Goal: Task Accomplishment & Management: Manage account settings

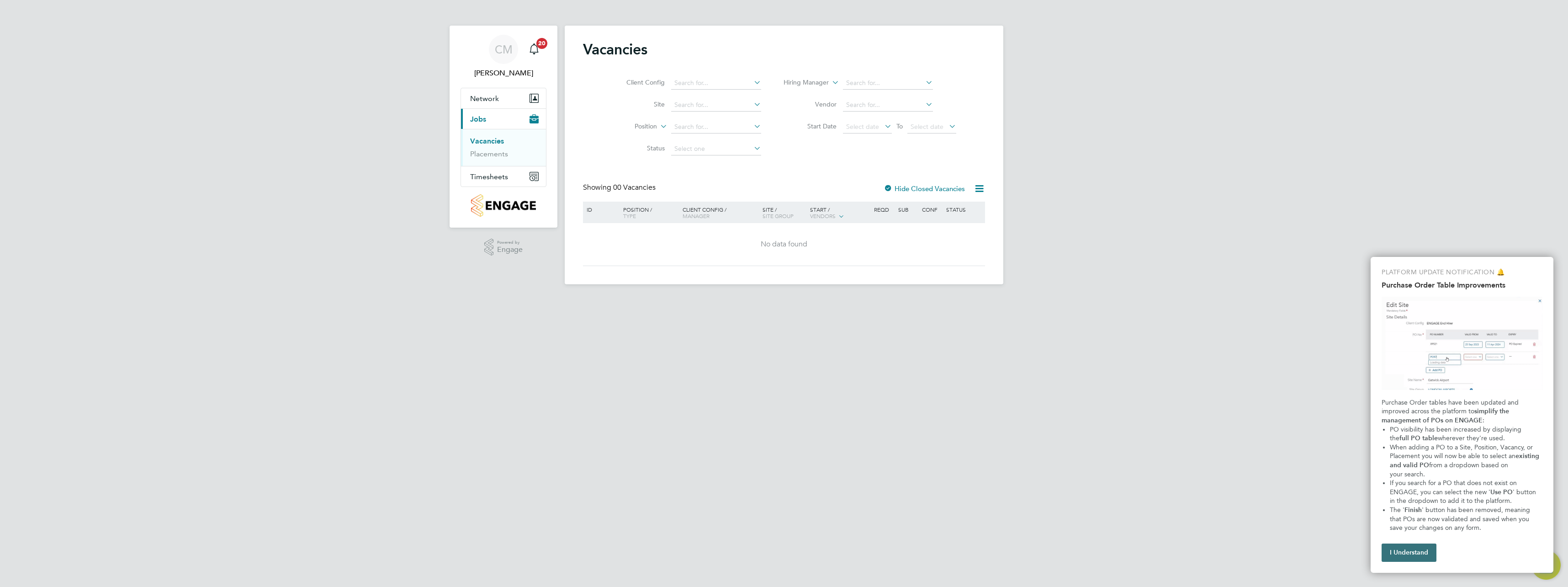
click at [1404, 552] on button "I Understand" at bounding box center [1409, 552] width 55 height 18
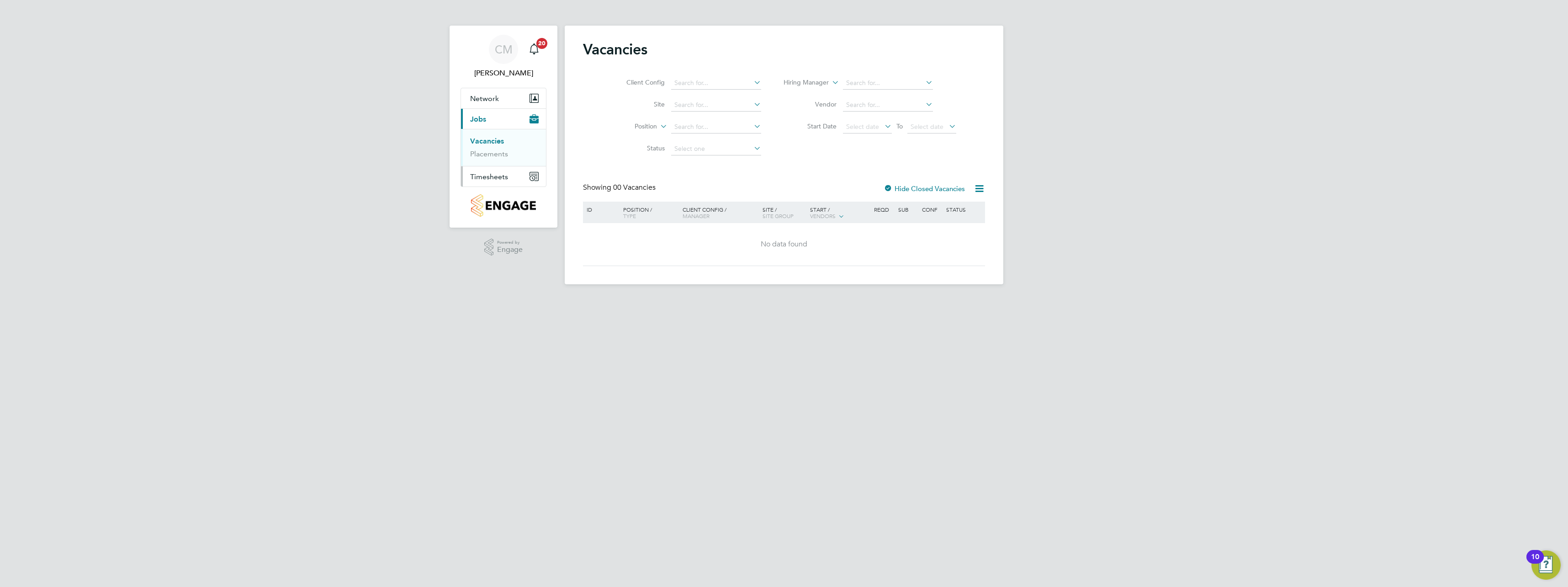
click at [493, 178] on span "Timesheets" at bounding box center [489, 177] width 38 height 9
click at [499, 163] on link "Timesheets" at bounding box center [489, 161] width 38 height 9
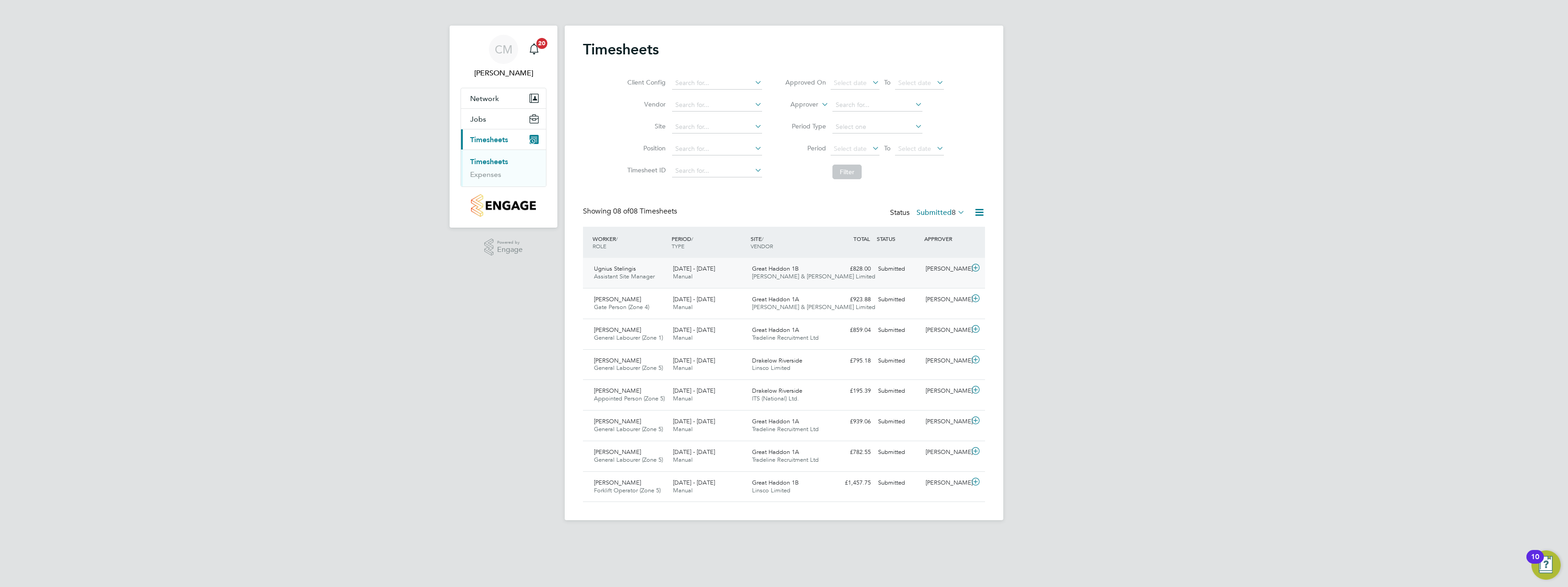
click at [973, 266] on icon at bounding box center [975, 268] width 12 height 7
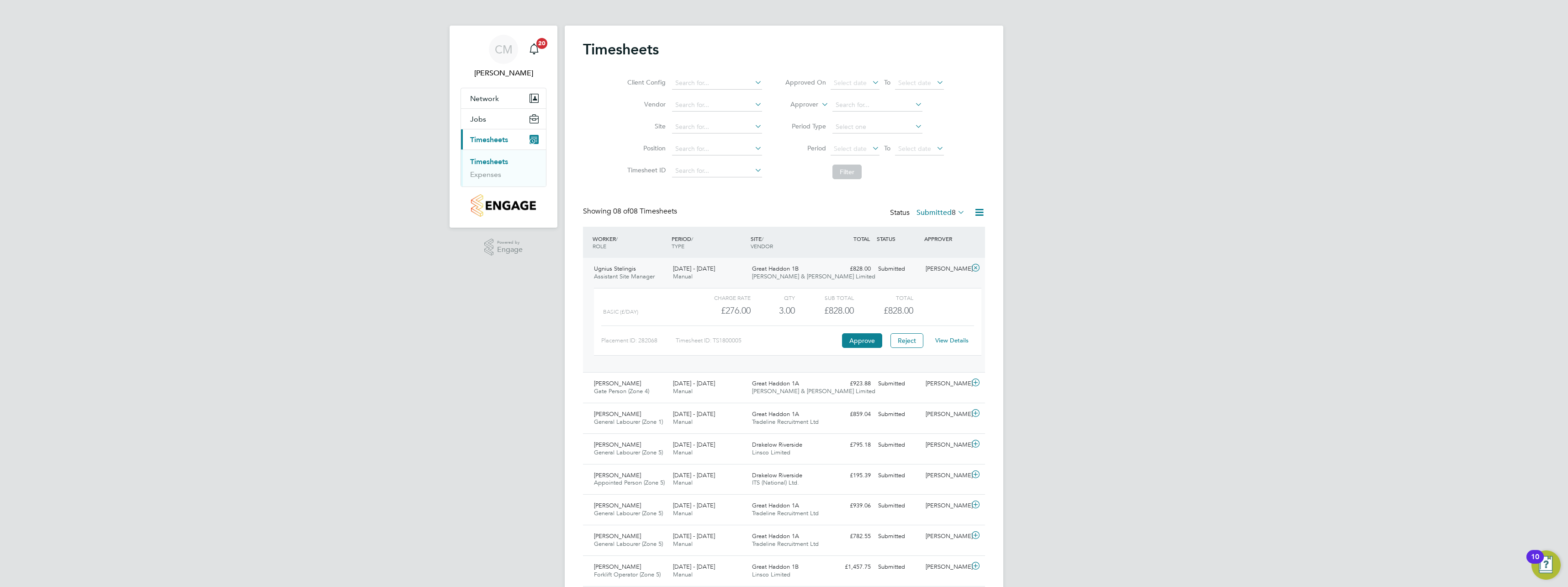
click at [961, 340] on link "View Details" at bounding box center [951, 340] width 33 height 8
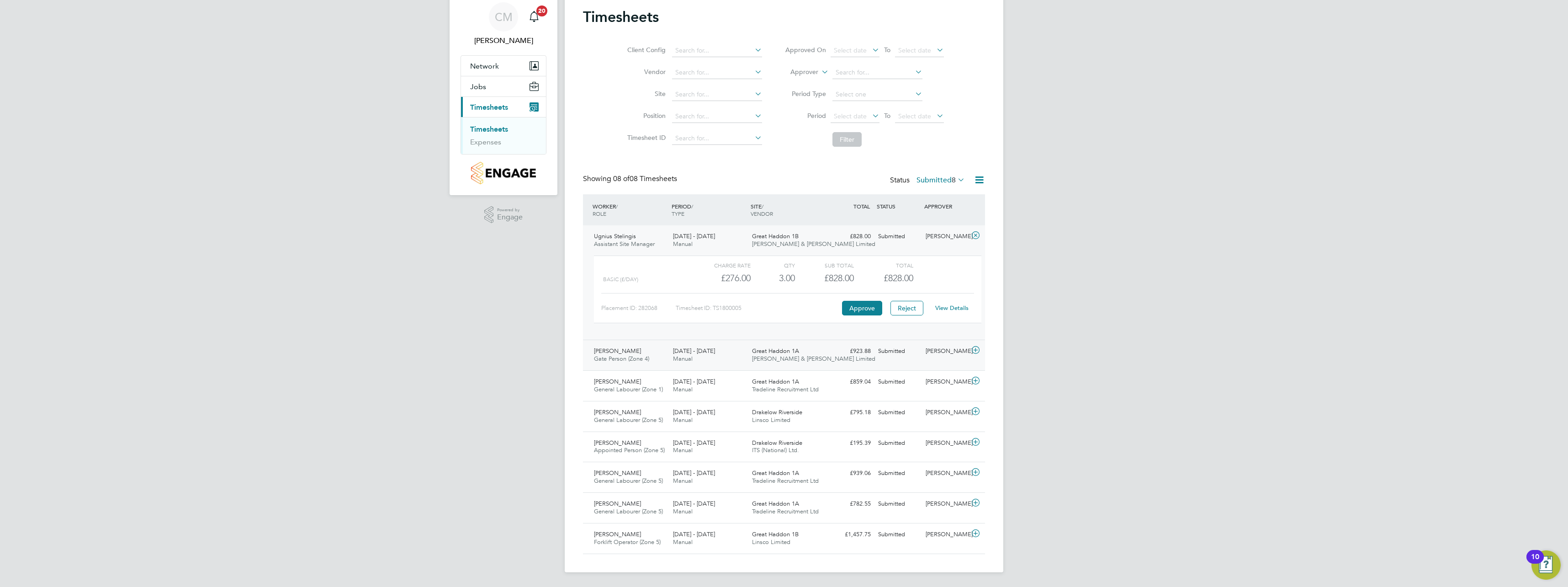
click at [975, 350] on icon at bounding box center [975, 350] width 12 height 7
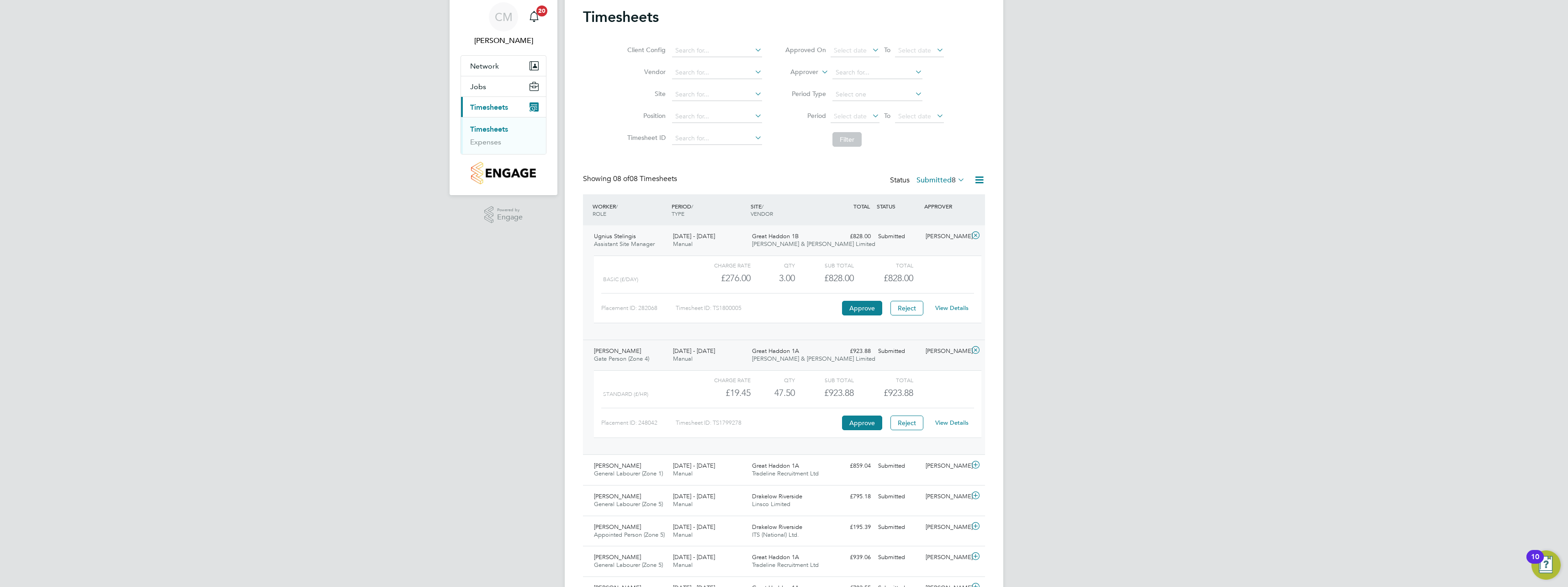
click at [959, 424] on link "View Details" at bounding box center [951, 423] width 33 height 8
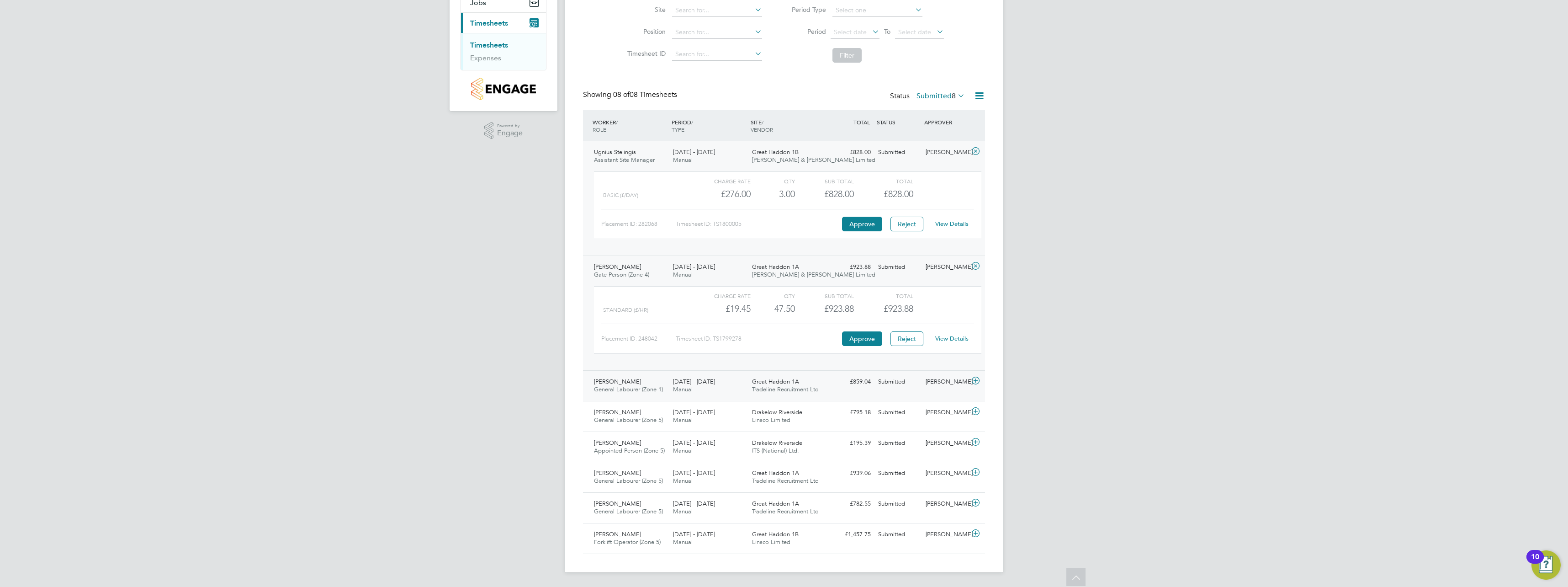
click at [981, 379] on icon at bounding box center [975, 381] width 12 height 7
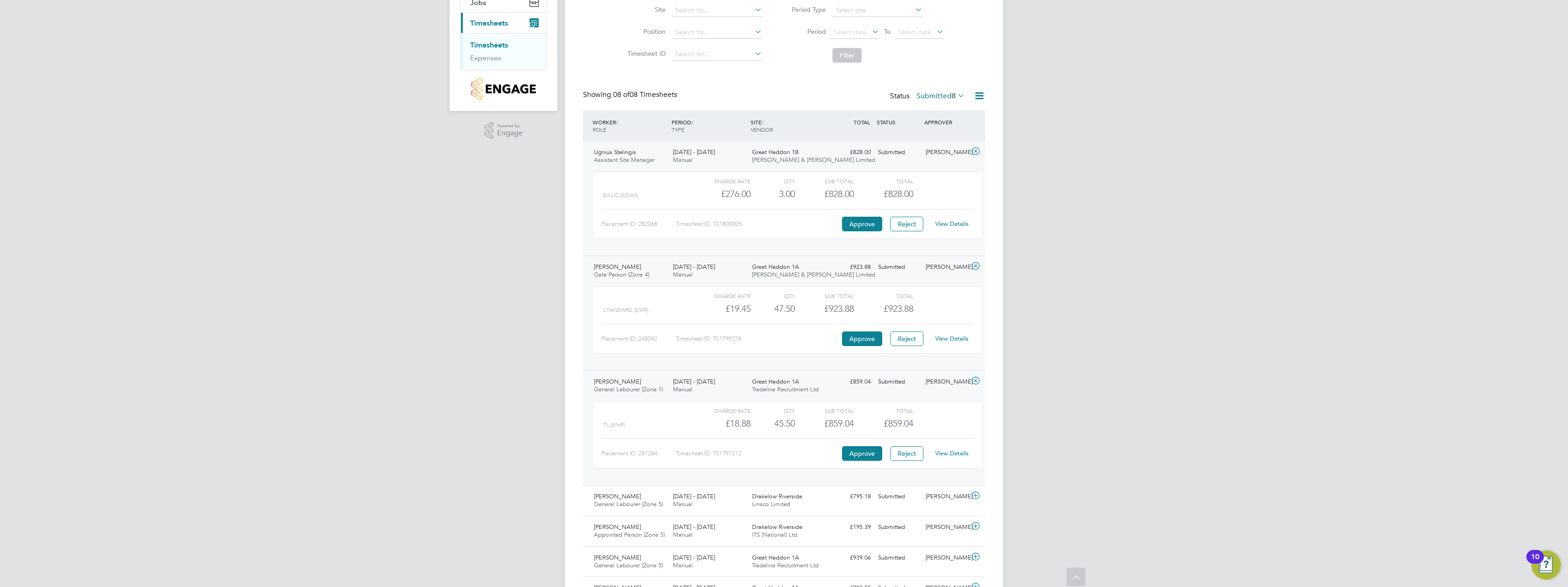
click at [957, 450] on link "View Details" at bounding box center [951, 453] width 33 height 8
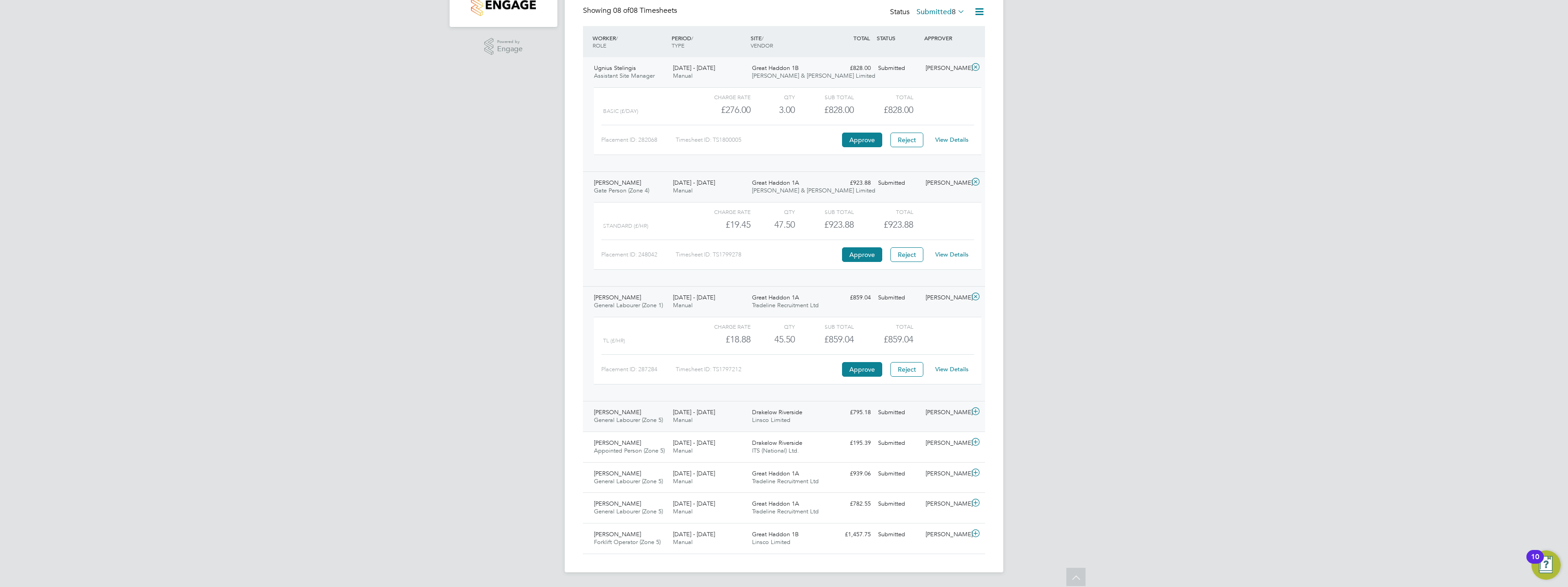
click at [975, 411] on icon at bounding box center [975, 412] width 12 height 7
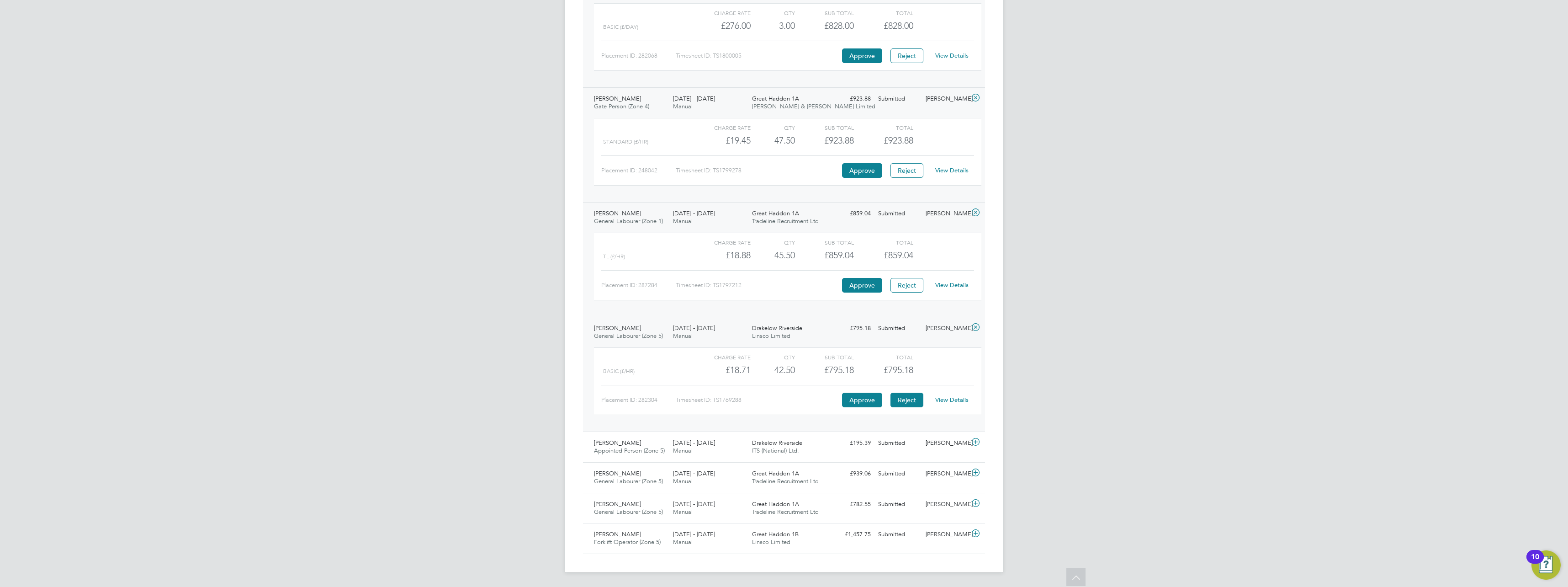
click at [897, 401] on button "Reject" at bounding box center [907, 400] width 33 height 15
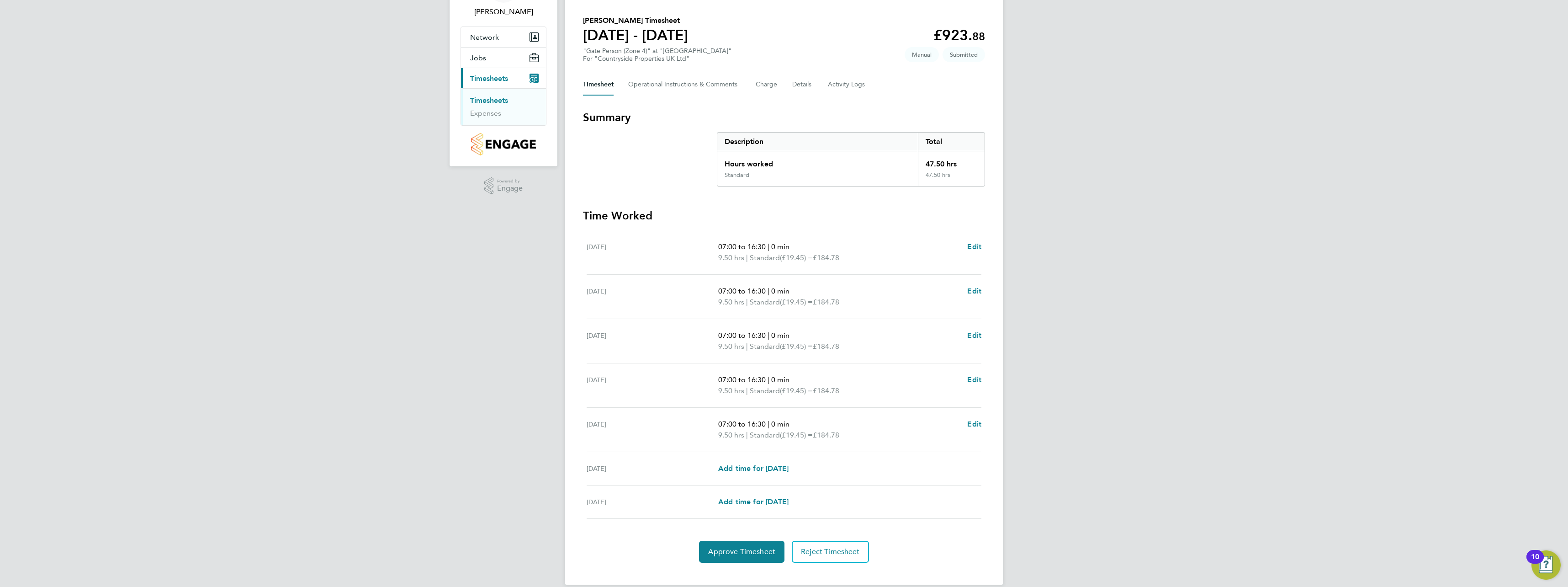
scroll to position [74, 0]
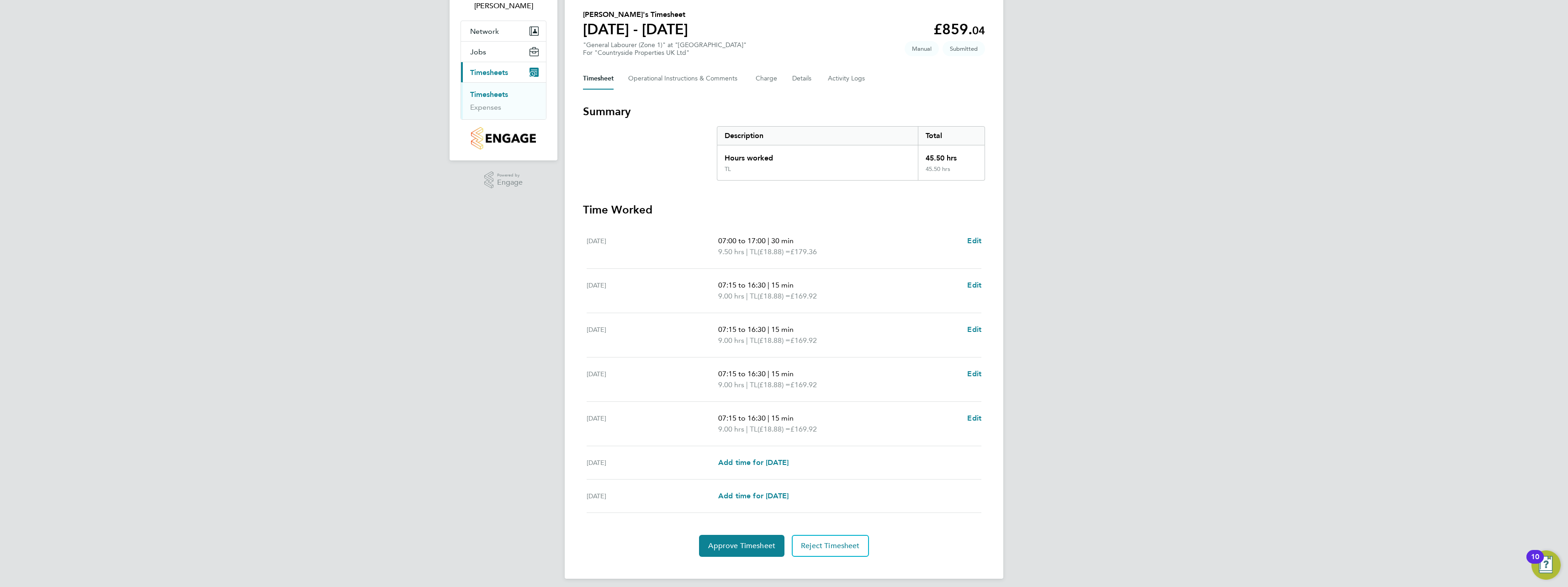
scroll to position [74, 0]
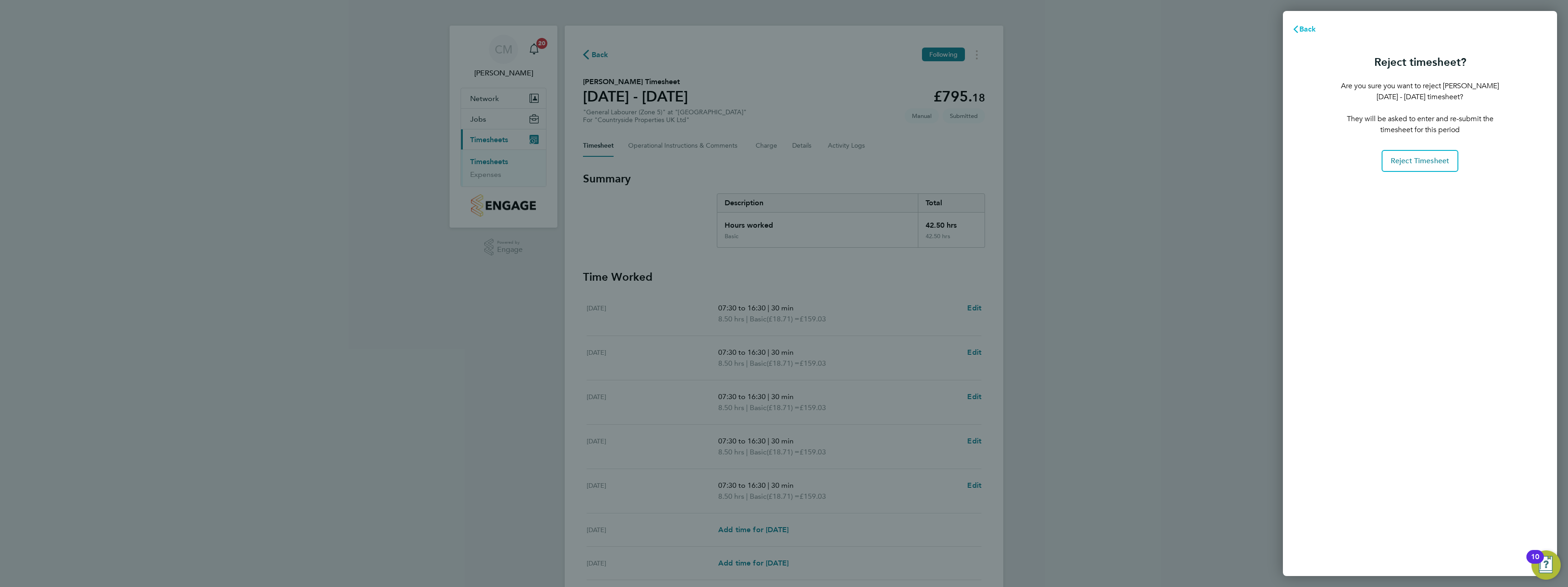
click at [1309, 33] on button "Back" at bounding box center [1304, 29] width 43 height 18
click at [1312, 34] on button "Back" at bounding box center [1304, 29] width 43 height 18
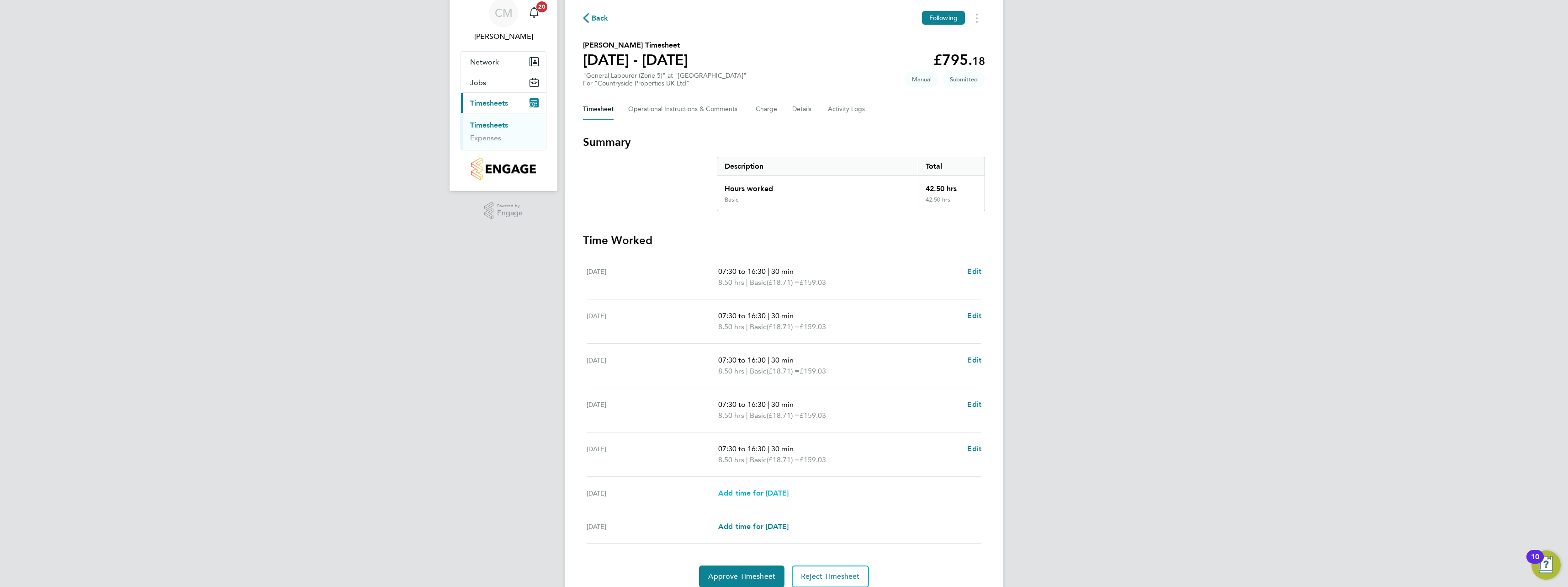
scroll to position [74, 0]
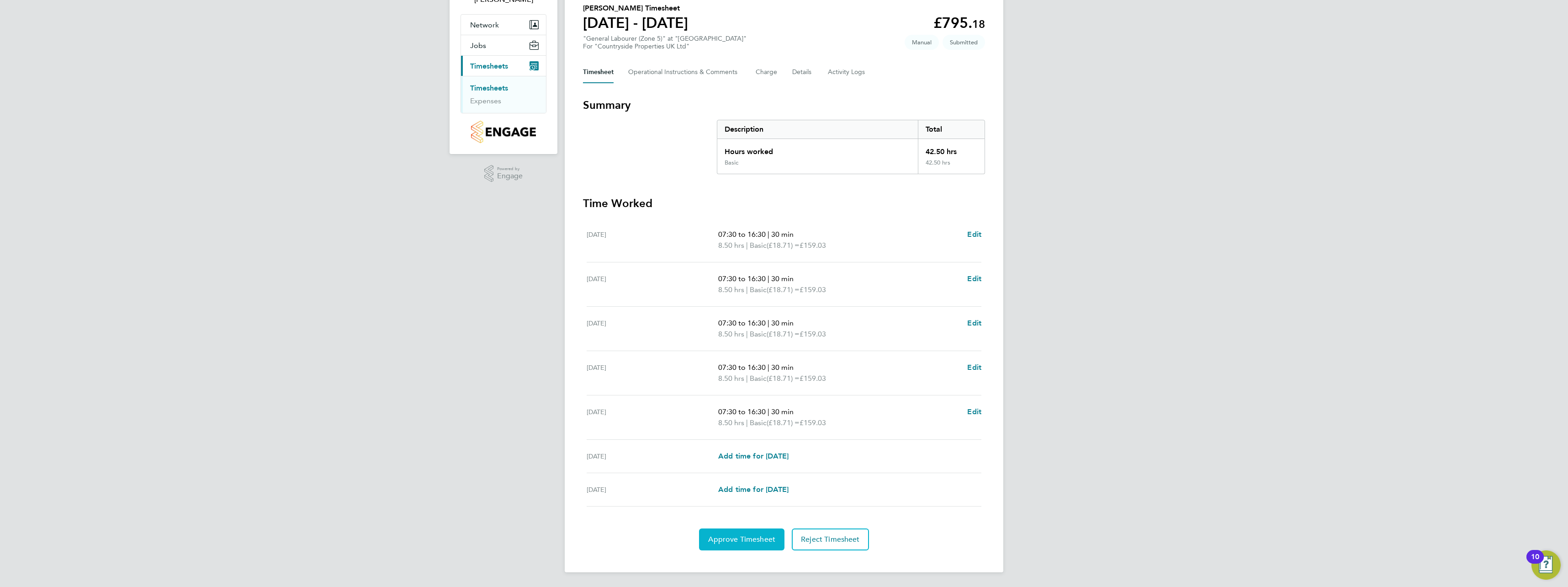
click at [750, 546] on button "Approve Timesheet" at bounding box center [741, 540] width 85 height 22
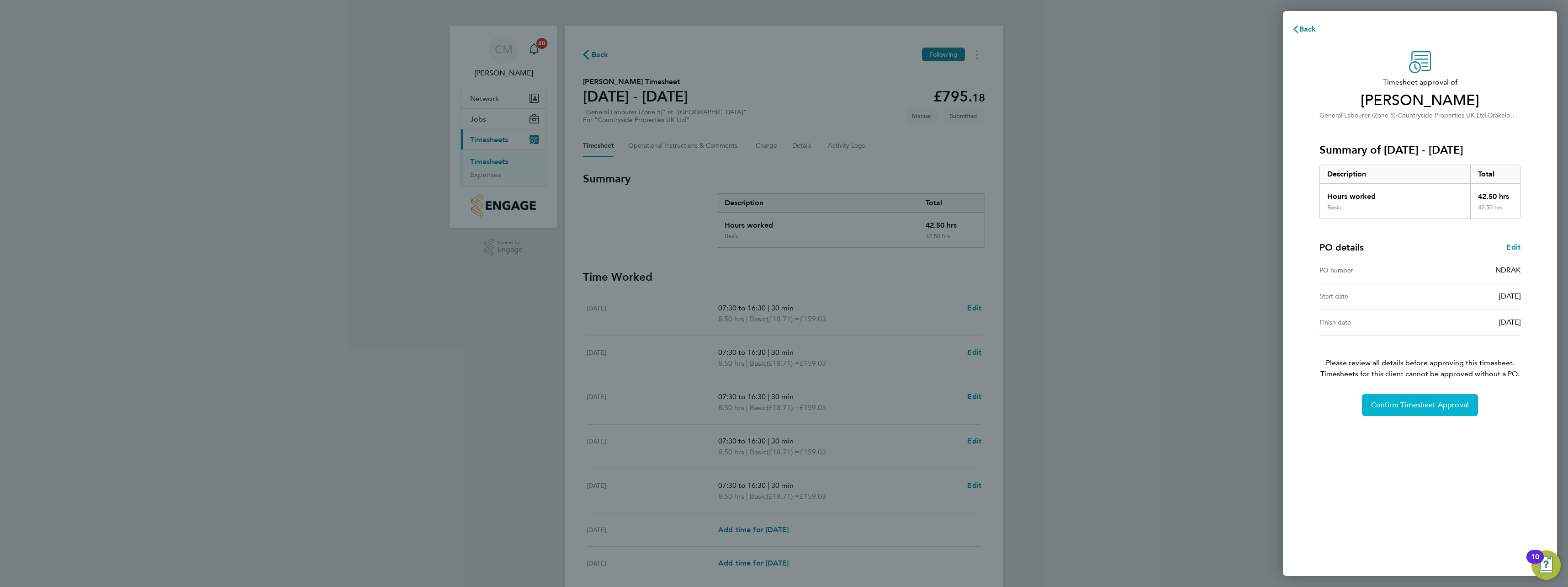
click at [1412, 411] on button "Confirm Timesheet Approval" at bounding box center [1419, 405] width 116 height 22
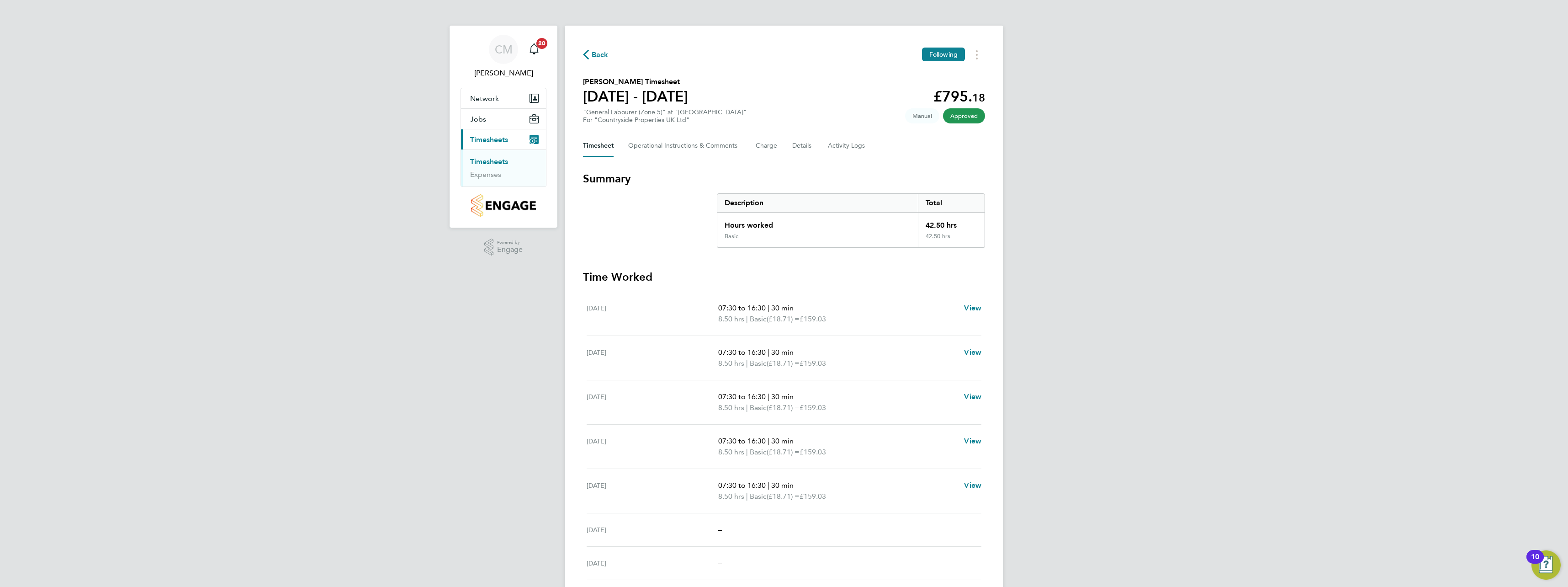
click at [492, 163] on link "Timesheets" at bounding box center [489, 161] width 38 height 9
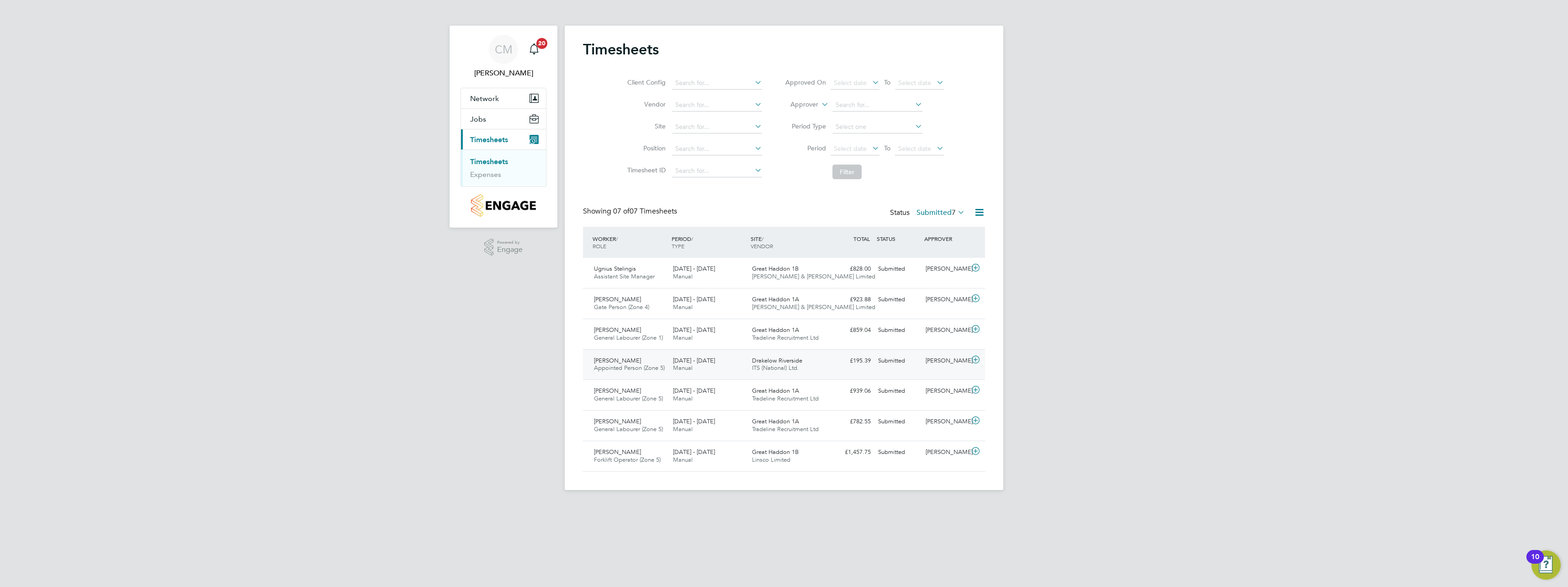
click at [976, 356] on icon at bounding box center [975, 360] width 12 height 7
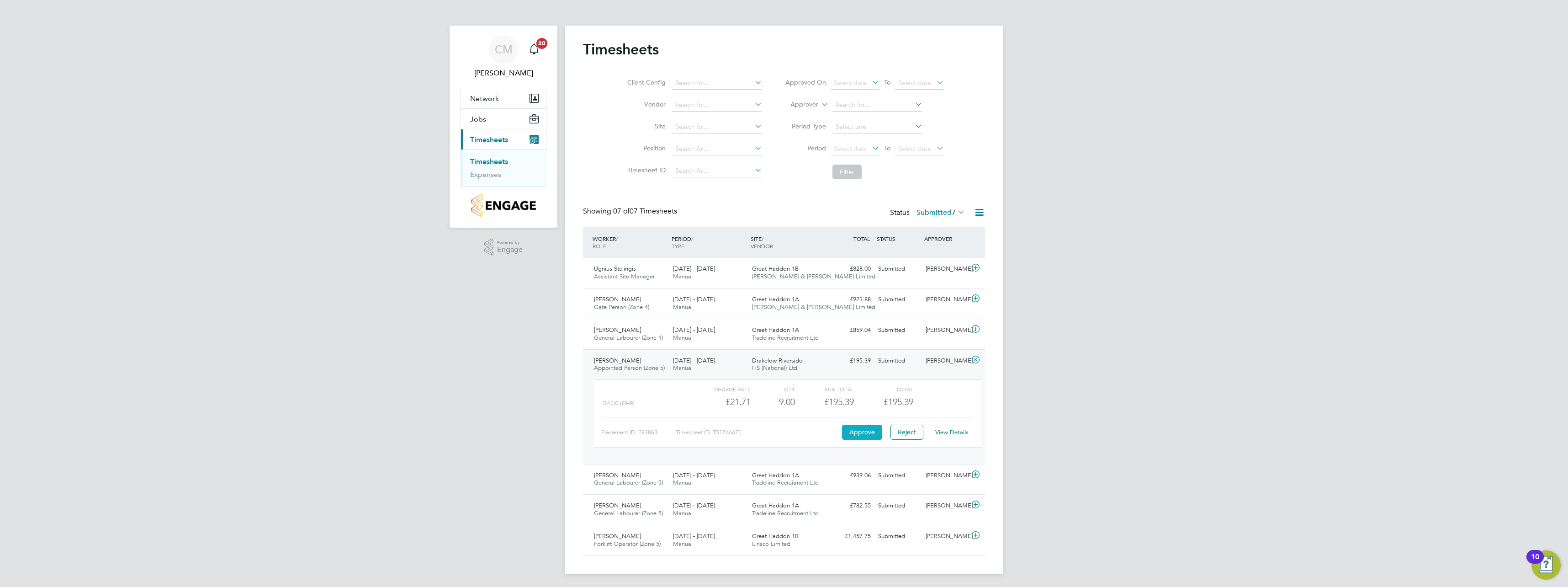
click at [866, 434] on button "Approve" at bounding box center [862, 432] width 40 height 15
click at [1104, 440] on div "CM Calum Madden Notifications 20 Applications: Network Team Members Sites Jobs …" at bounding box center [784, 294] width 1568 height 589
click at [979, 361] on icon at bounding box center [975, 360] width 12 height 7
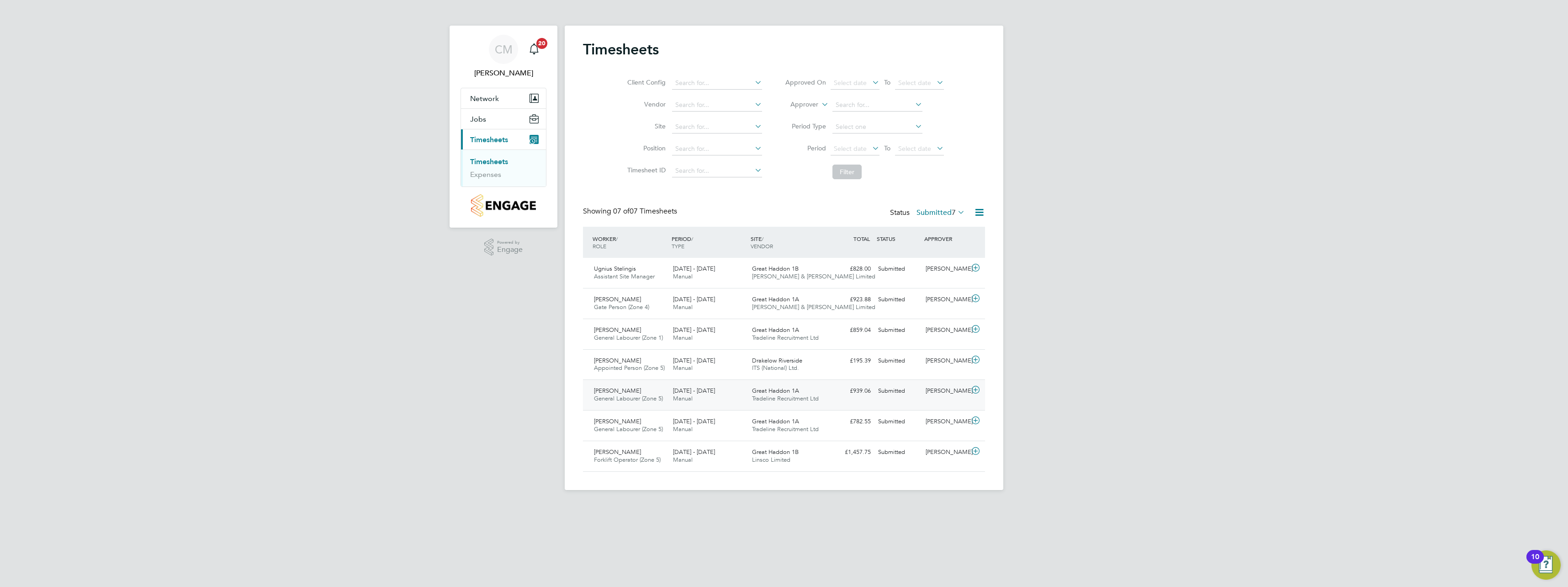
click at [975, 389] on icon at bounding box center [975, 390] width 12 height 7
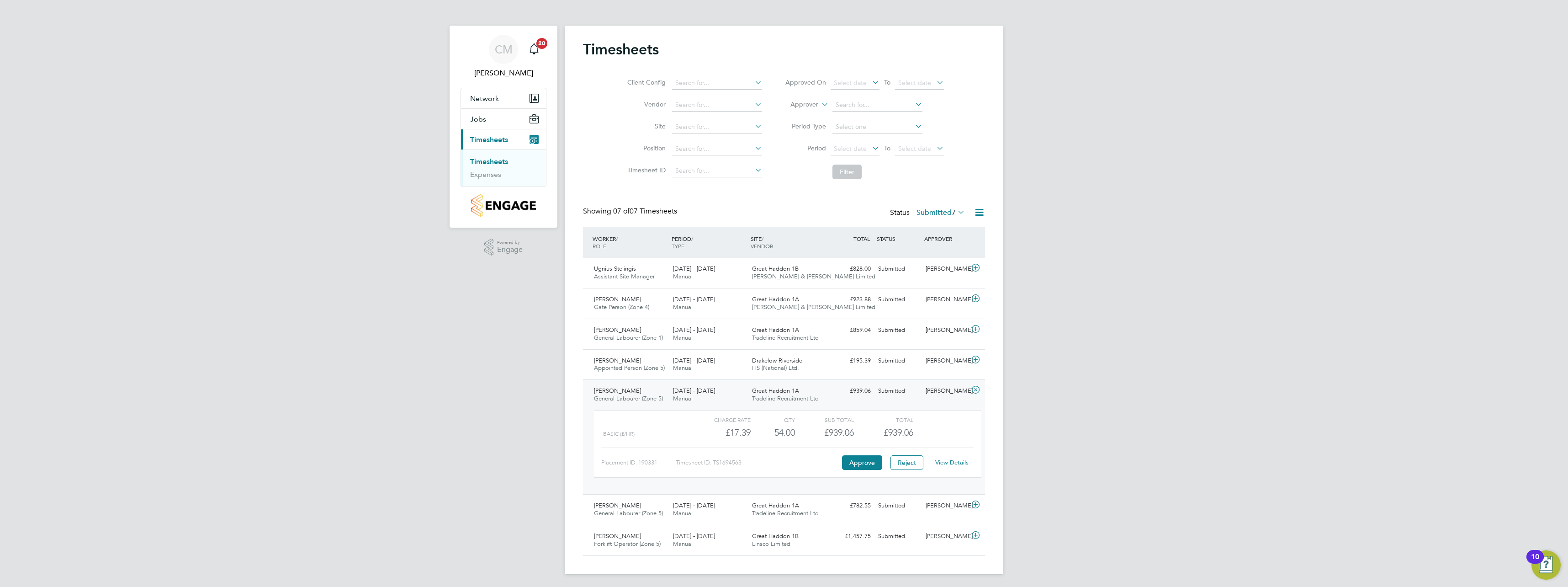
click at [958, 463] on link "View Details" at bounding box center [951, 462] width 33 height 8
click at [973, 390] on icon at bounding box center [975, 390] width 12 height 7
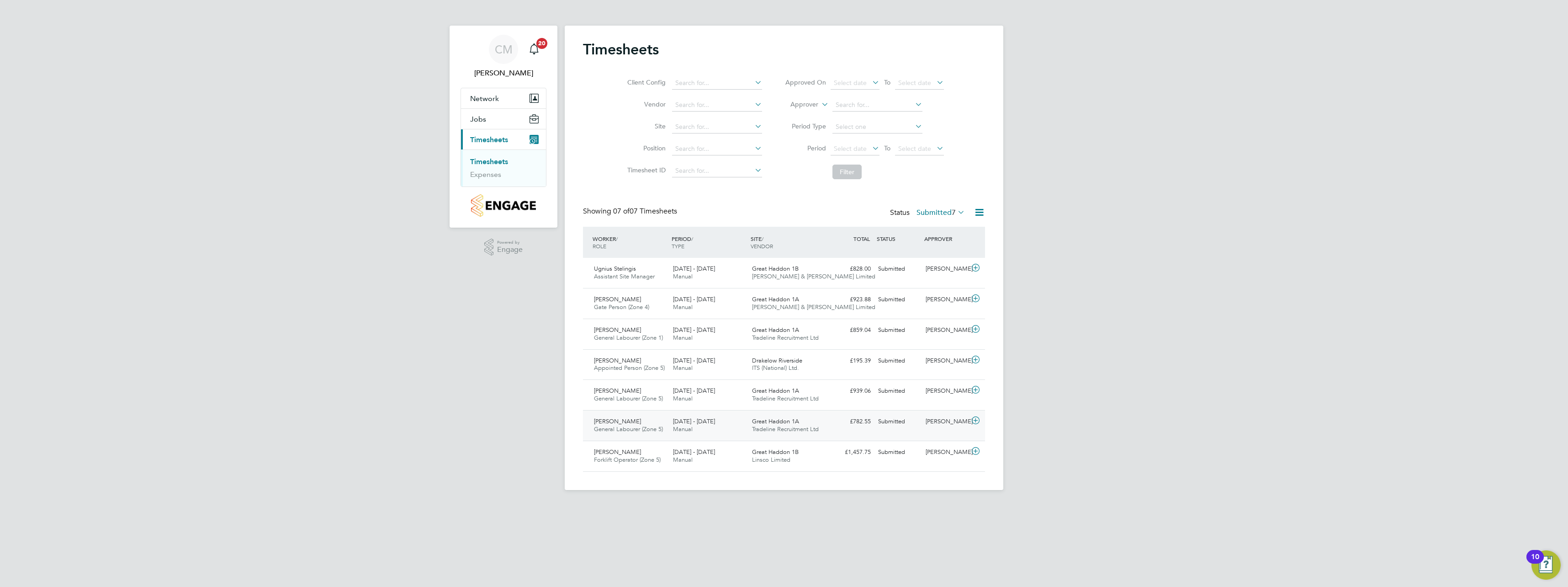
click at [973, 418] on icon at bounding box center [975, 421] width 12 height 7
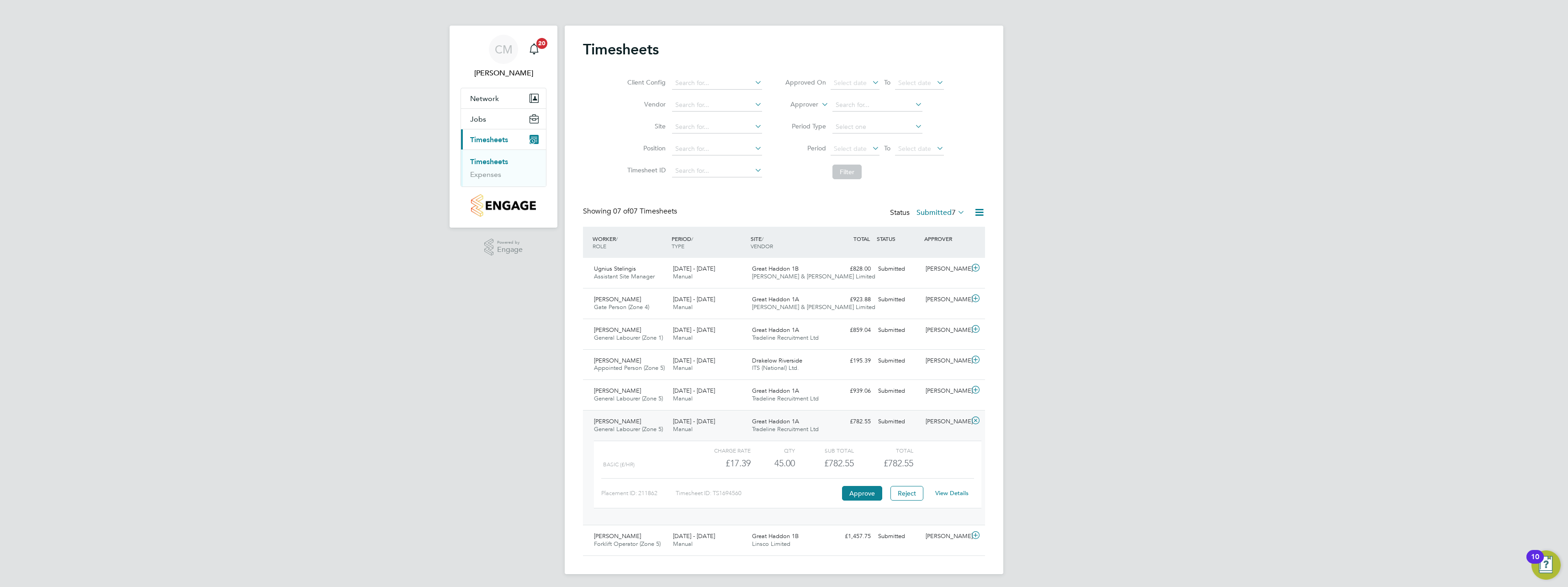
click at [954, 492] on link "View Details" at bounding box center [951, 493] width 33 height 8
click at [977, 420] on icon at bounding box center [975, 421] width 12 height 7
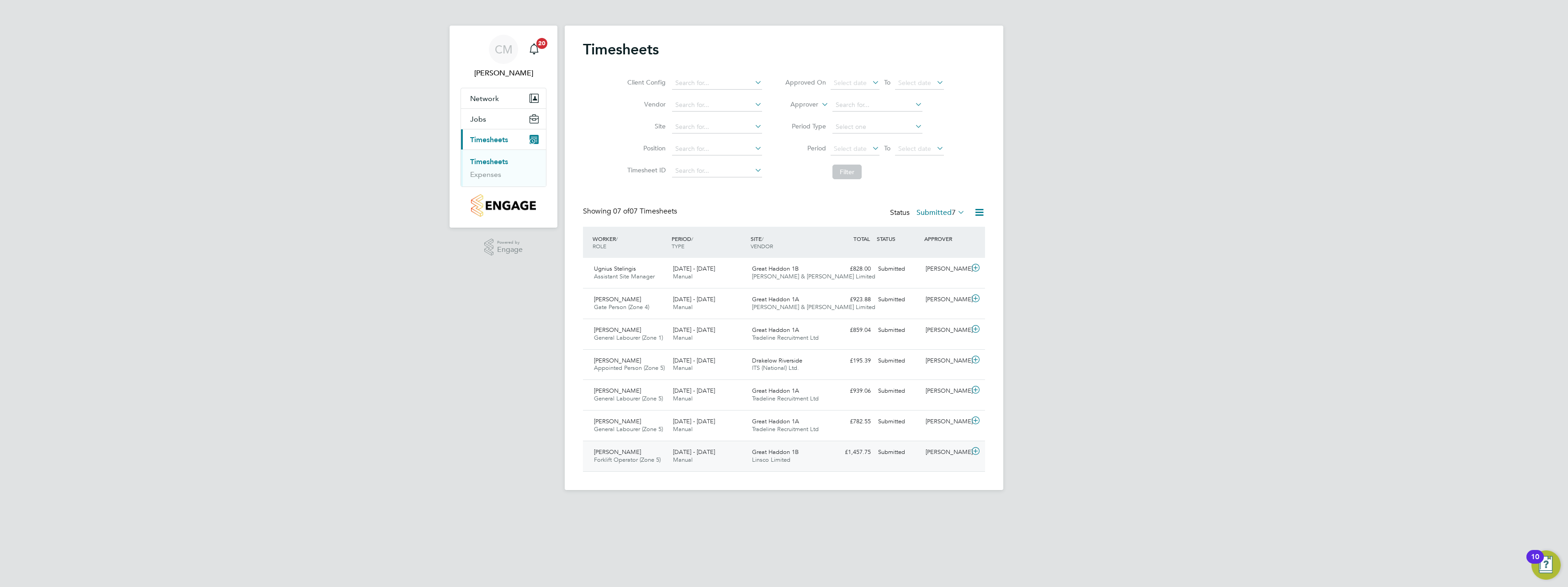
click at [976, 451] on icon at bounding box center [975, 451] width 12 height 7
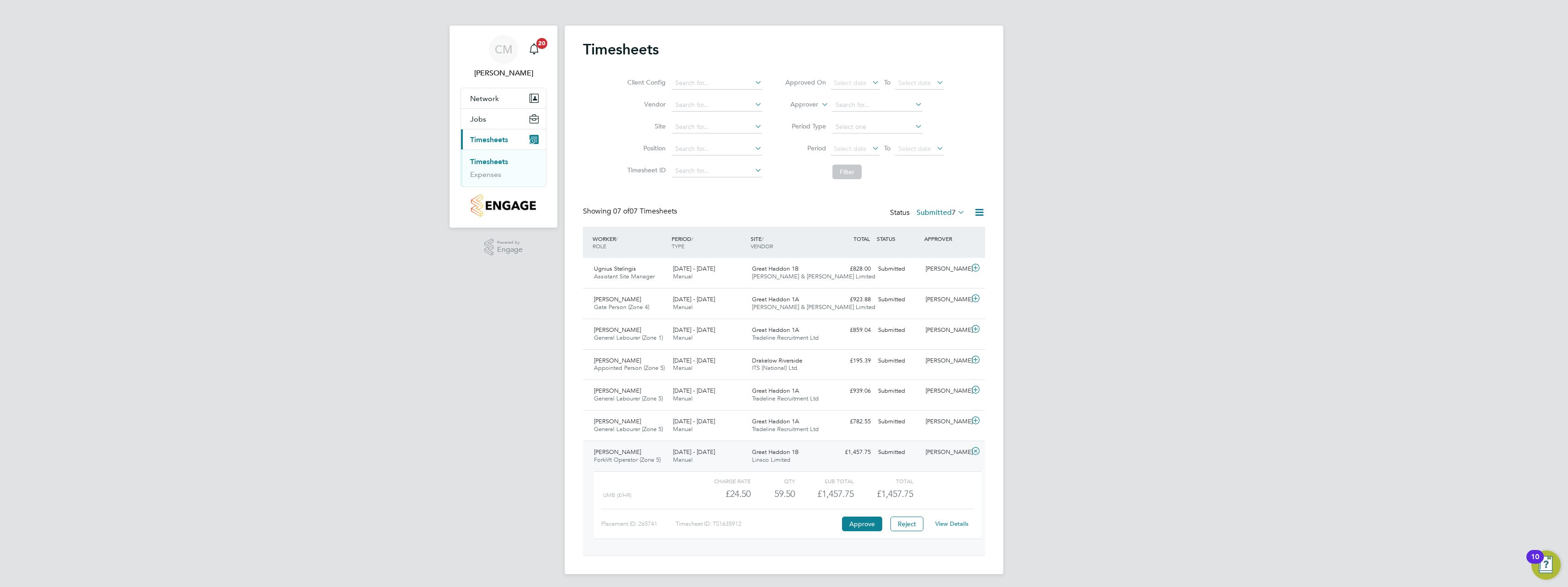
click at [952, 525] on link "View Details" at bounding box center [951, 523] width 33 height 8
click at [975, 451] on icon at bounding box center [975, 451] width 12 height 7
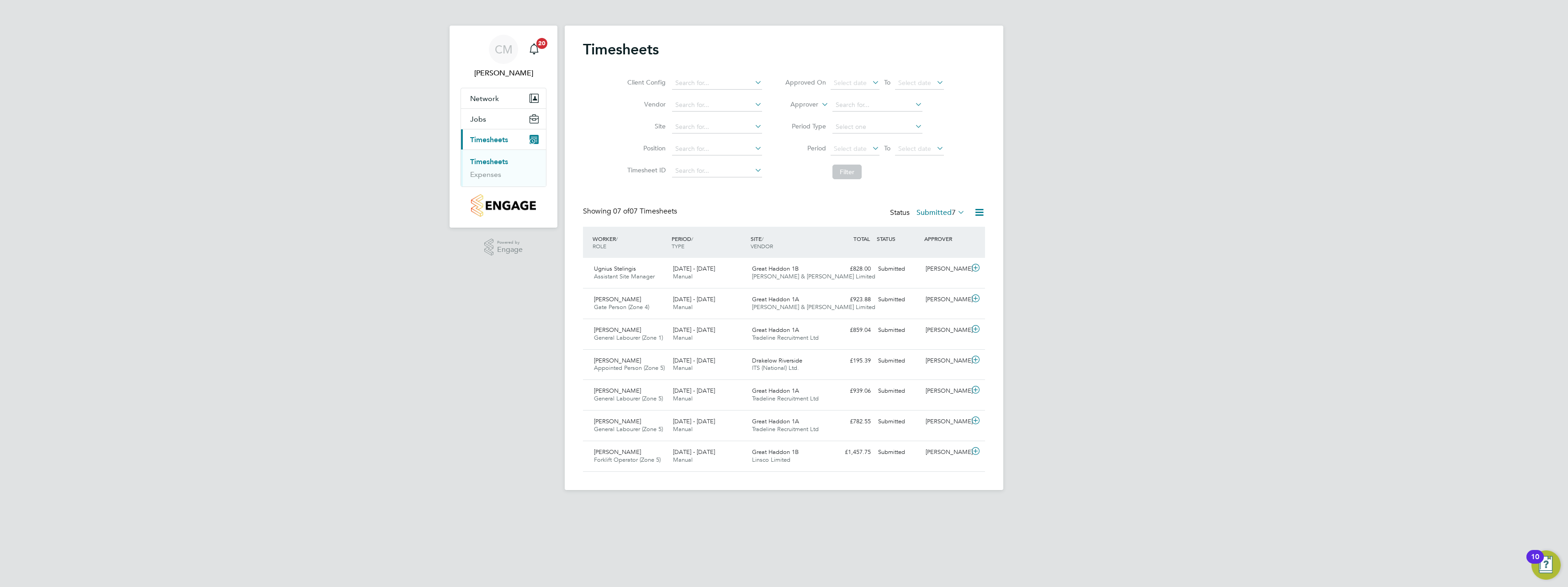
click at [491, 156] on ul "Timesheets Expenses" at bounding box center [503, 167] width 85 height 37
click at [481, 99] on span "Network" at bounding box center [484, 99] width 29 height 9
click at [485, 156] on span "Jobs" at bounding box center [478, 156] width 16 height 9
click at [481, 142] on link "Vacancies" at bounding box center [486, 141] width 32 height 9
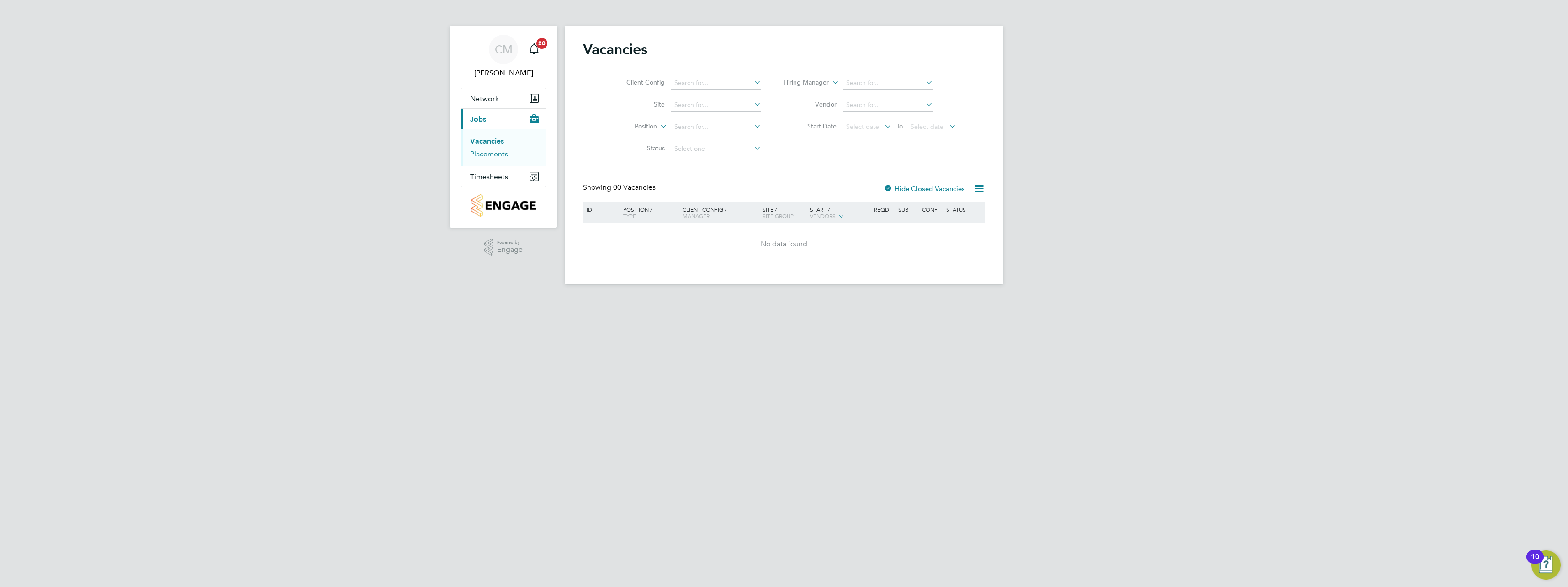
click at [488, 152] on link "Placements" at bounding box center [489, 153] width 38 height 9
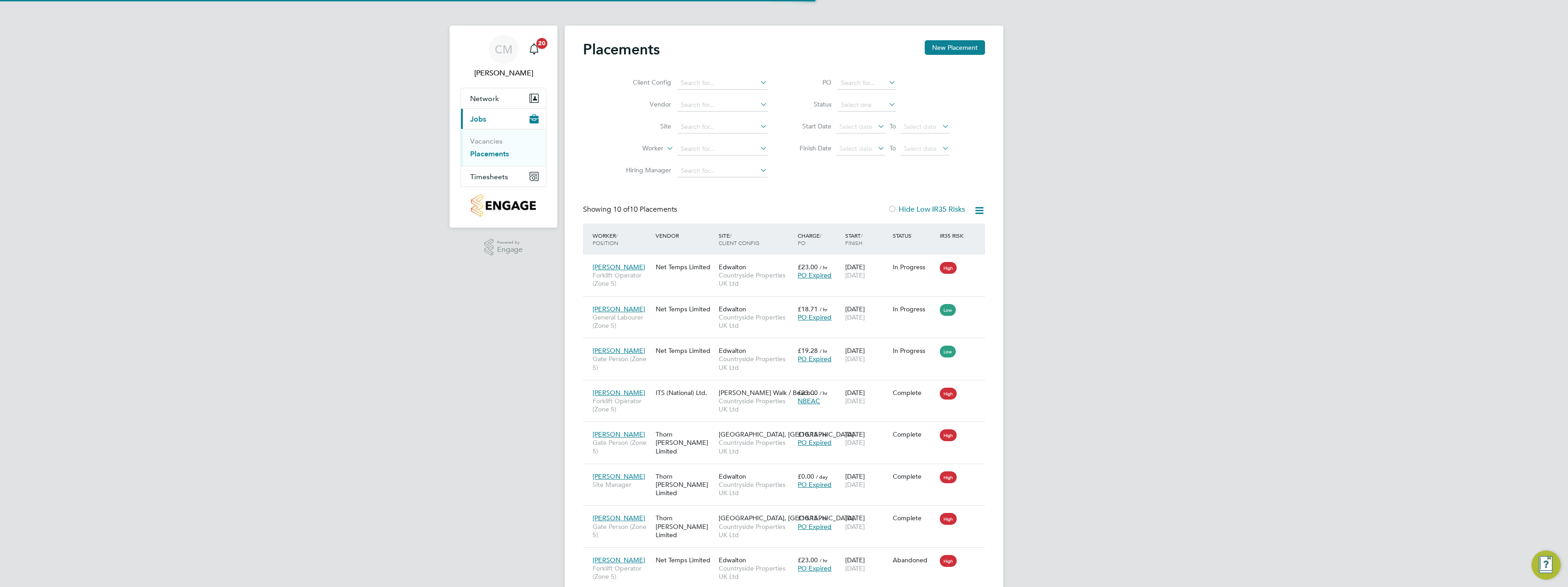
scroll to position [34, 80]
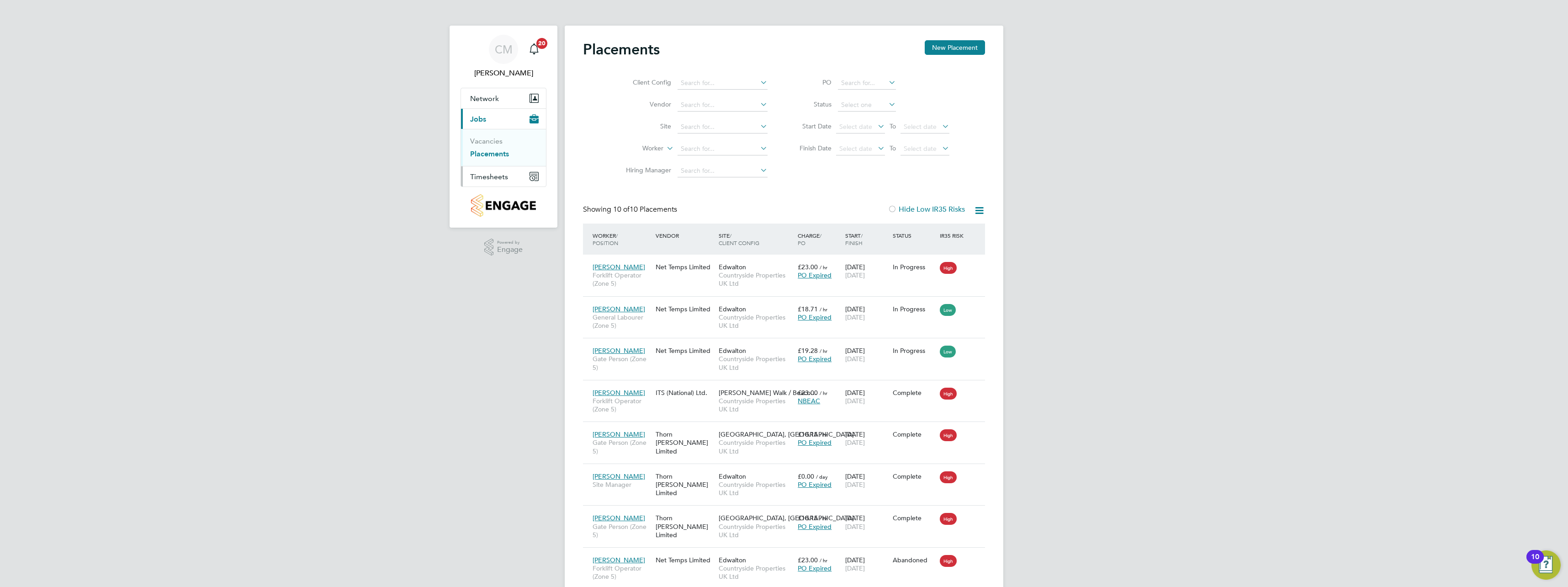
click at [484, 177] on span "Timesheets" at bounding box center [489, 177] width 38 height 9
click at [488, 162] on link "Timesheets" at bounding box center [489, 161] width 38 height 9
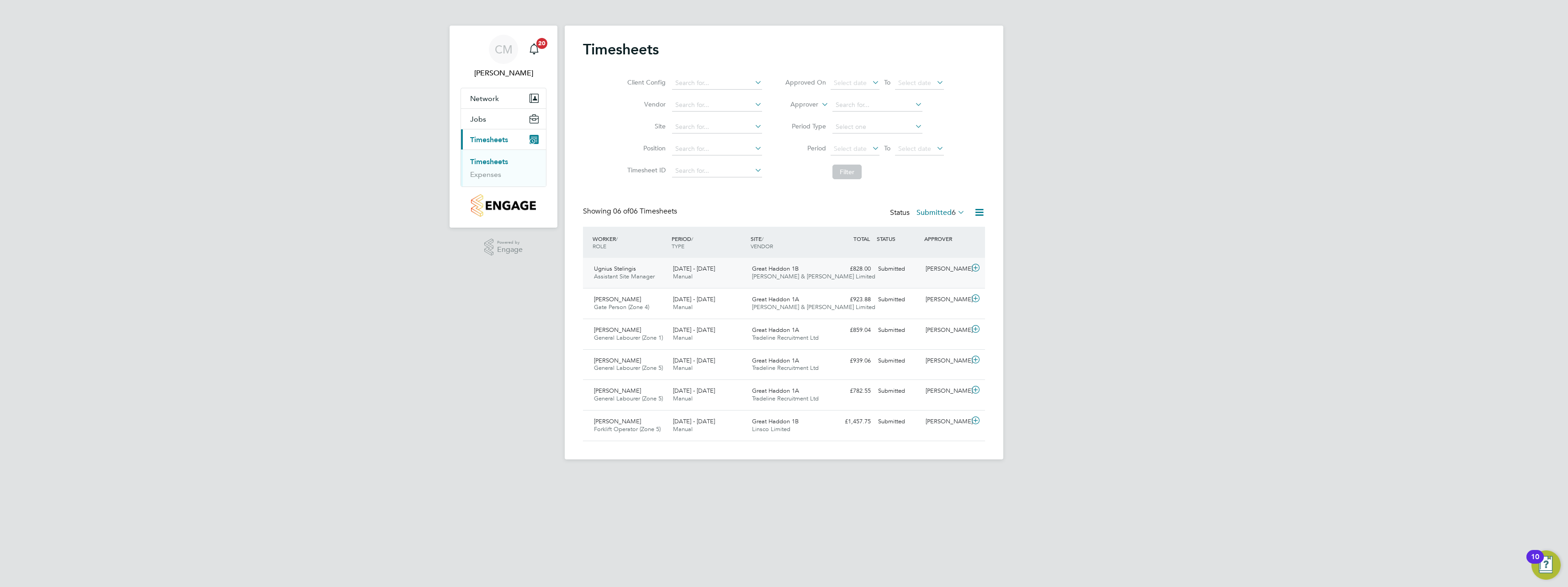
click at [977, 270] on icon at bounding box center [975, 268] width 12 height 7
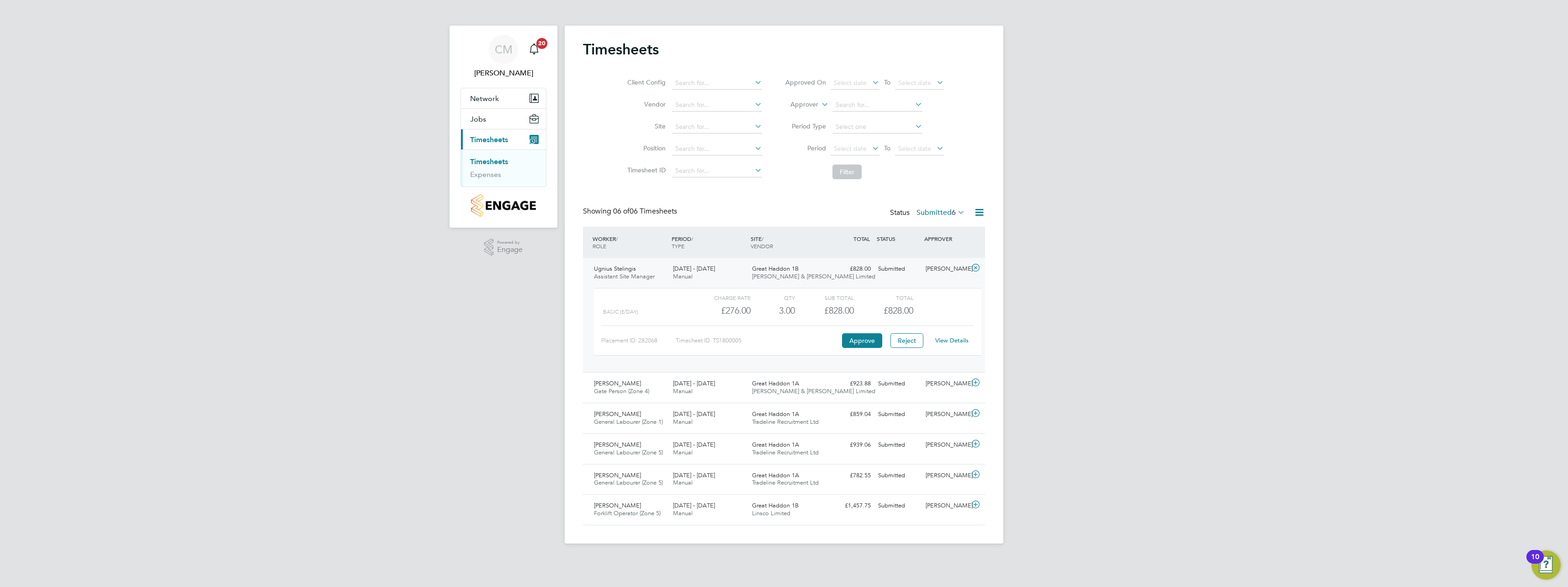
click at [945, 340] on link "View Details" at bounding box center [951, 340] width 33 height 8
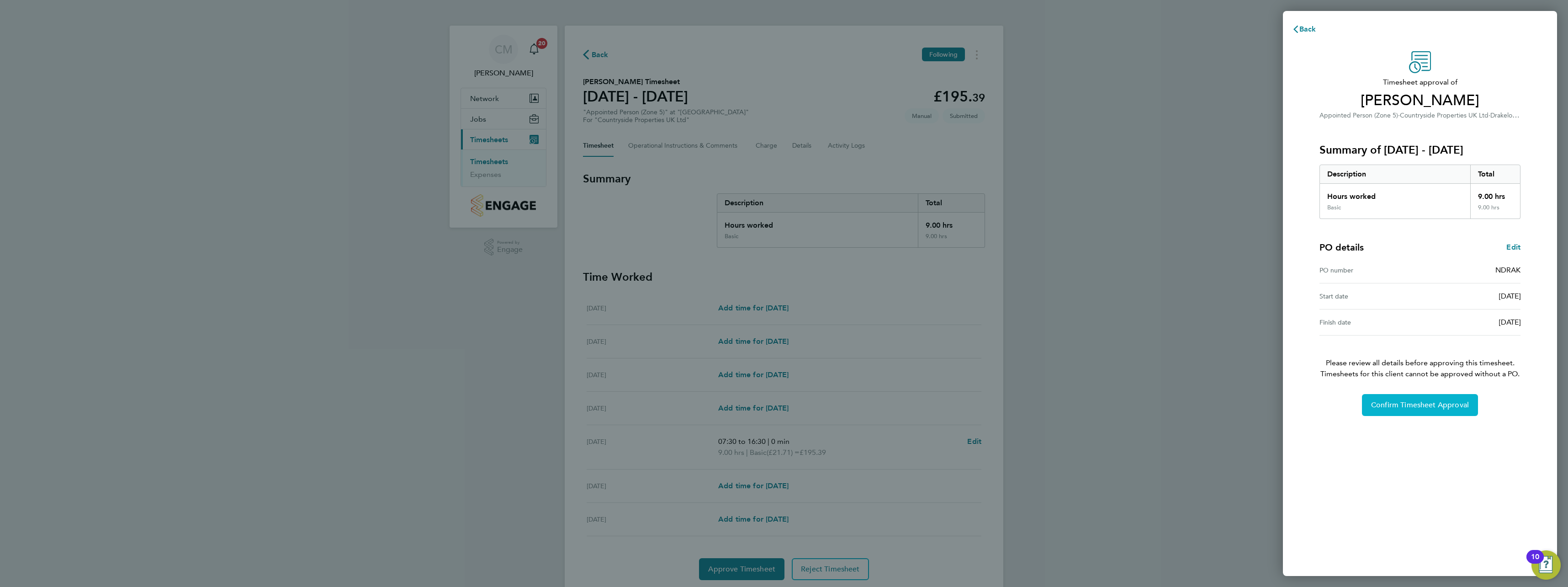
click at [1387, 399] on button "Confirm Timesheet Approval" at bounding box center [1419, 405] width 116 height 22
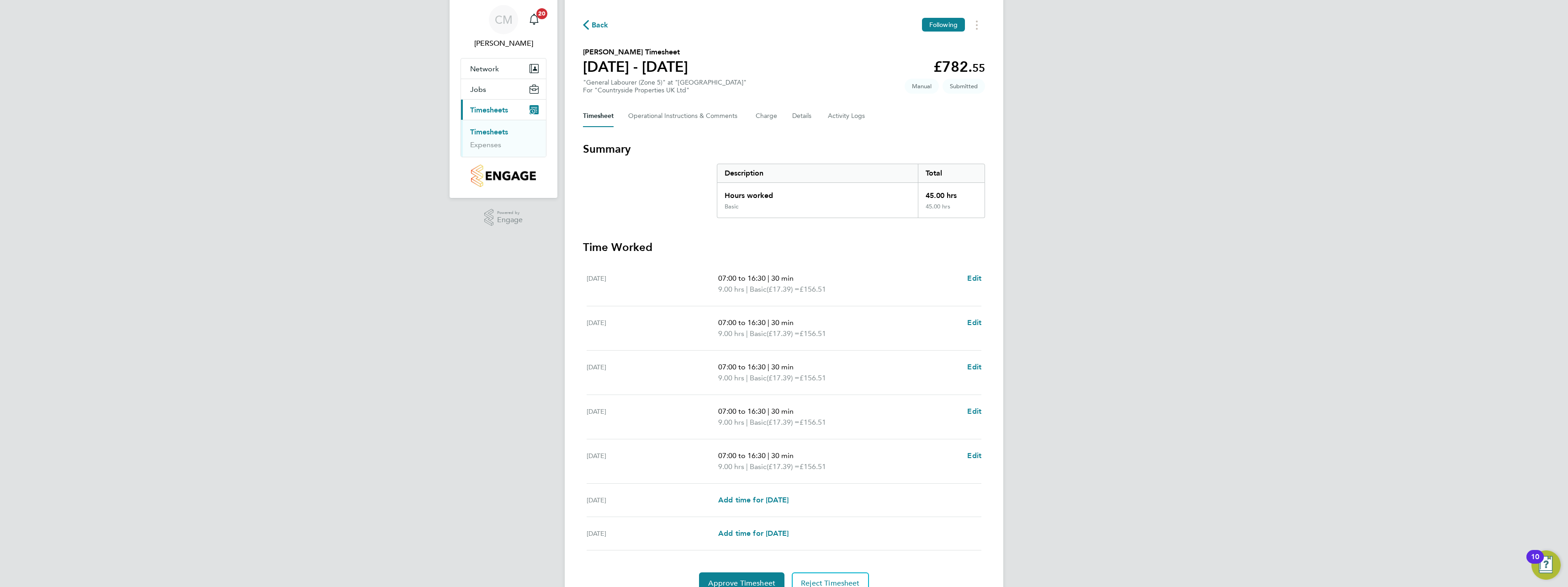
scroll to position [46, 0]
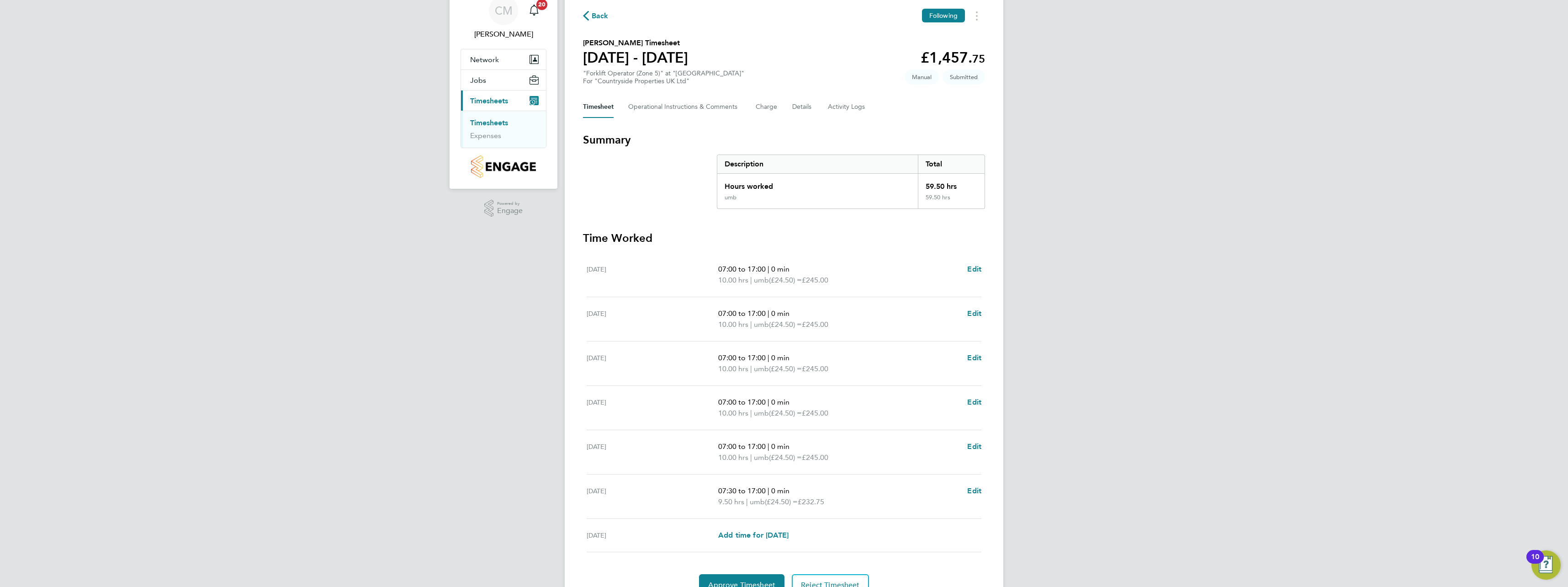
scroll to position [85, 0]
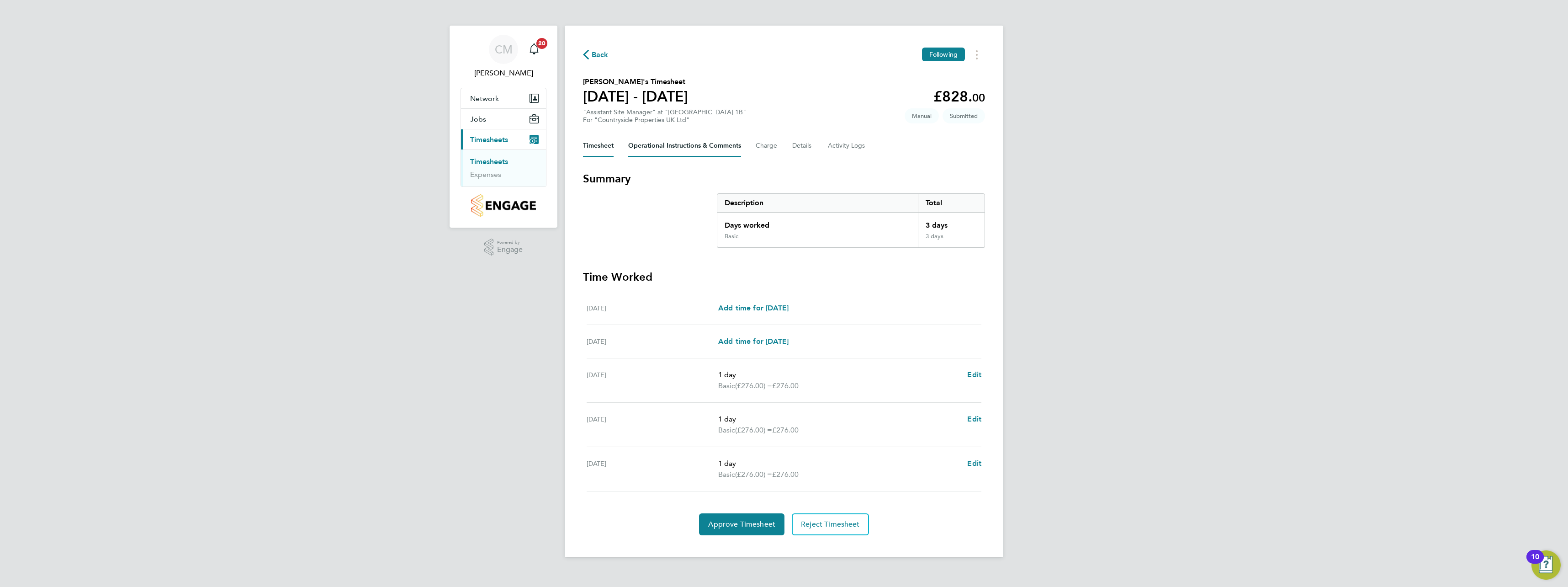
click at [719, 147] on Comments-tab "Operational Instructions & Comments" at bounding box center [684, 146] width 113 height 22
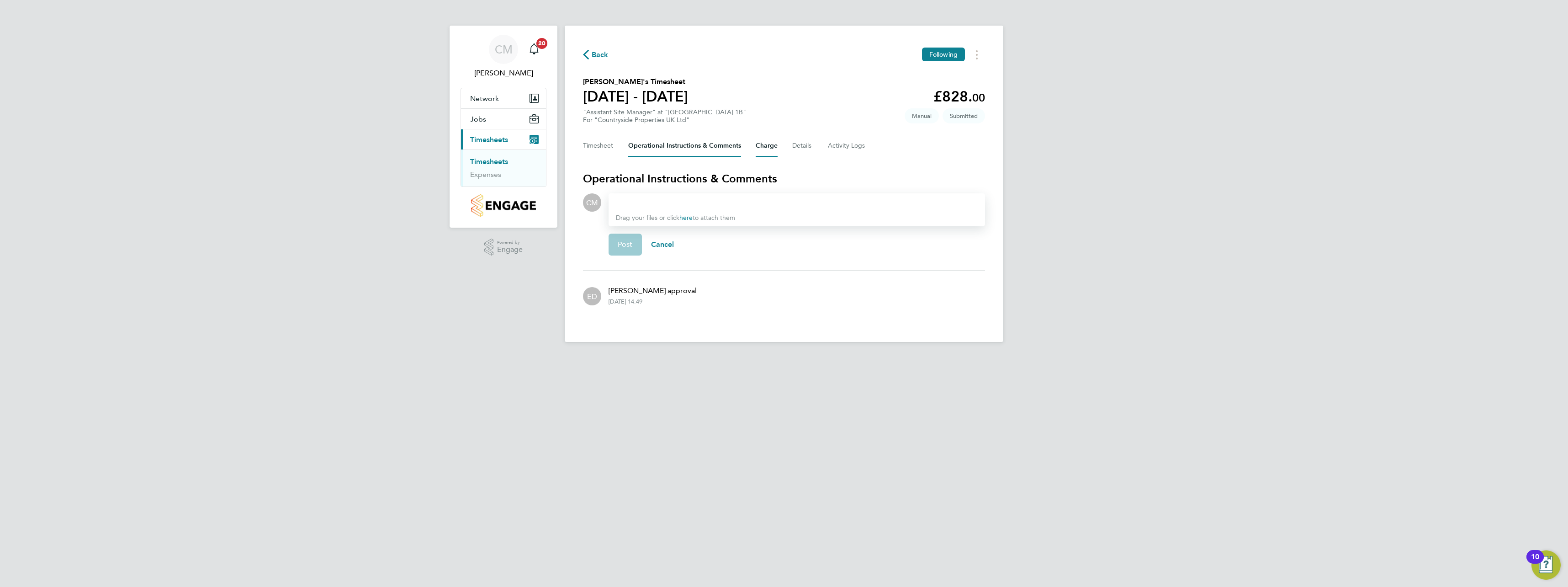
click at [766, 151] on button "Charge" at bounding box center [766, 146] width 22 height 22
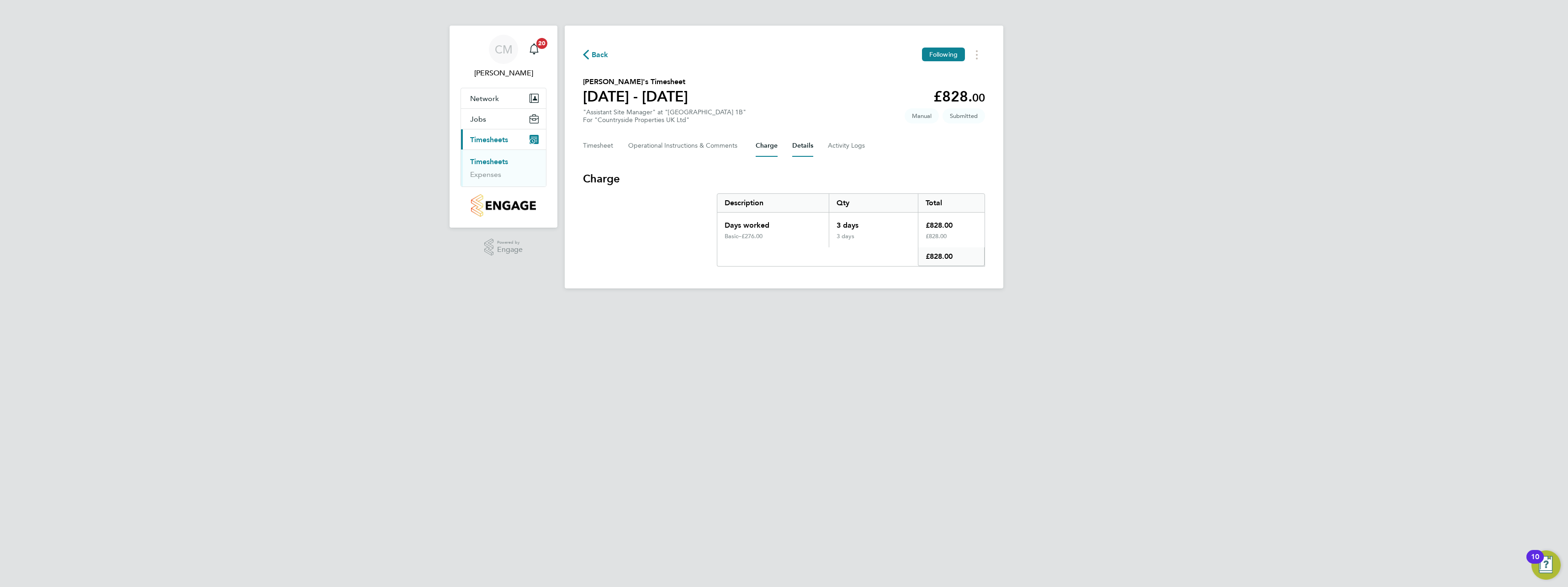
click at [801, 149] on button "Details" at bounding box center [803, 146] width 21 height 22
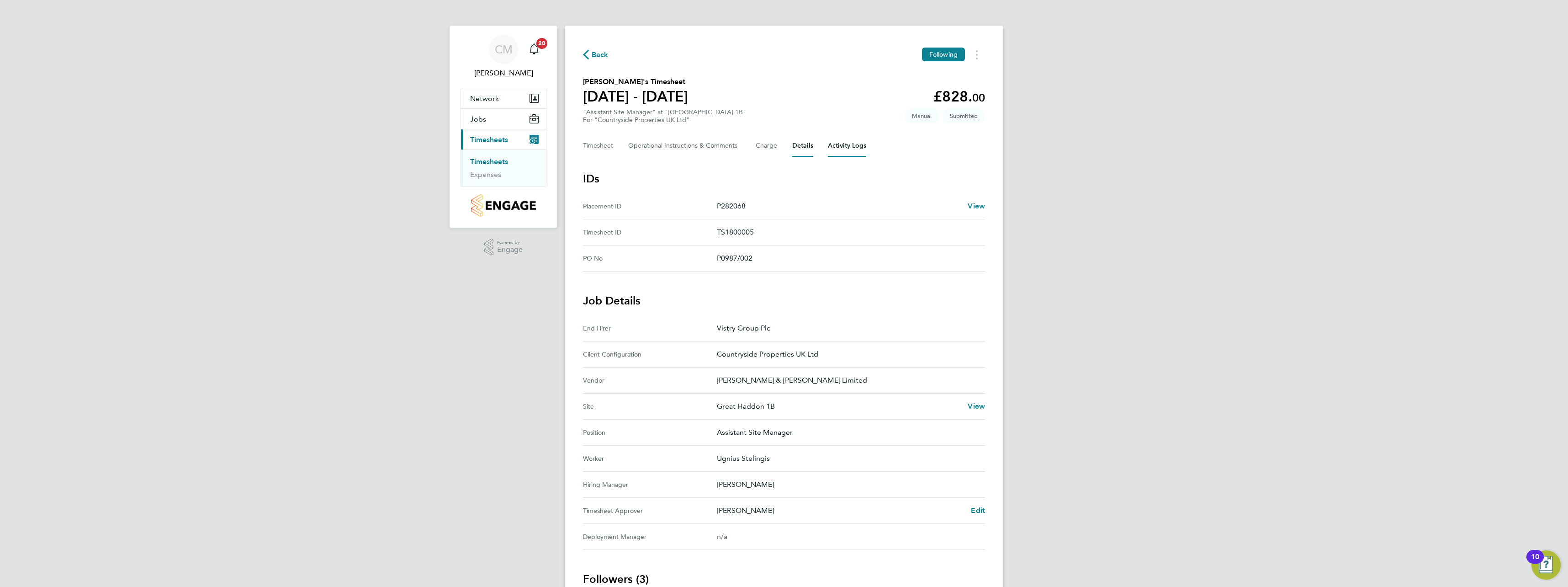
click at [836, 153] on Logs-tab "Activity Logs" at bounding box center [847, 146] width 38 height 22
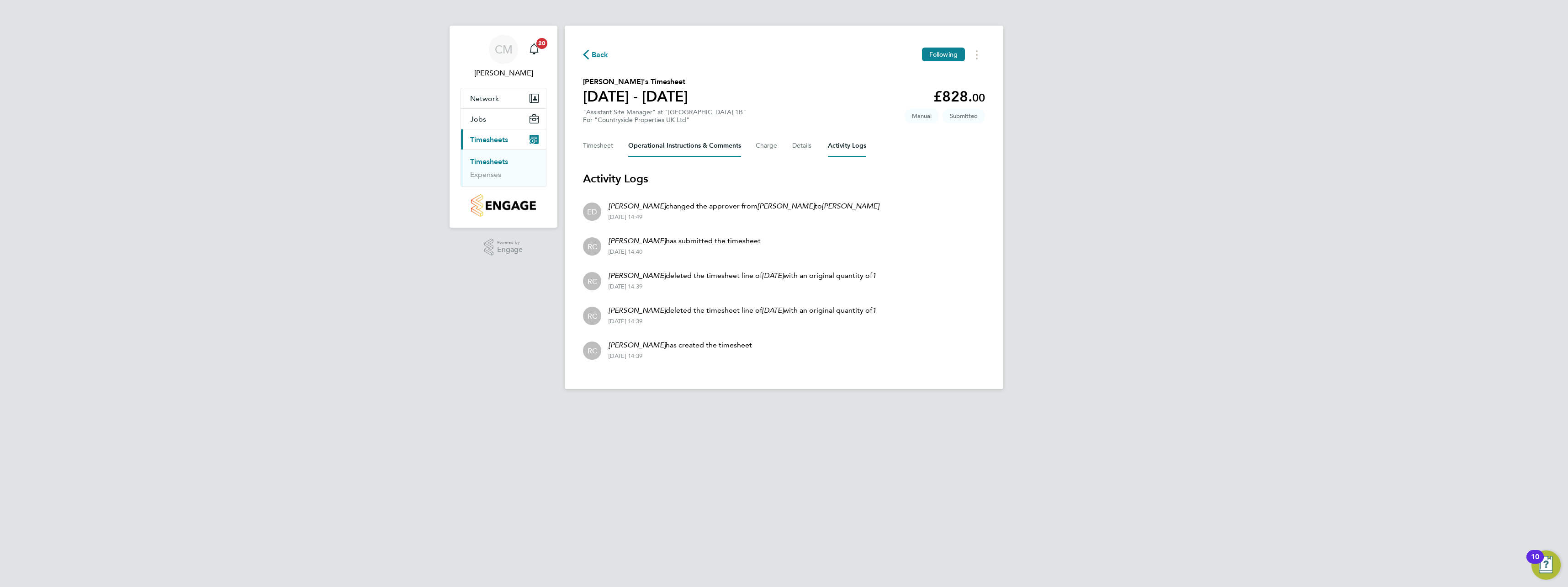
click at [648, 146] on Comments-tab "Operational Instructions & Comments" at bounding box center [684, 146] width 113 height 22
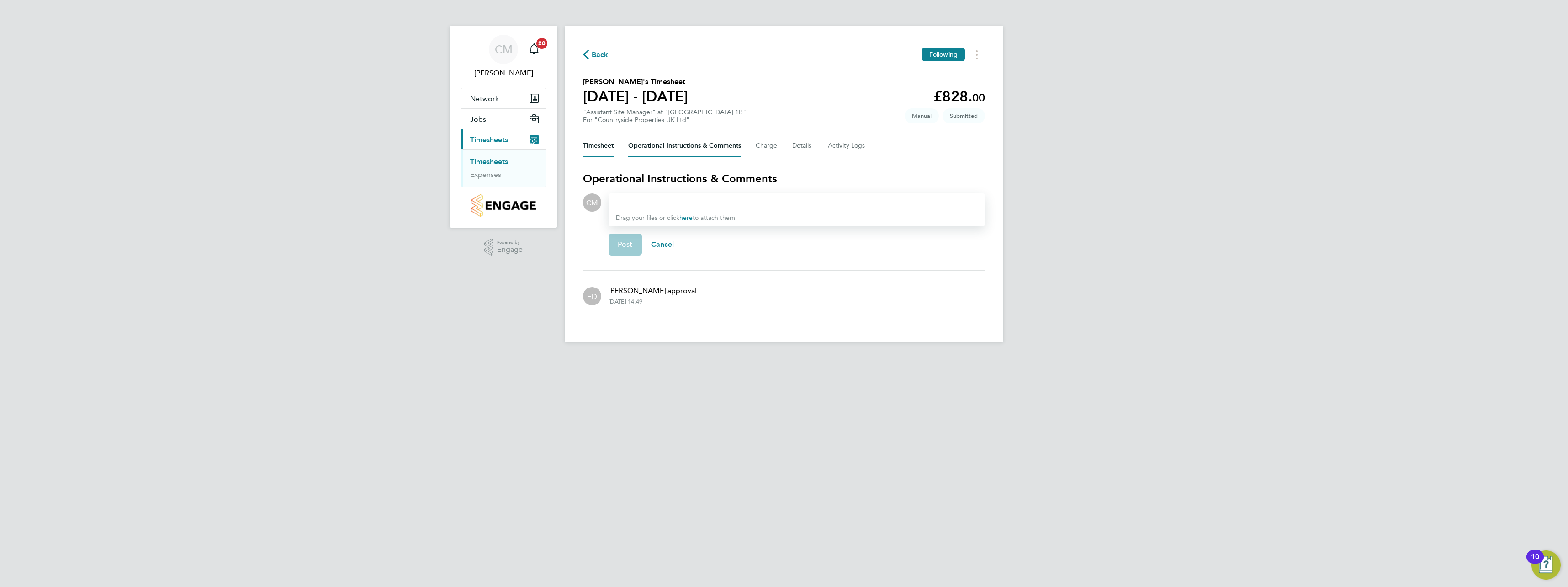
click at [608, 151] on button "Timesheet" at bounding box center [598, 146] width 30 height 22
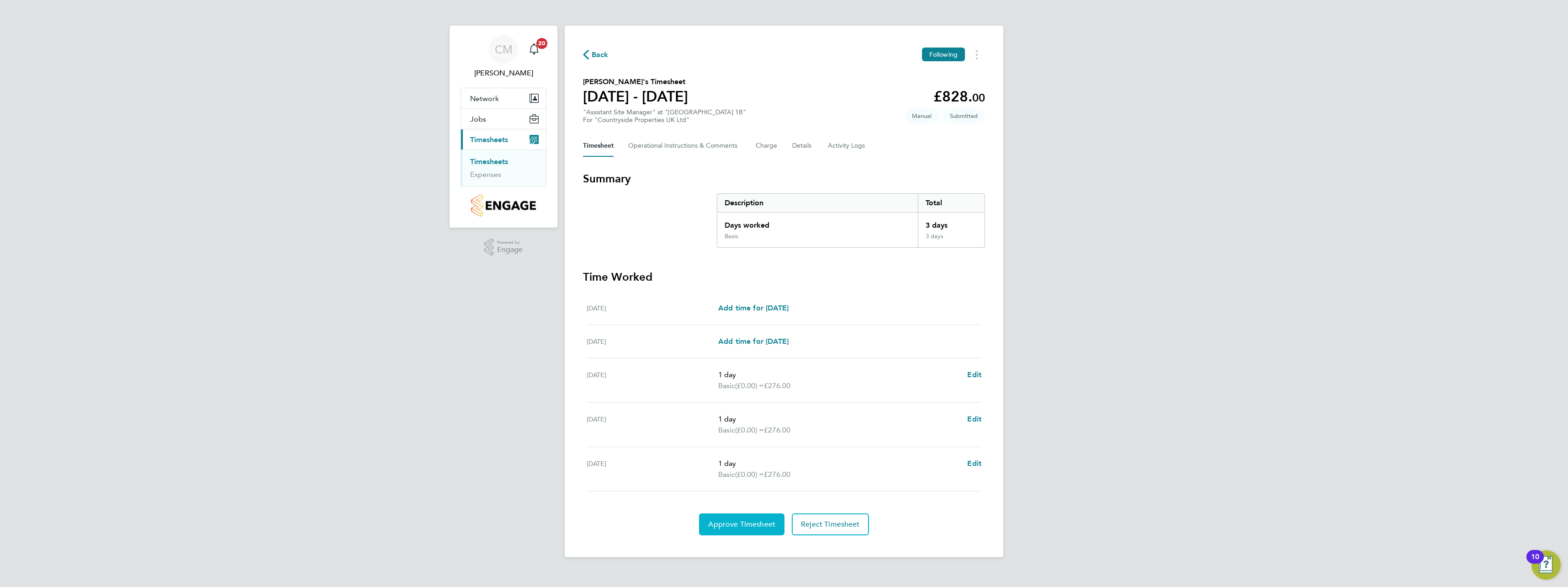
click at [741, 522] on span "Approve Timesheet" at bounding box center [741, 524] width 67 height 9
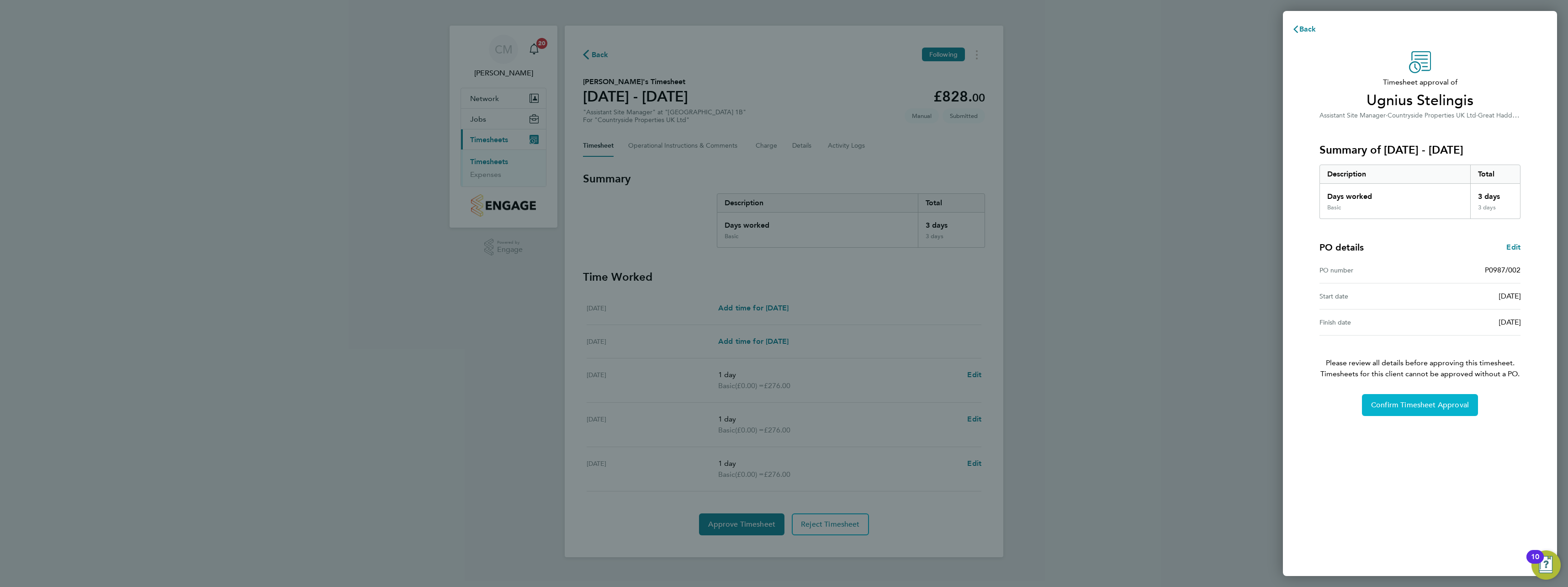
click at [1395, 401] on span "Confirm Timesheet Approval" at bounding box center [1419, 405] width 98 height 9
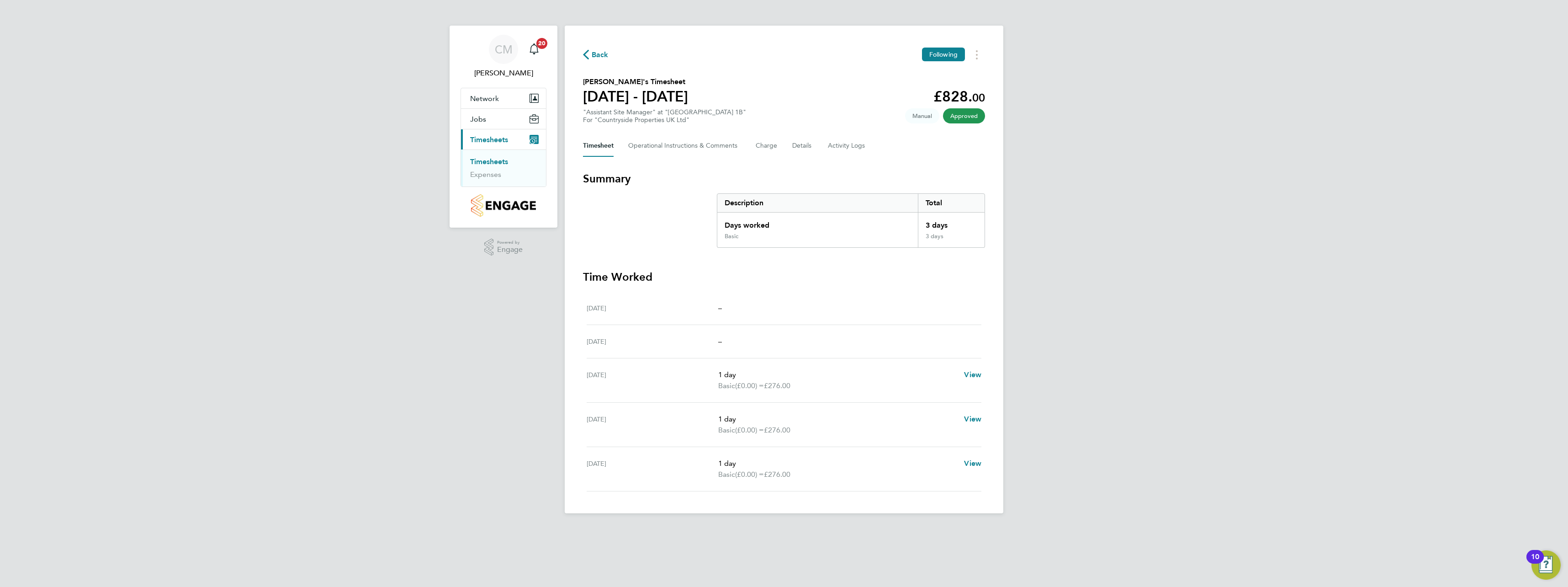
click at [496, 140] on span "Timesheets" at bounding box center [489, 139] width 38 height 9
click at [489, 165] on link "Timesheets" at bounding box center [489, 161] width 38 height 9
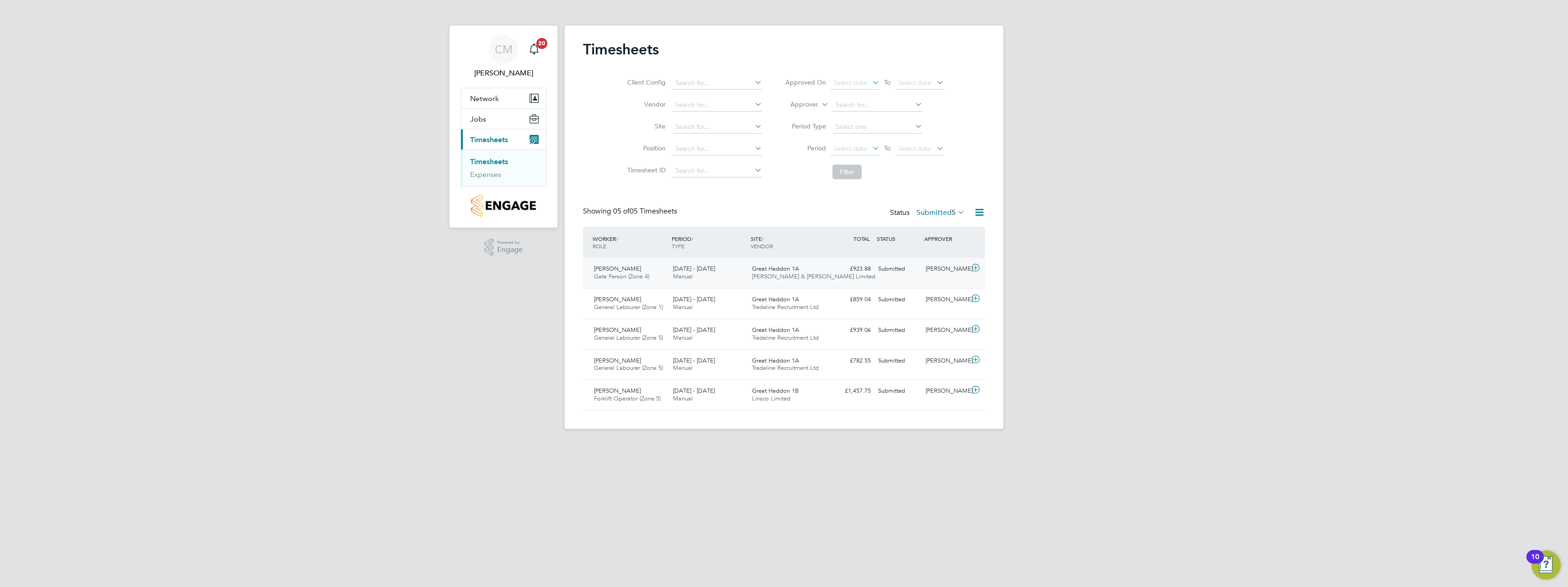
click at [977, 270] on icon at bounding box center [975, 268] width 12 height 7
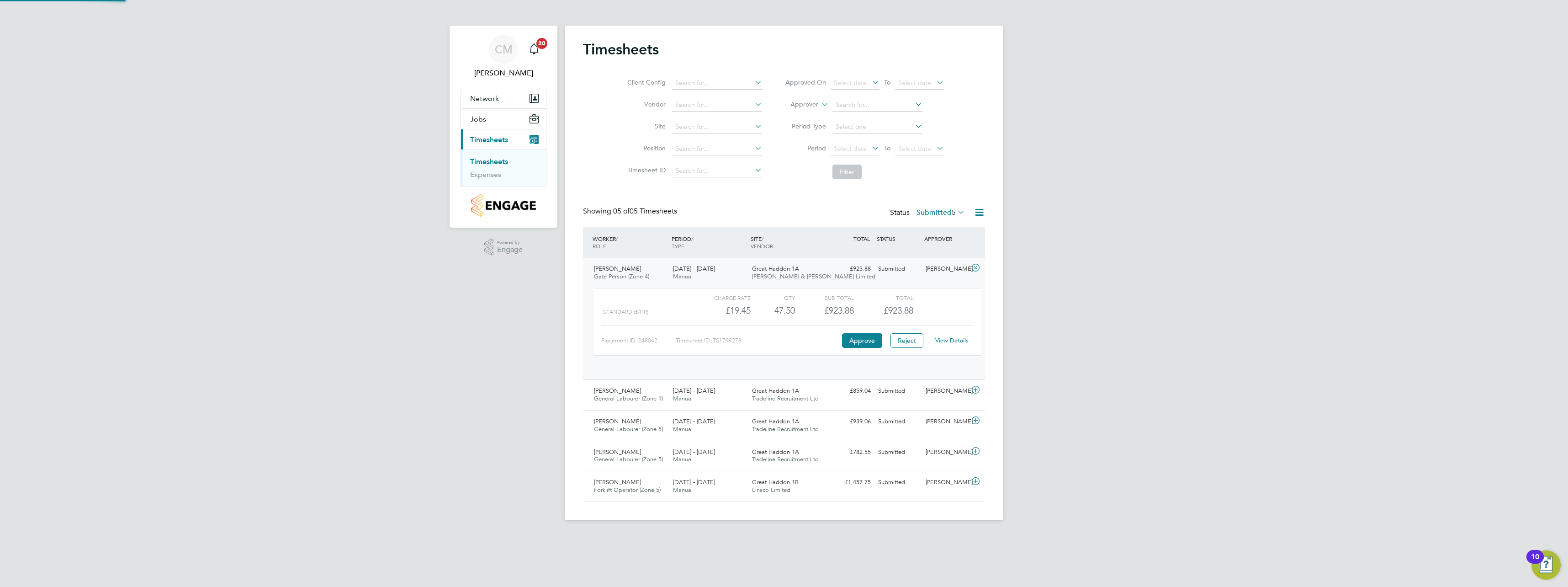
scroll to position [16, 89]
click at [953, 340] on link "View Details" at bounding box center [951, 340] width 33 height 8
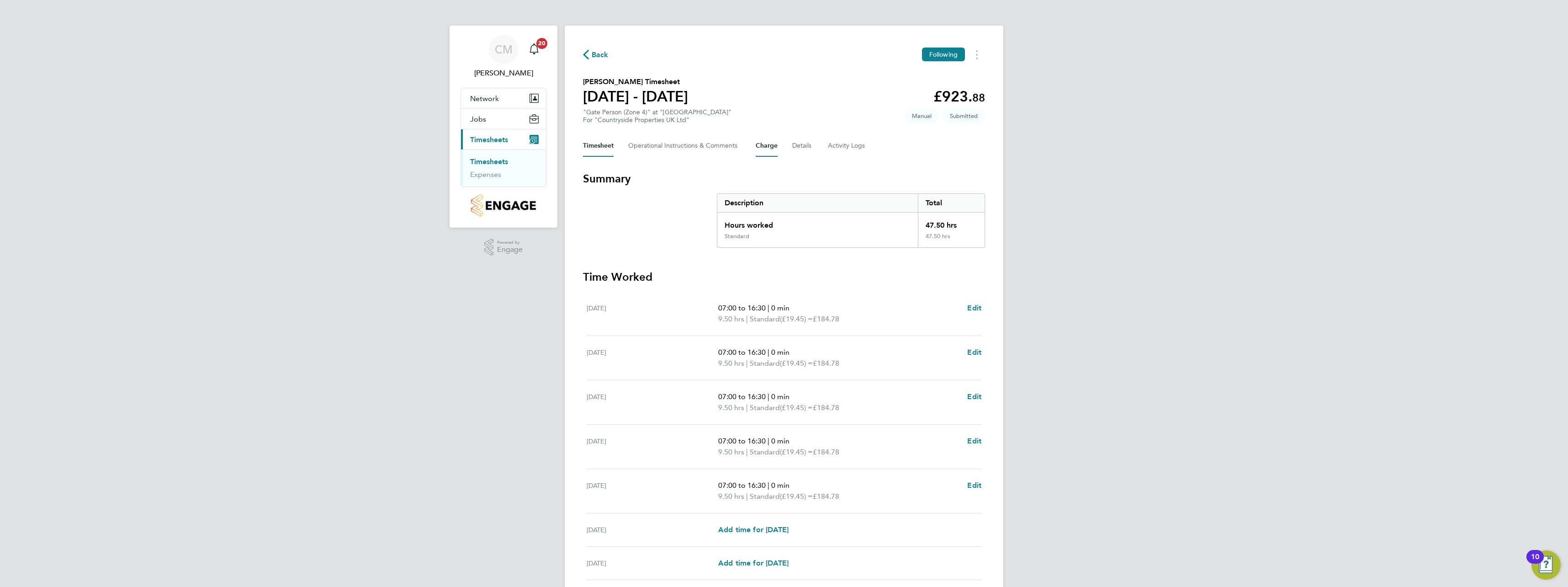
click at [759, 151] on button "Charge" at bounding box center [766, 146] width 22 height 22
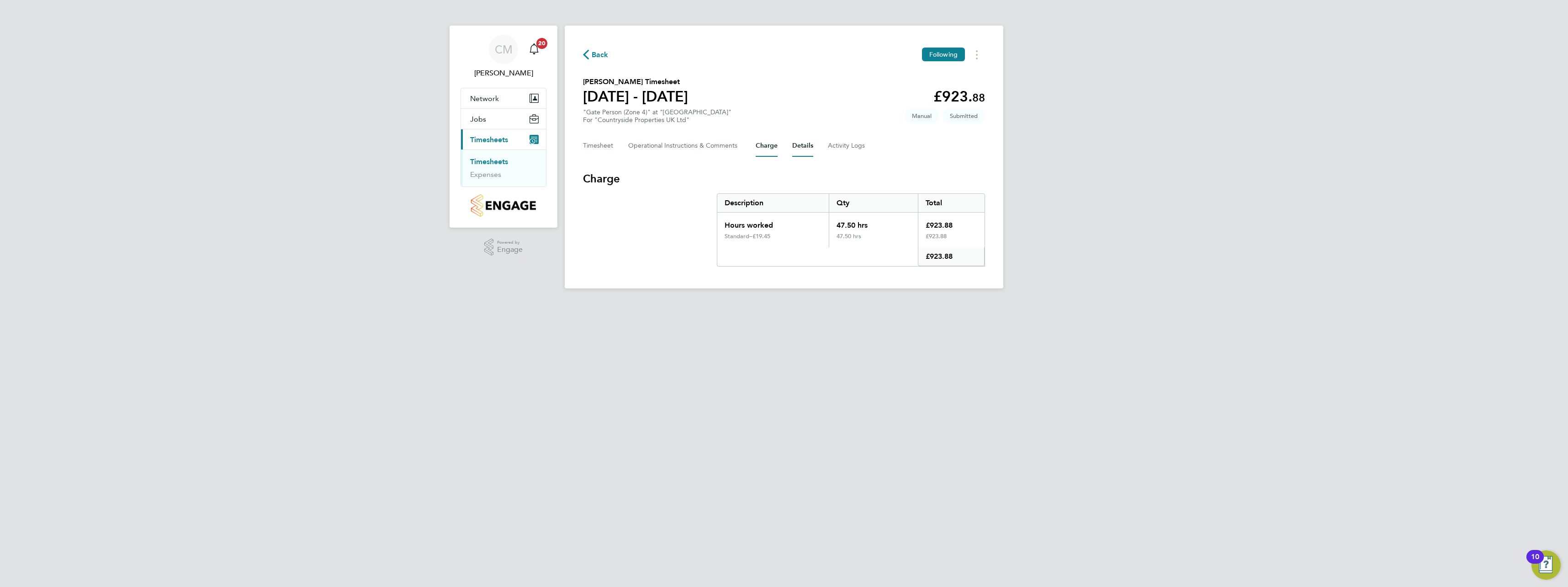
click at [802, 145] on button "Details" at bounding box center [803, 146] width 21 height 22
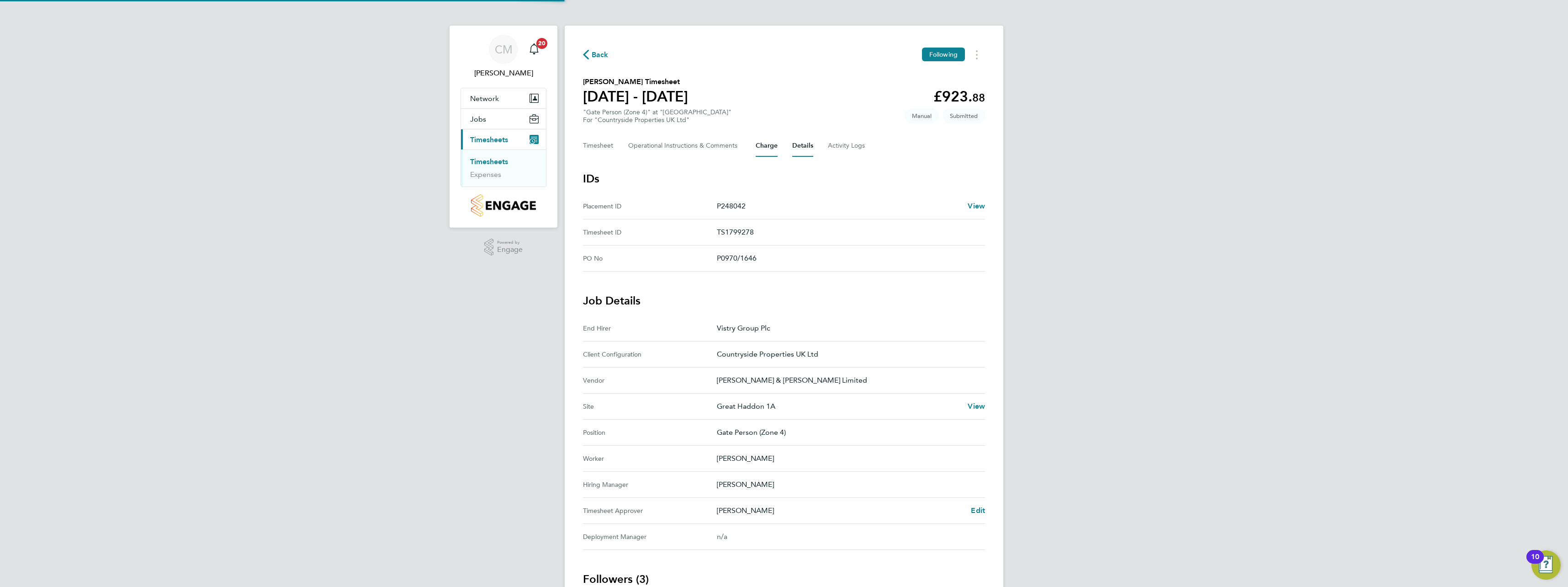
click at [777, 152] on button "Charge" at bounding box center [766, 146] width 22 height 22
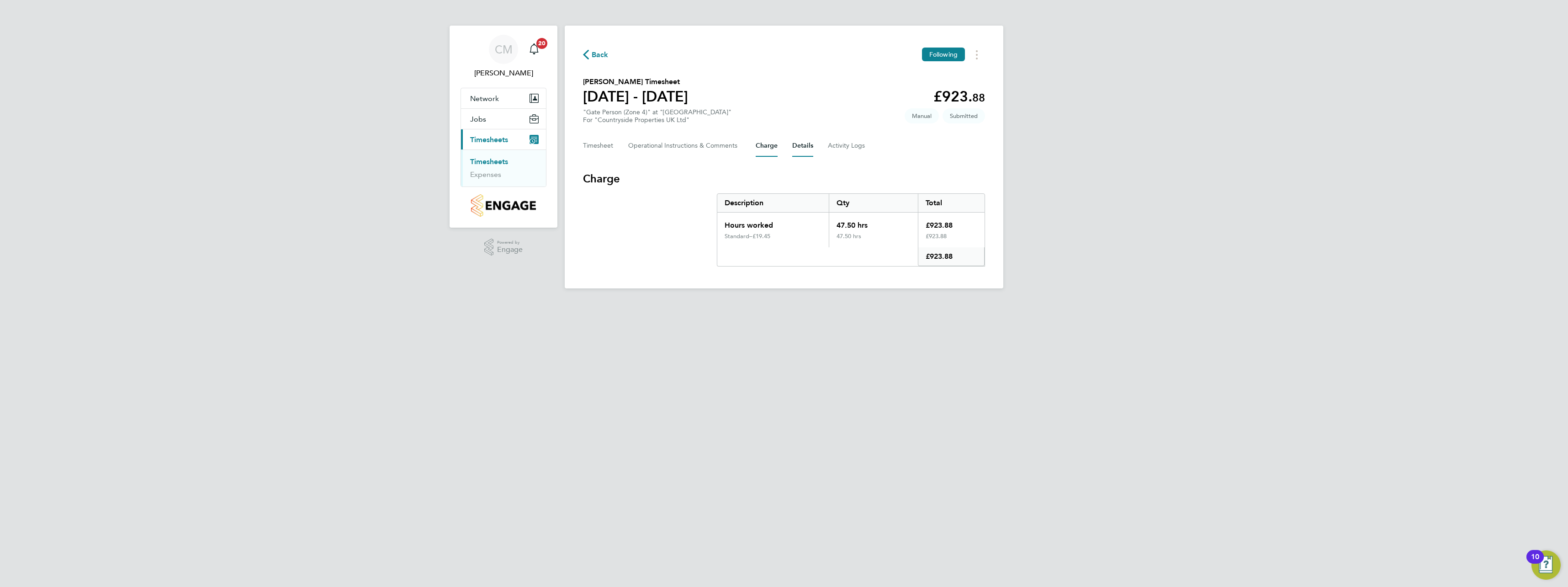
click at [811, 156] on button "Details" at bounding box center [803, 146] width 21 height 22
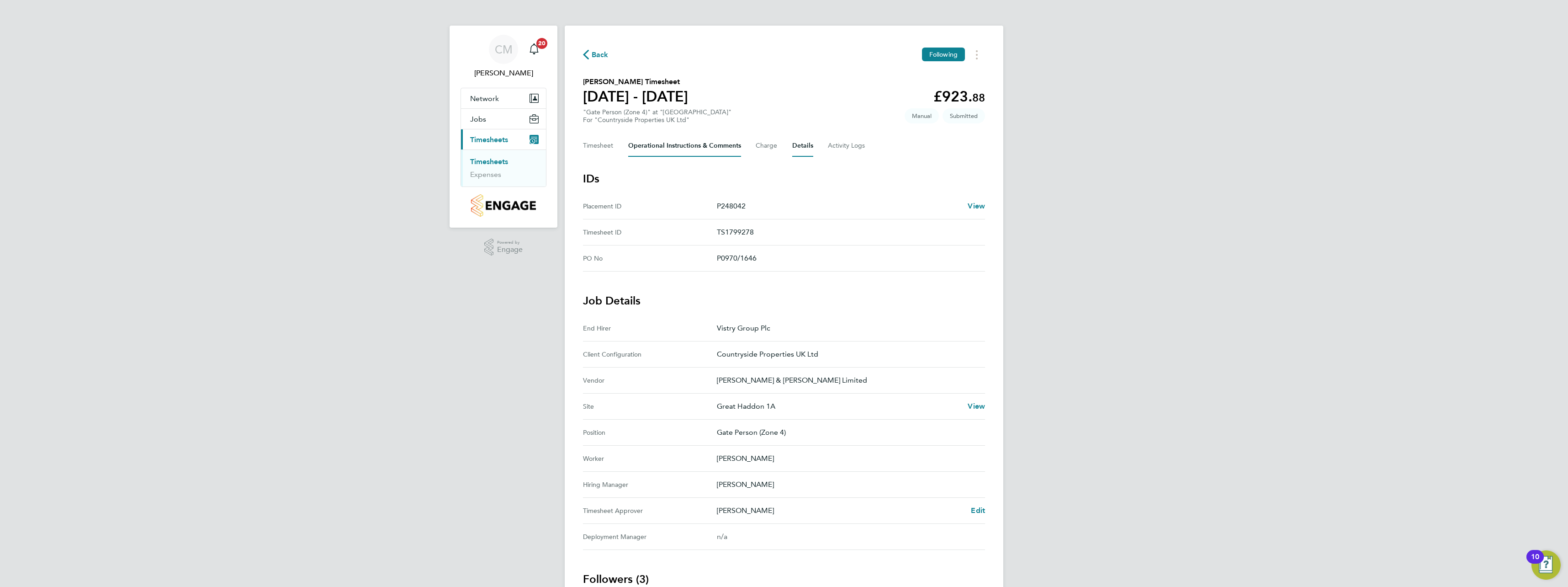
click at [718, 143] on Comments-tab "Operational Instructions & Comments" at bounding box center [684, 146] width 113 height 22
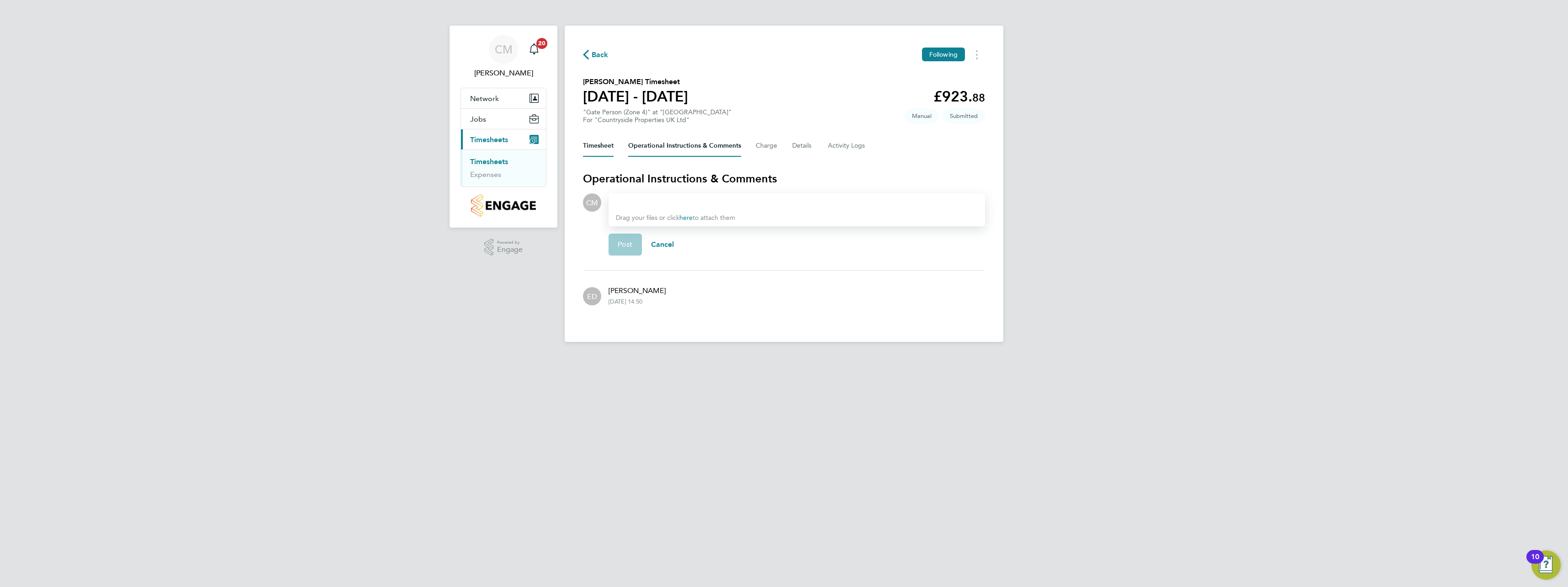
click at [602, 152] on button "Timesheet" at bounding box center [598, 146] width 30 height 22
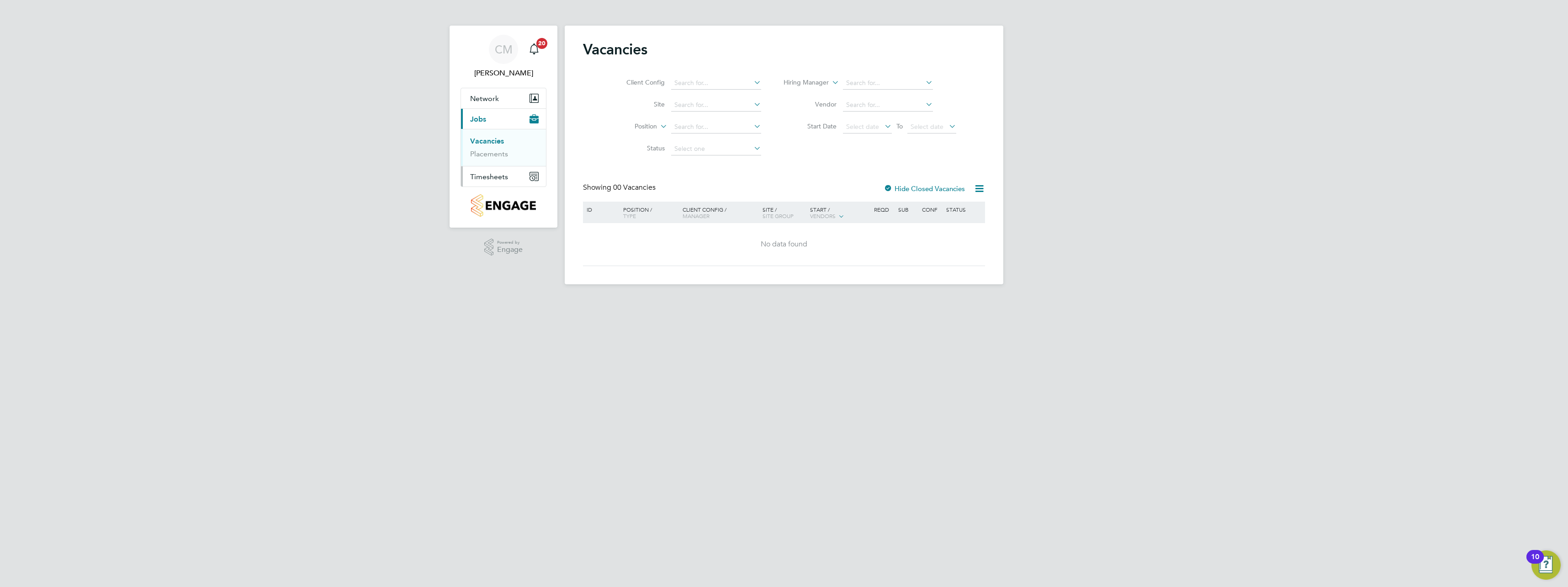
click at [495, 178] on span "Timesheets" at bounding box center [489, 177] width 38 height 9
click at [491, 163] on link "Timesheets" at bounding box center [489, 161] width 38 height 9
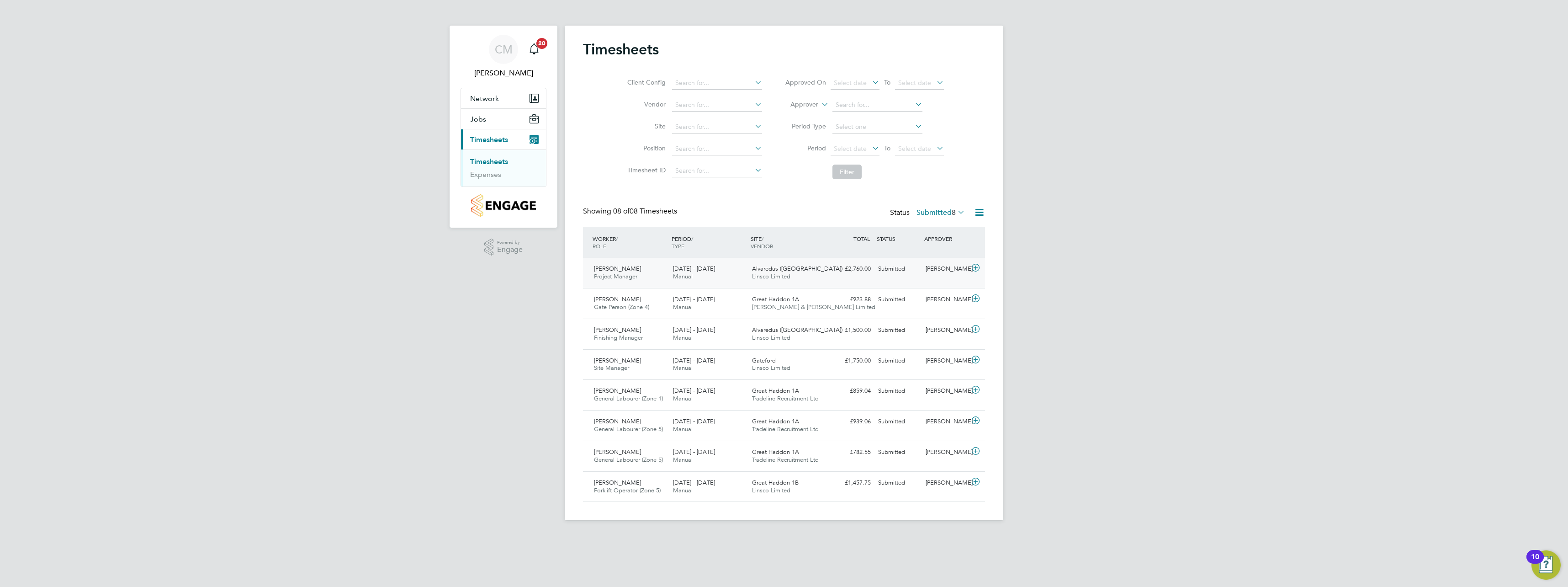
click at [973, 266] on icon at bounding box center [975, 268] width 12 height 7
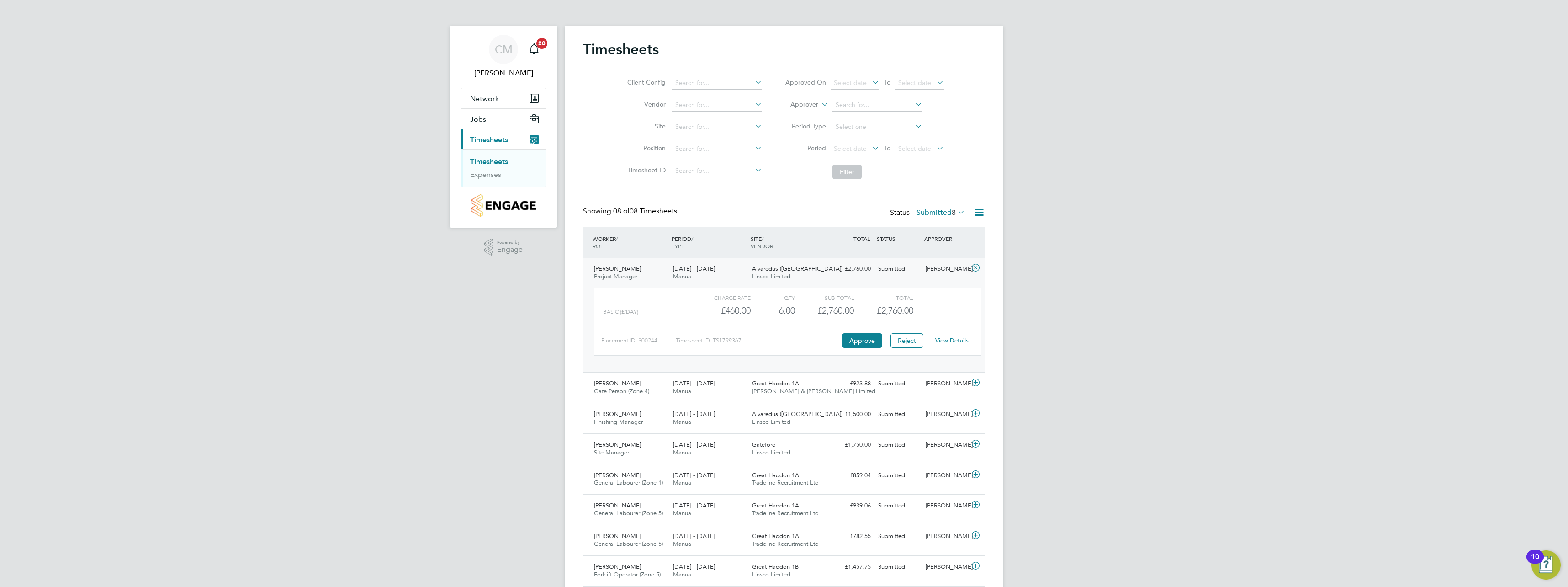
click at [956, 343] on link "View Details" at bounding box center [951, 340] width 33 height 8
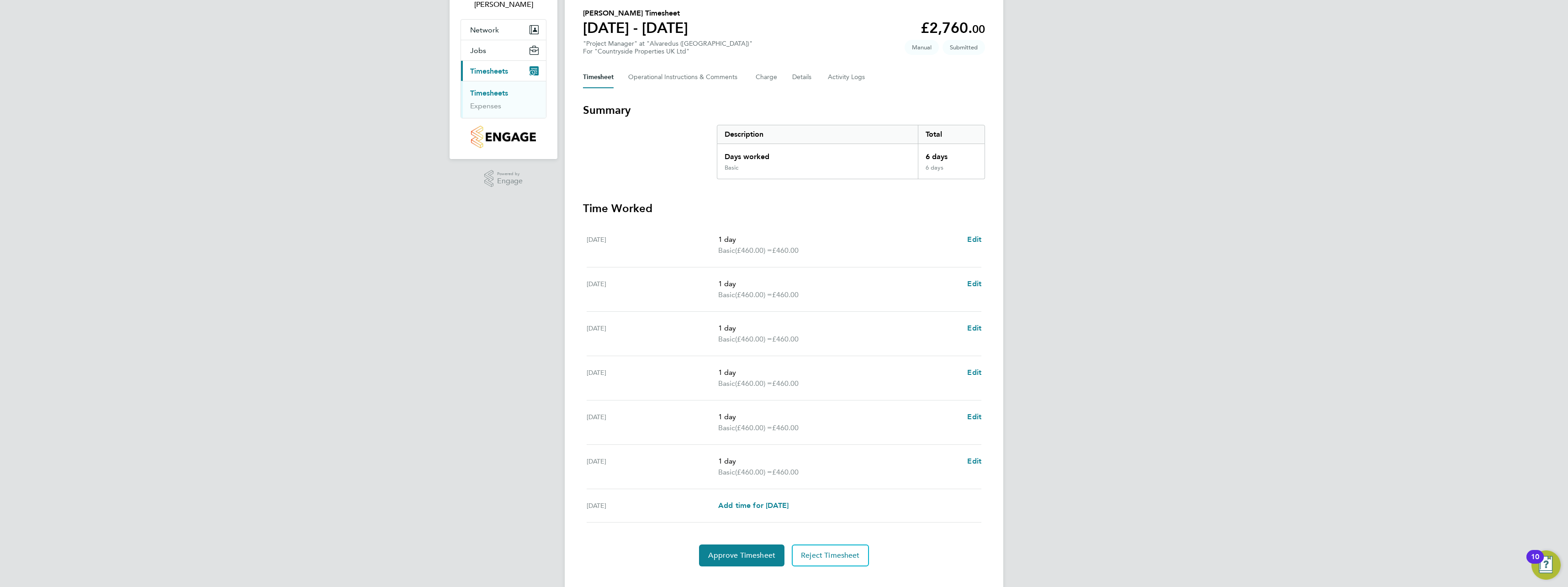
scroll to position [85, 0]
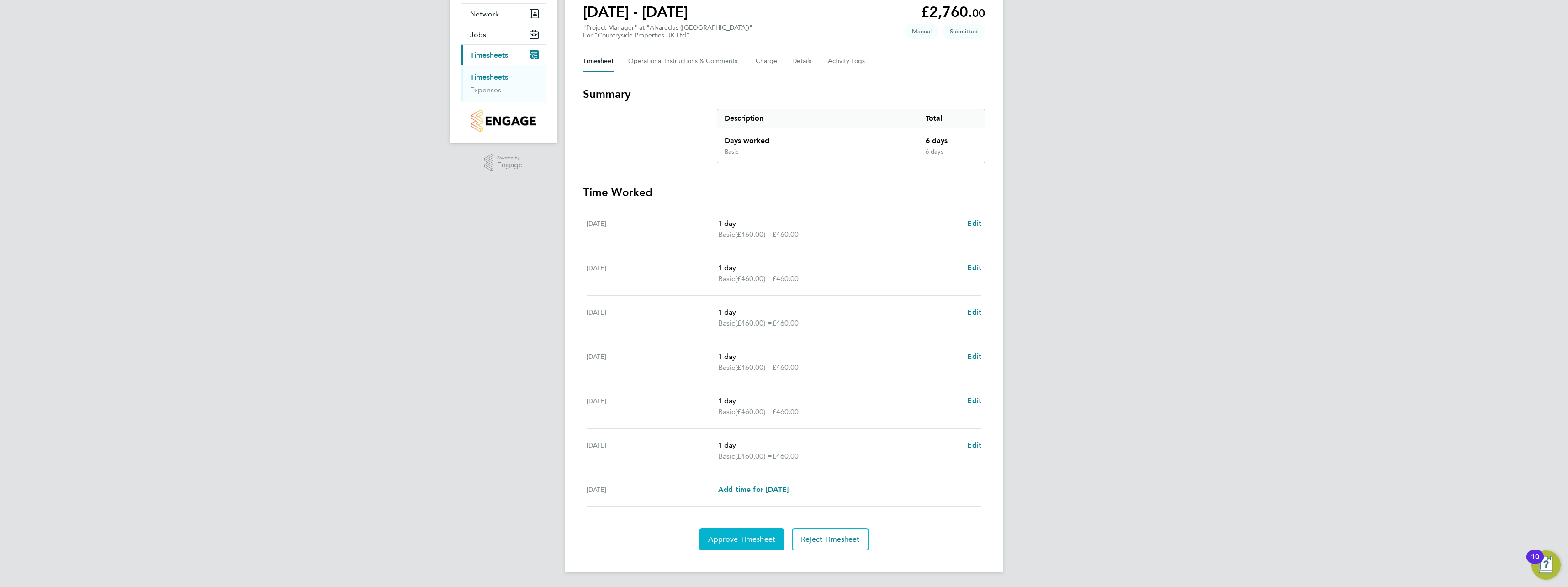
click at [765, 543] on span "Approve Timesheet" at bounding box center [741, 539] width 67 height 9
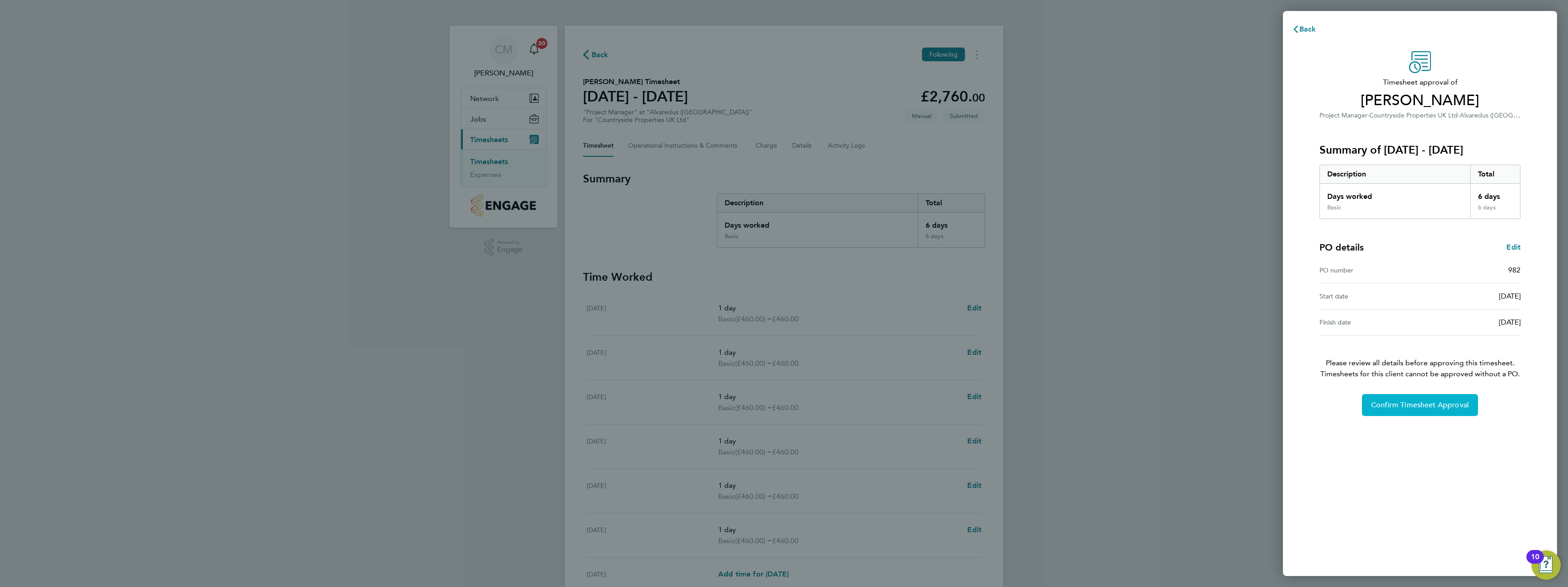
click at [1400, 410] on button "Confirm Timesheet Approval" at bounding box center [1419, 405] width 116 height 22
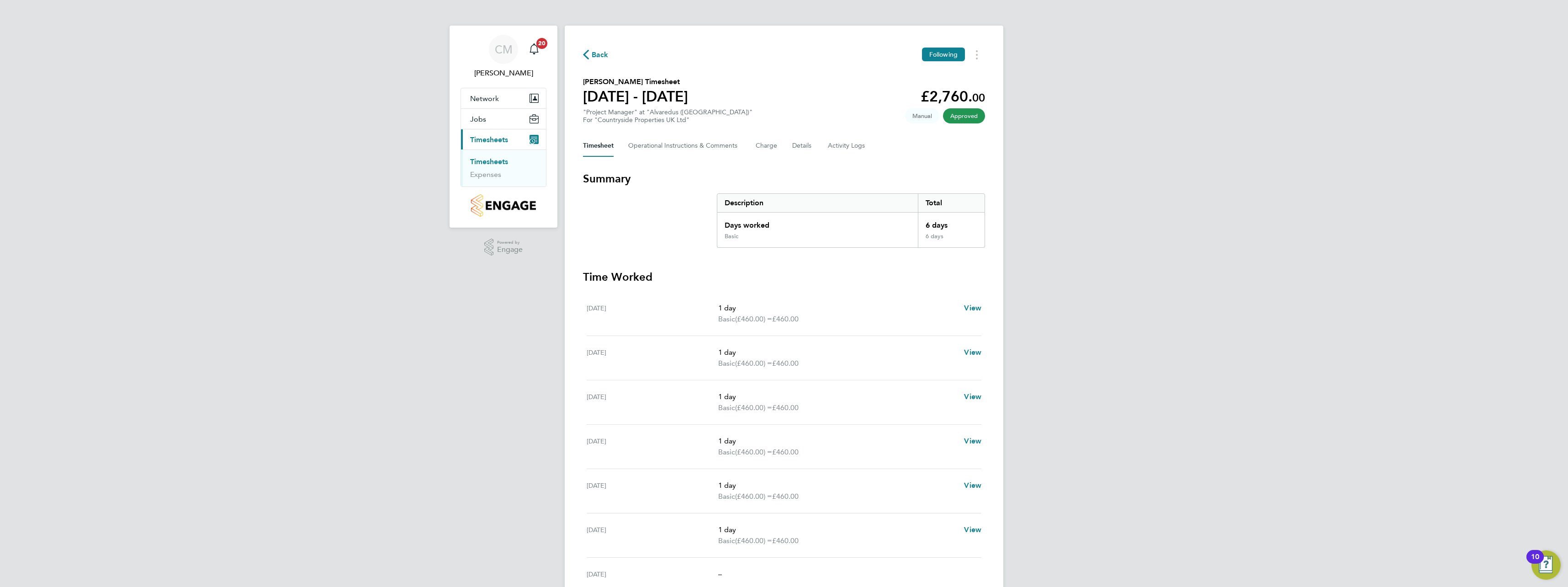
click at [495, 162] on link "Timesheets" at bounding box center [489, 161] width 38 height 9
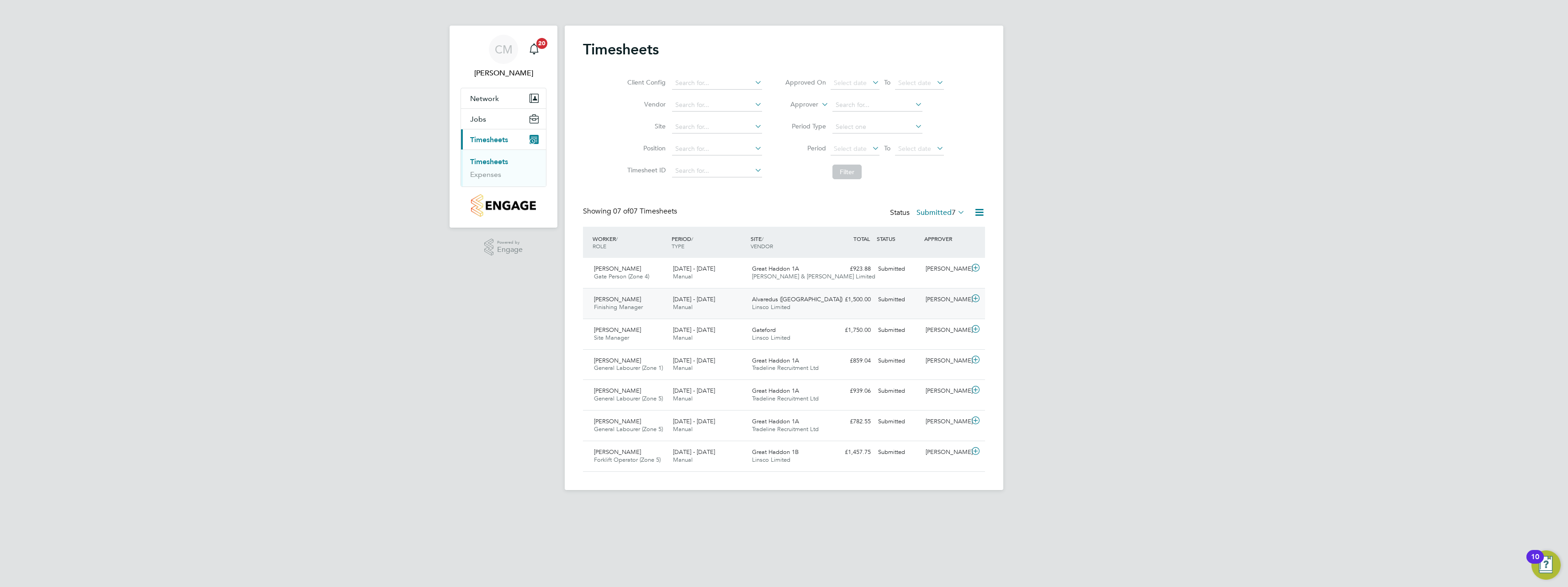
click at [977, 301] on icon at bounding box center [975, 298] width 12 height 7
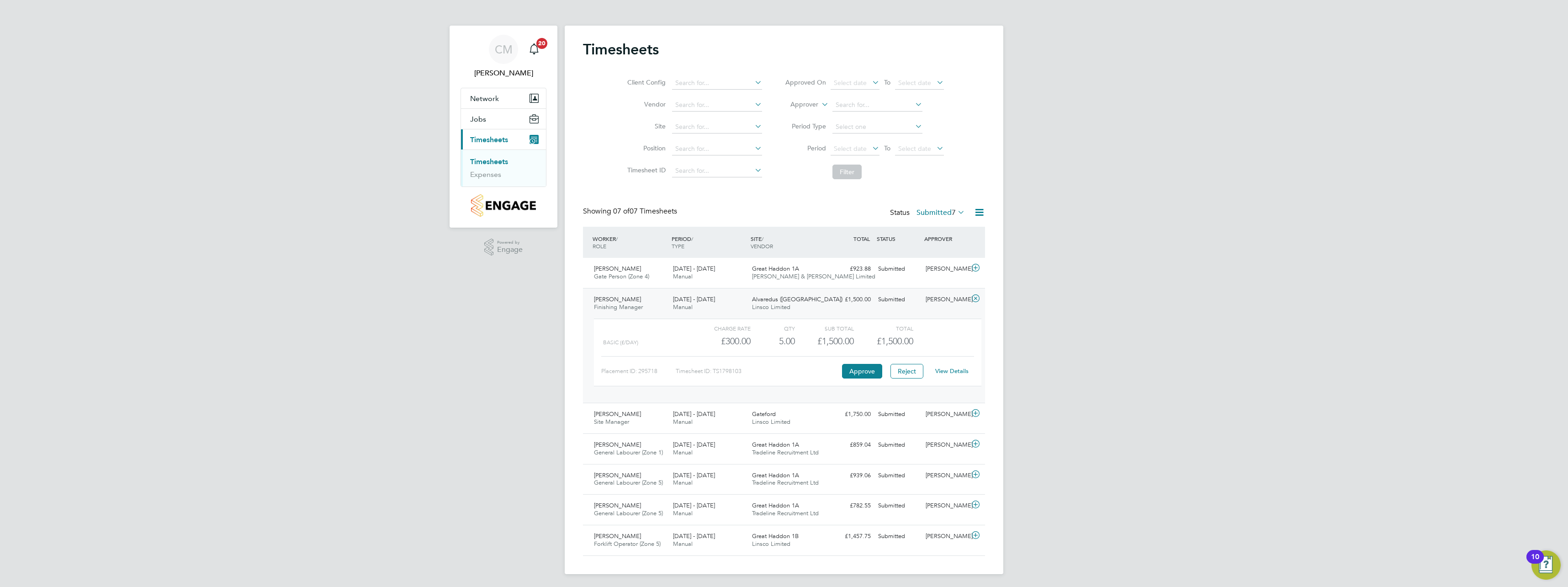
click at [952, 371] on link "View Details" at bounding box center [951, 371] width 33 height 8
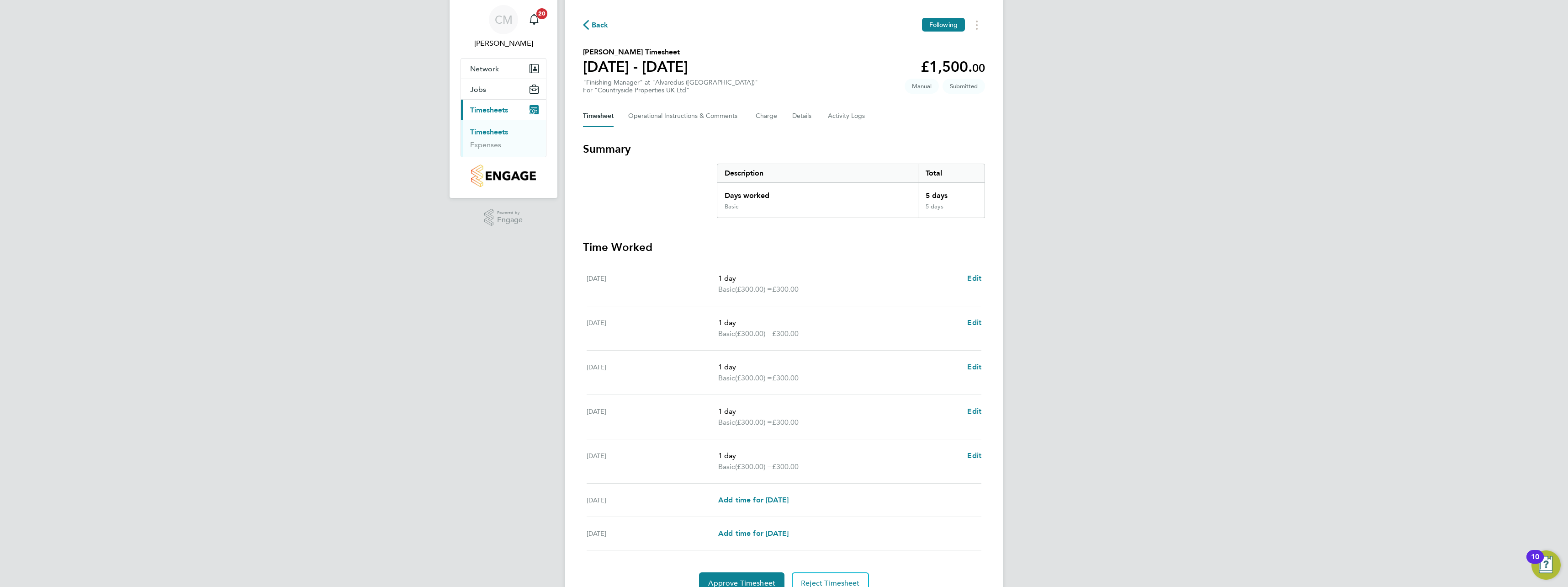
scroll to position [46, 0]
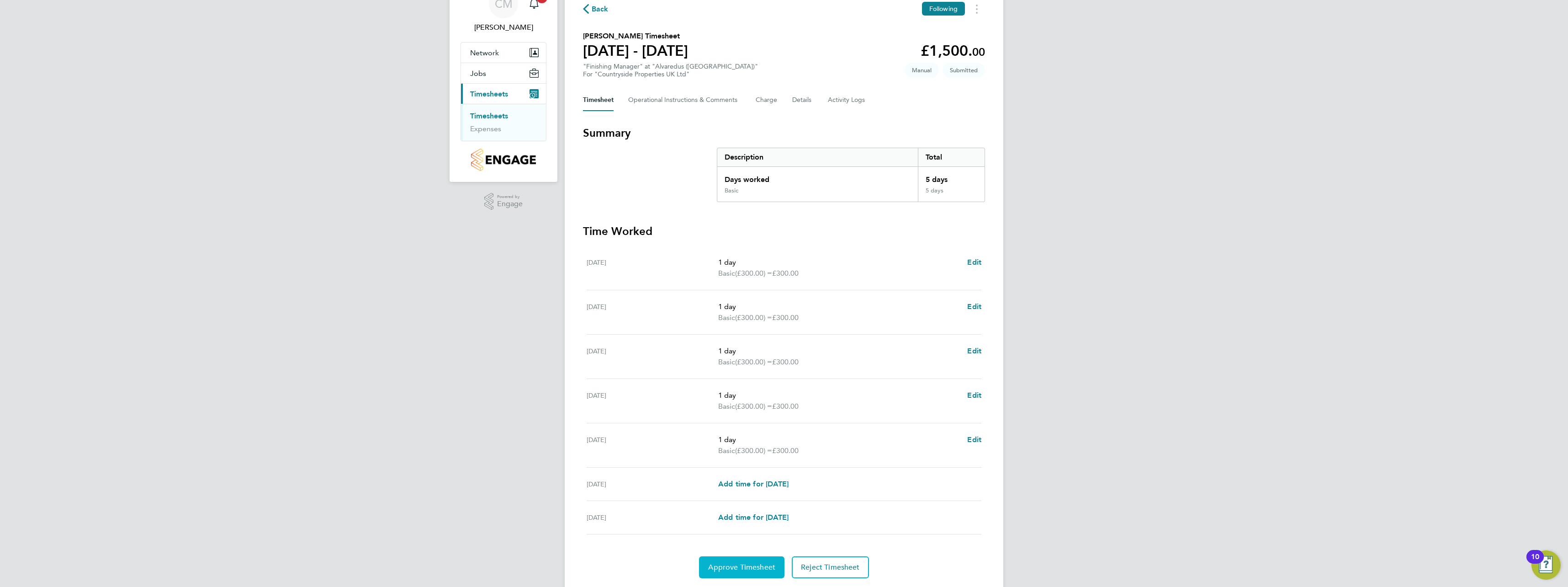
click at [741, 560] on button "Approve Timesheet" at bounding box center [741, 567] width 85 height 22
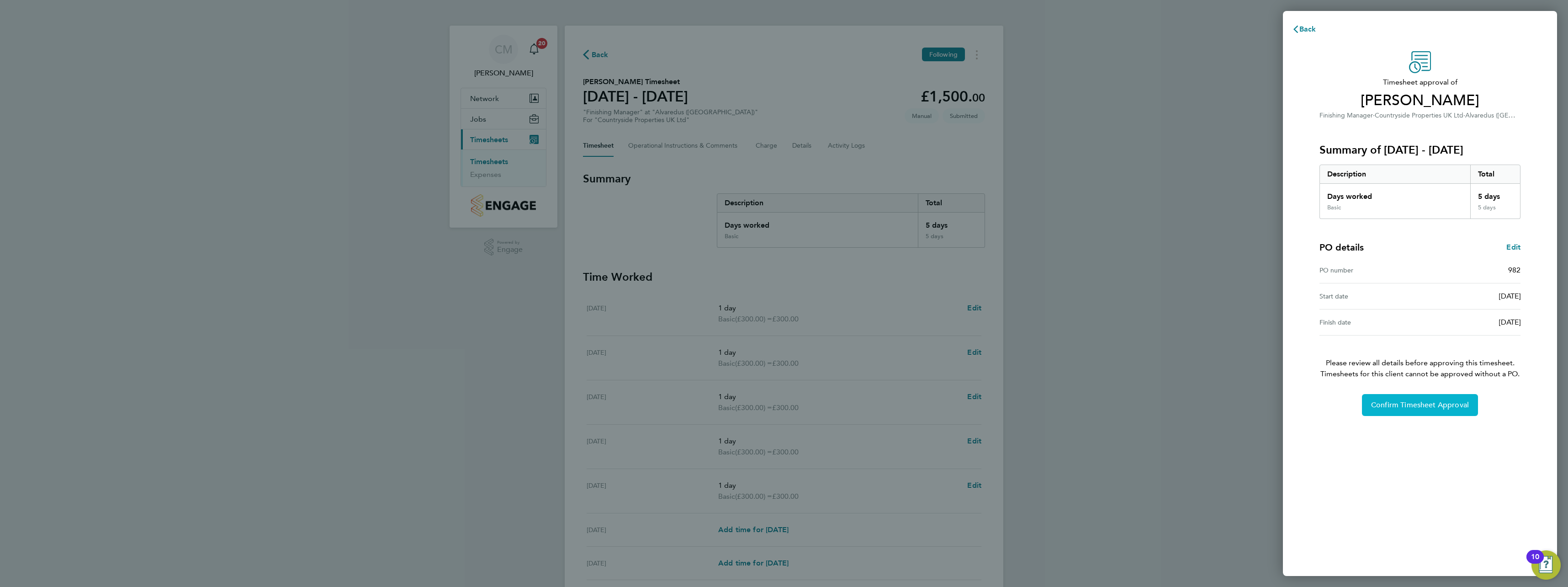
click at [1379, 411] on button "Confirm Timesheet Approval" at bounding box center [1419, 405] width 116 height 22
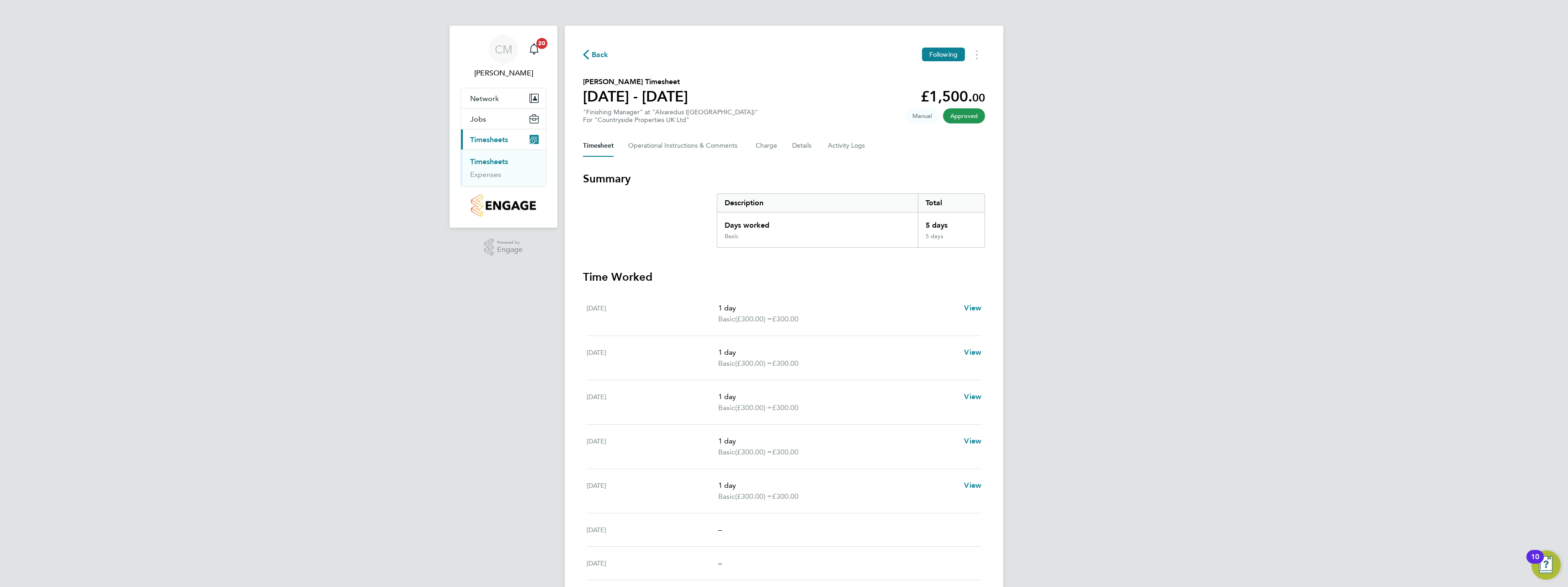
click at [488, 162] on link "Timesheets" at bounding box center [489, 161] width 38 height 9
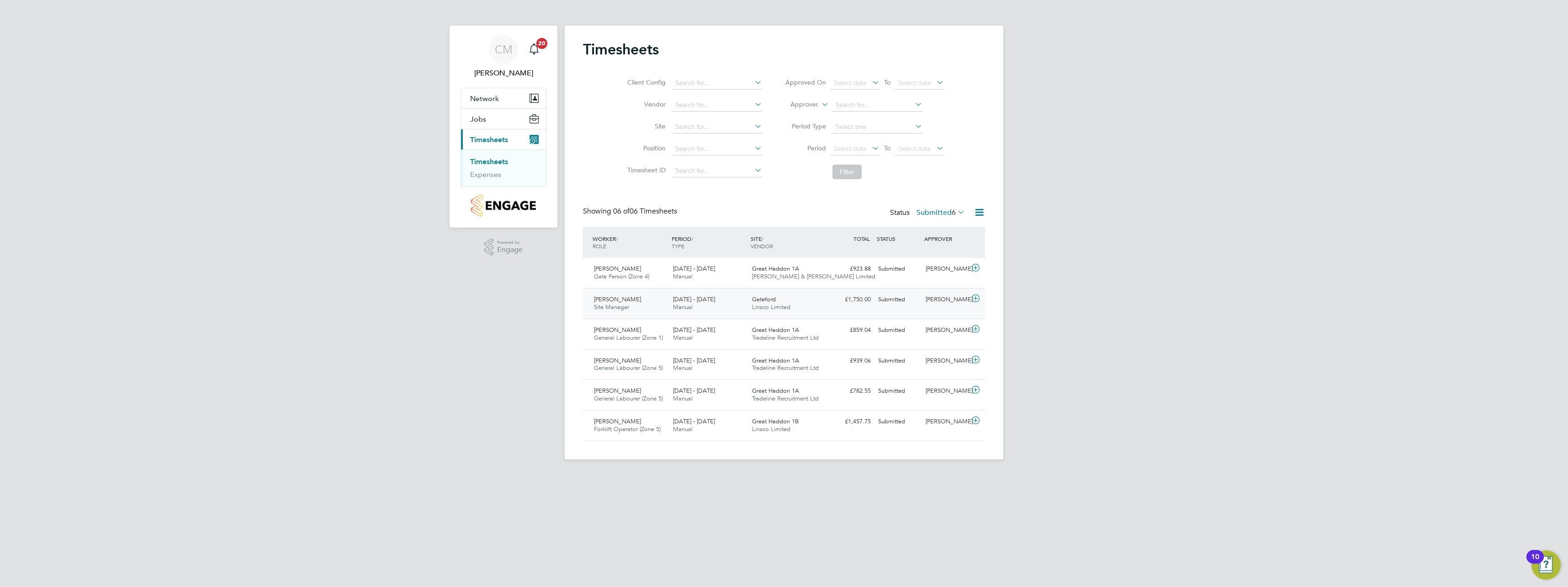
click at [974, 296] on icon at bounding box center [975, 298] width 12 height 7
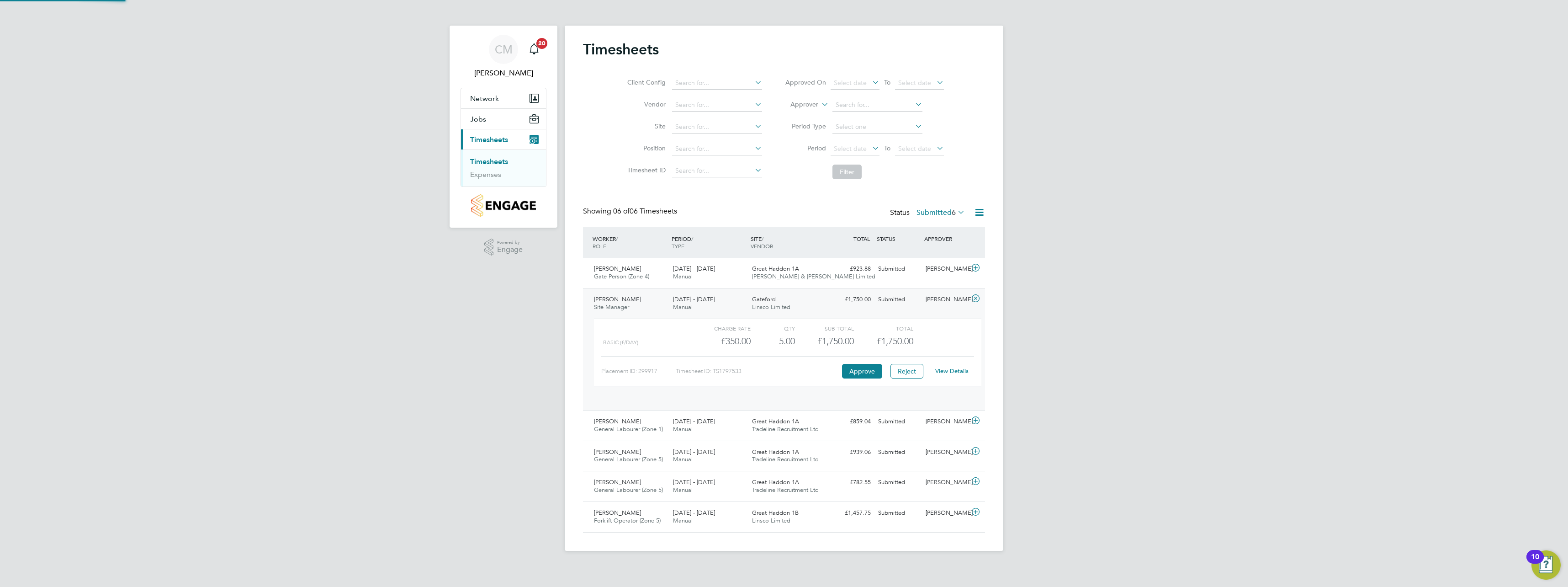
scroll to position [16, 89]
click at [952, 369] on link "View Details" at bounding box center [951, 371] width 33 height 8
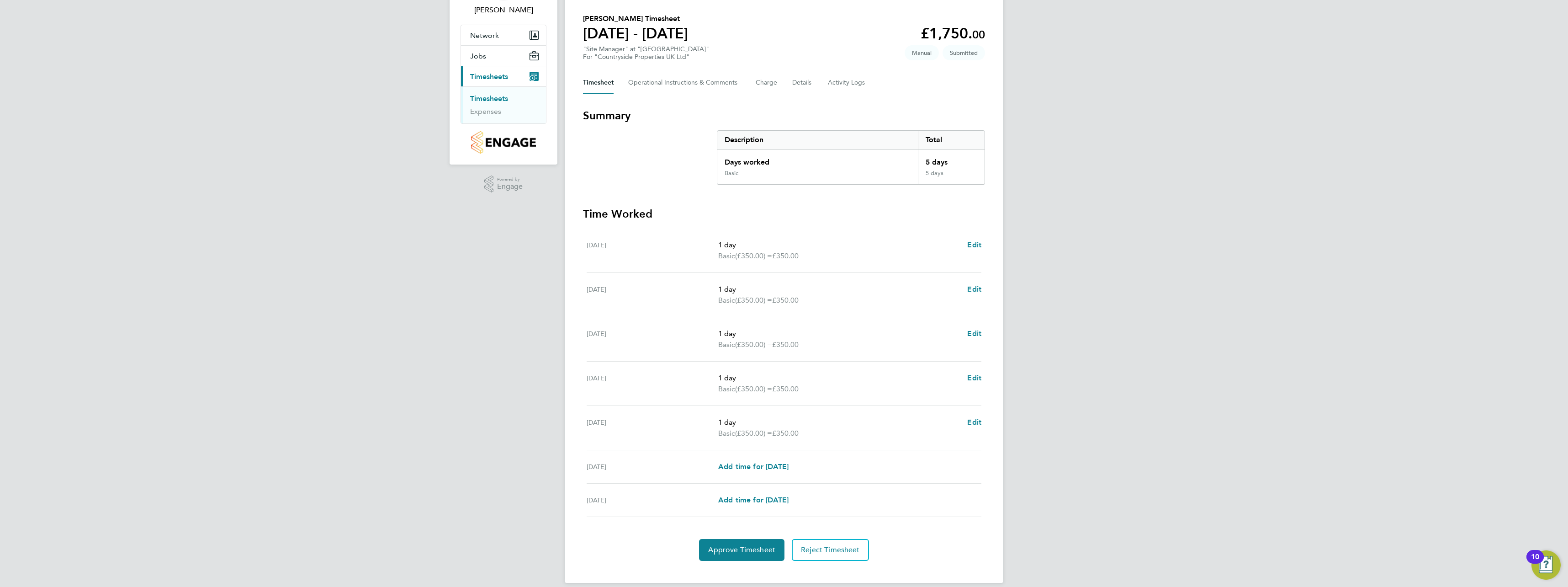
scroll to position [74, 0]
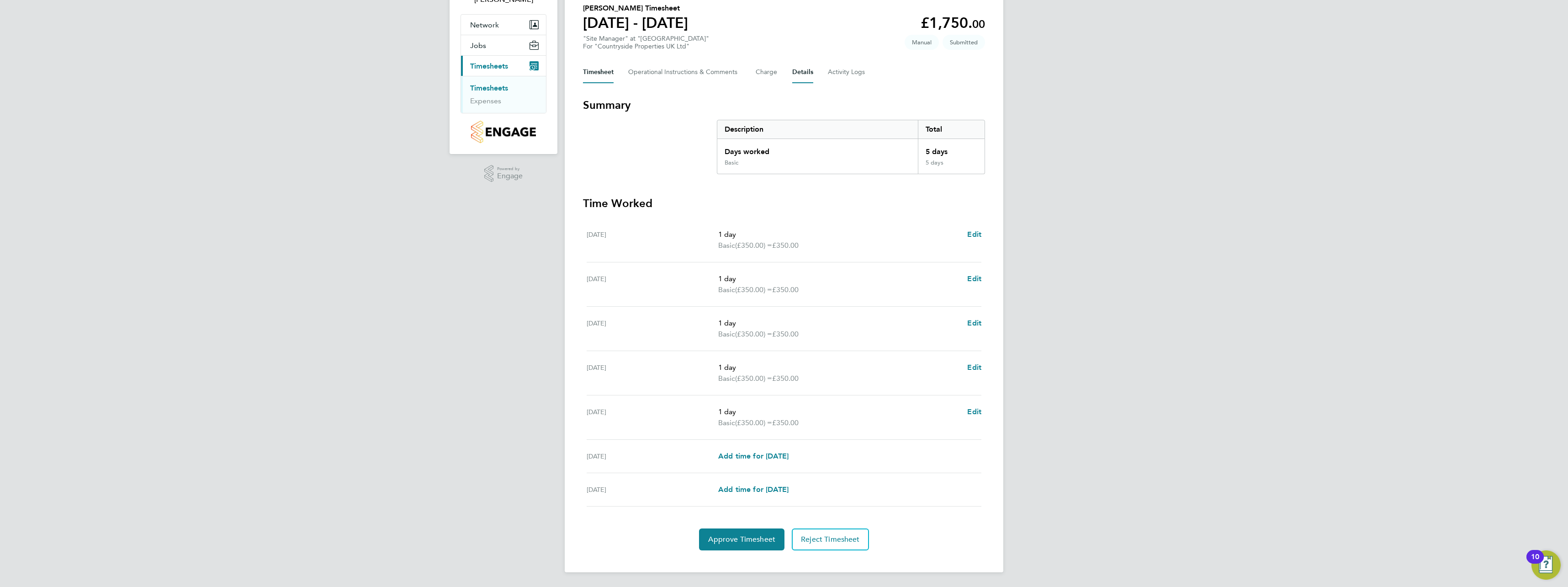
click at [798, 79] on button "Details" at bounding box center [803, 72] width 21 height 22
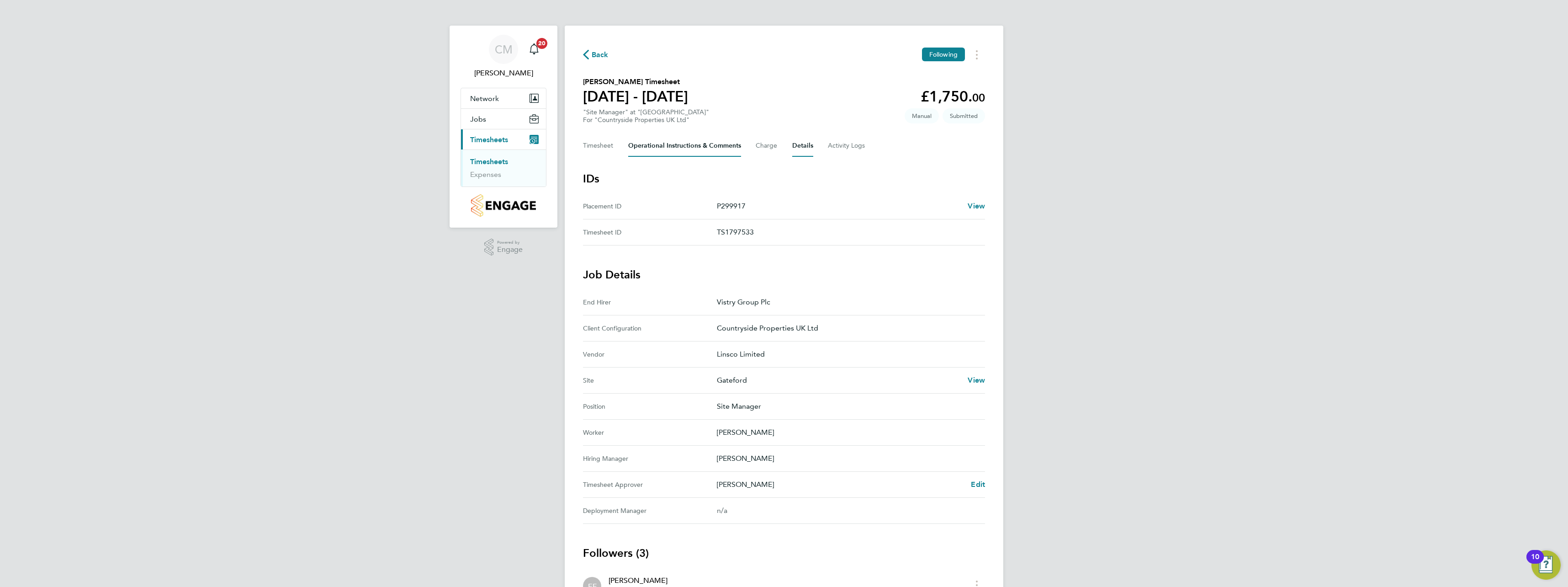
click at [667, 142] on Comments-tab "Operational Instructions & Comments" at bounding box center [684, 146] width 113 height 22
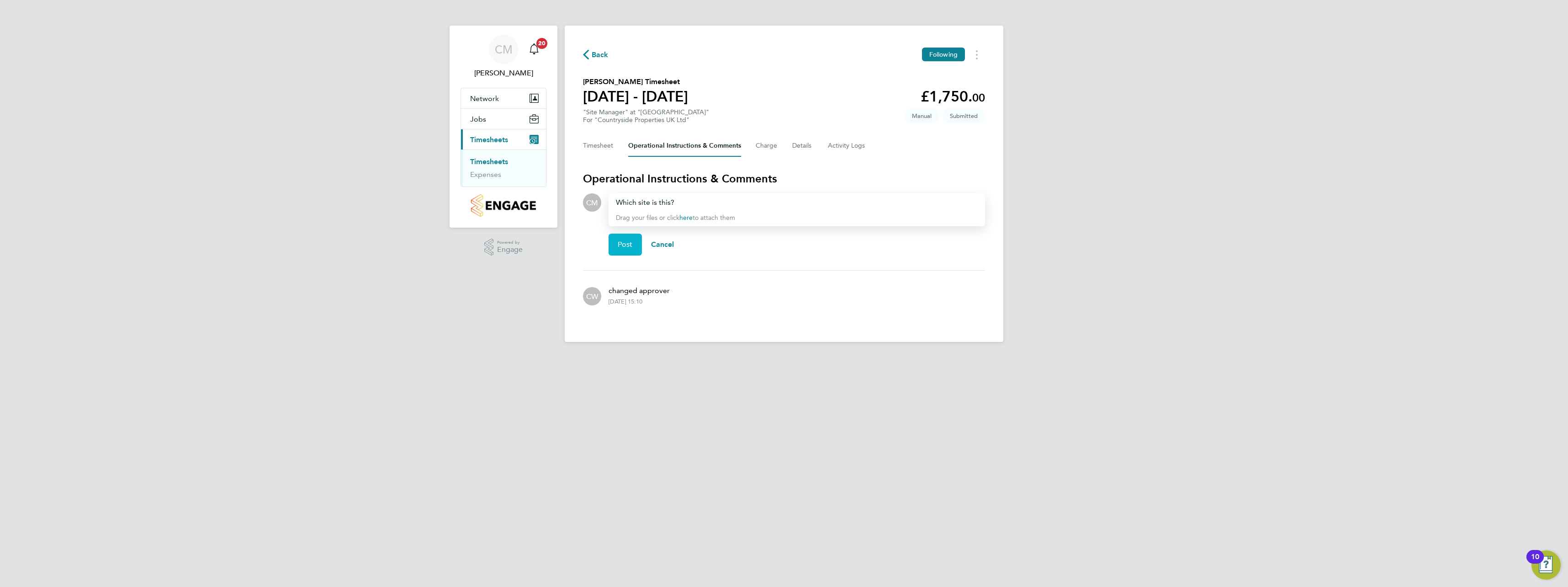
click at [635, 247] on button "Post" at bounding box center [625, 245] width 33 height 22
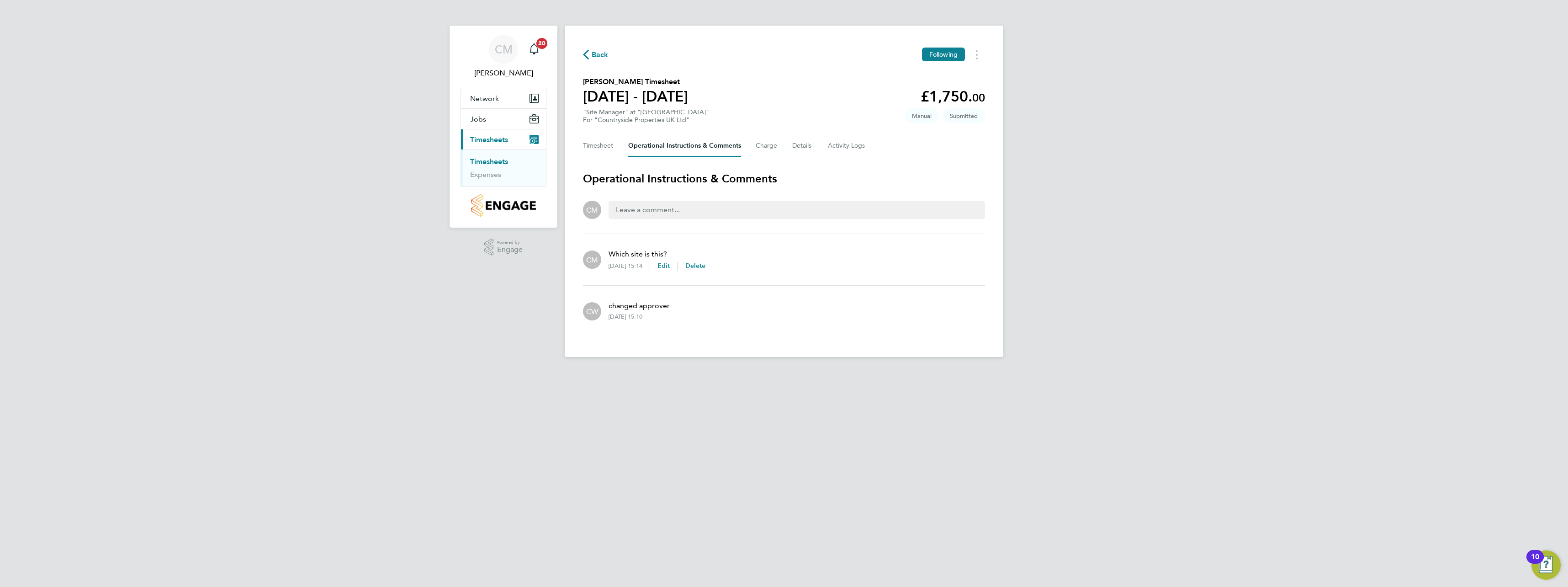
click at [589, 58] on icon "button" at bounding box center [586, 55] width 6 height 10
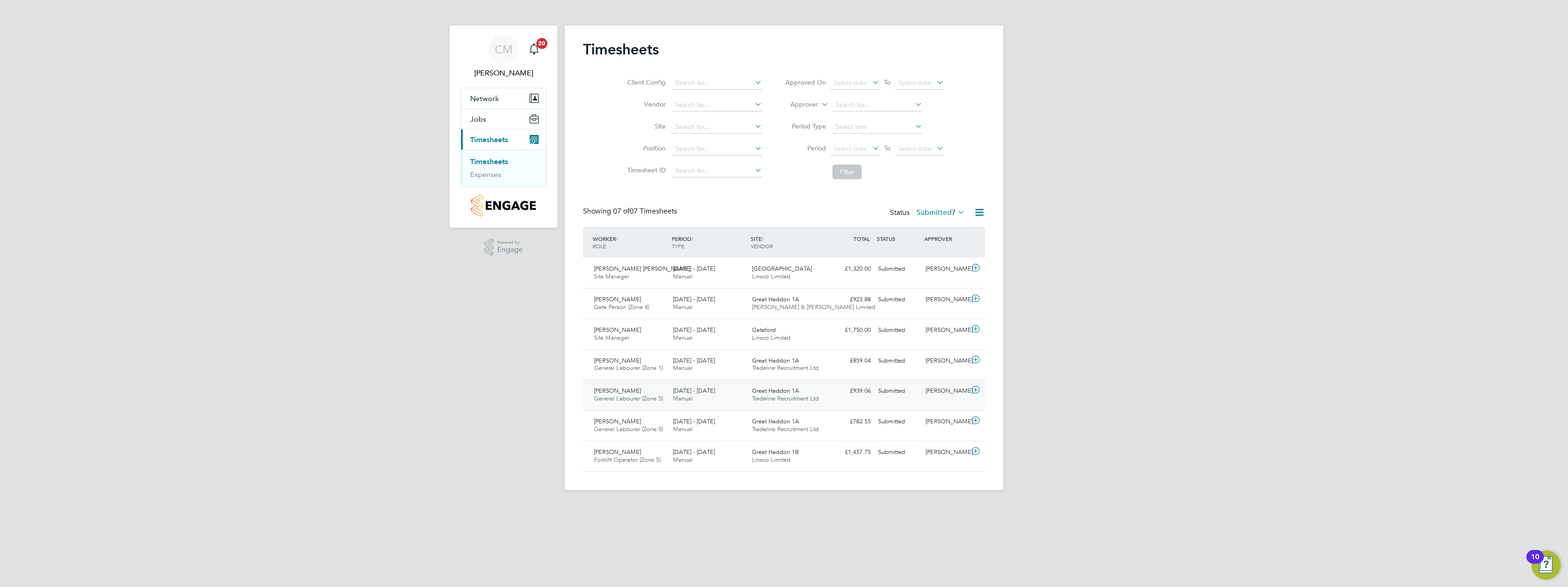
click at [977, 388] on icon at bounding box center [975, 390] width 12 height 7
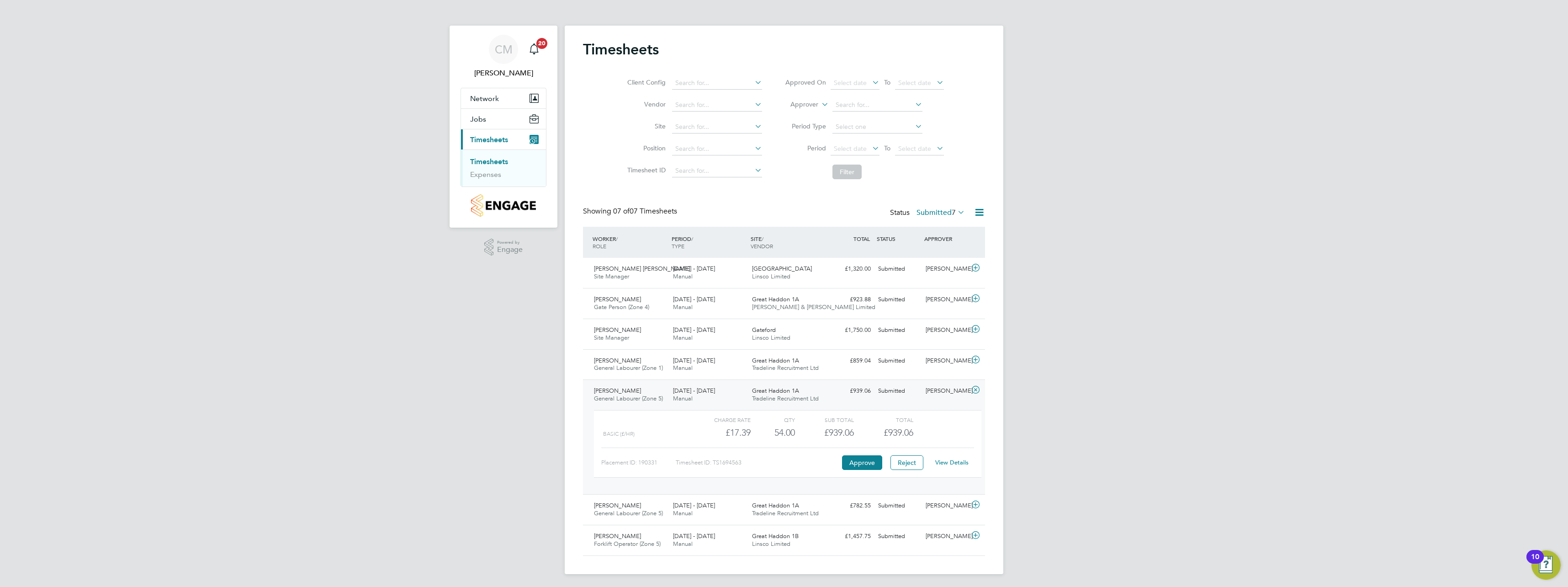
click at [965, 461] on link "View Details" at bounding box center [951, 462] width 33 height 8
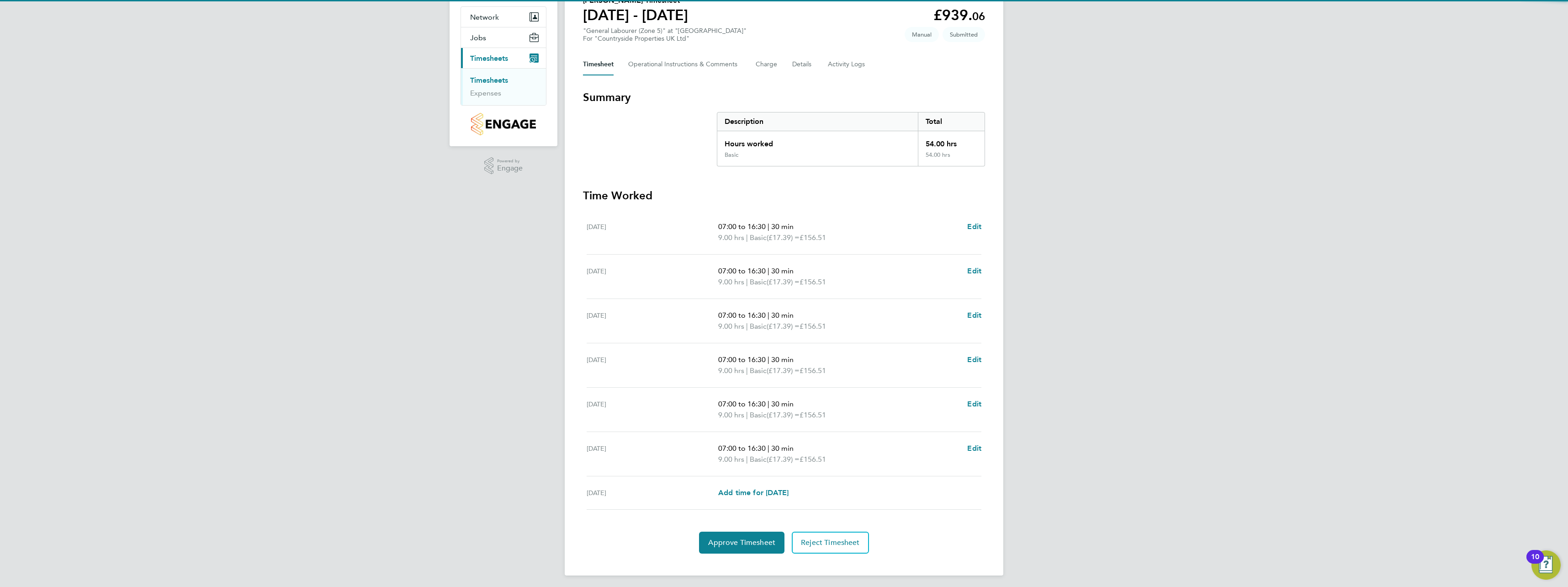
scroll to position [85, 0]
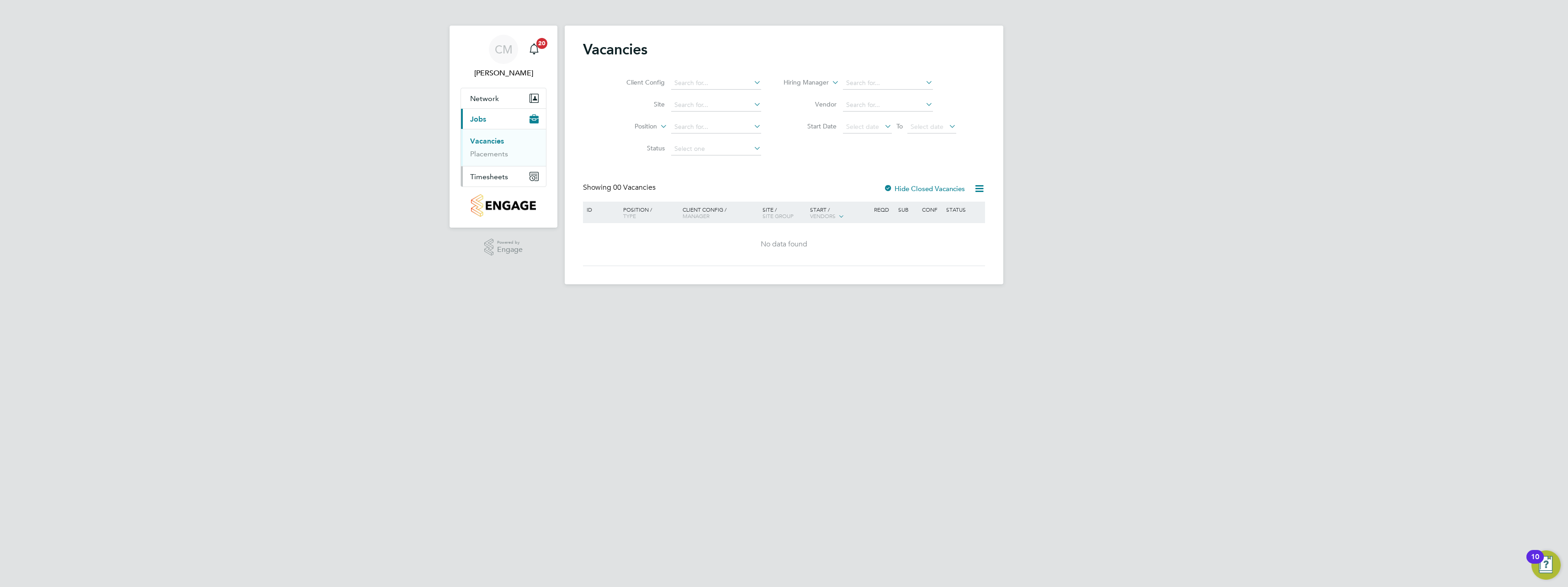
click at [475, 175] on span "Timesheets" at bounding box center [489, 177] width 38 height 9
click at [483, 161] on link "Timesheets" at bounding box center [489, 161] width 38 height 9
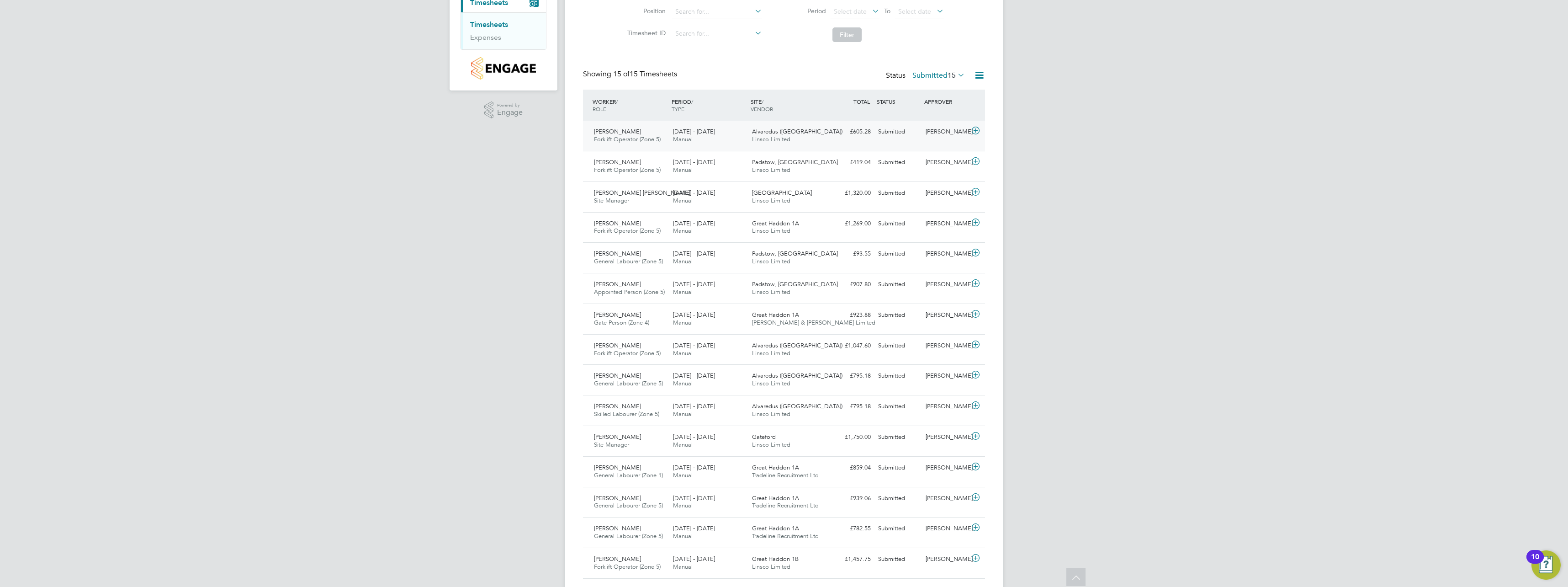
click at [973, 127] on icon at bounding box center [975, 131] width 12 height 7
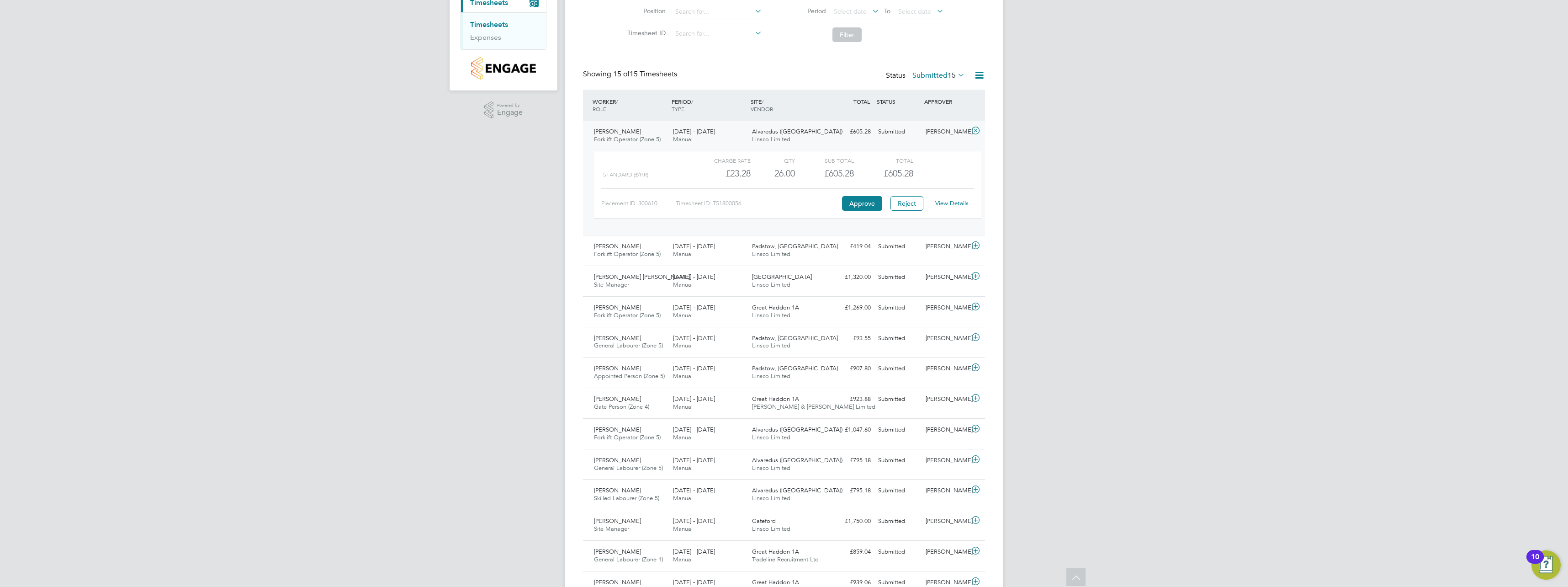
click at [956, 203] on link "View Details" at bounding box center [951, 203] width 33 height 8
click at [970, 133] on icon at bounding box center [975, 131] width 12 height 7
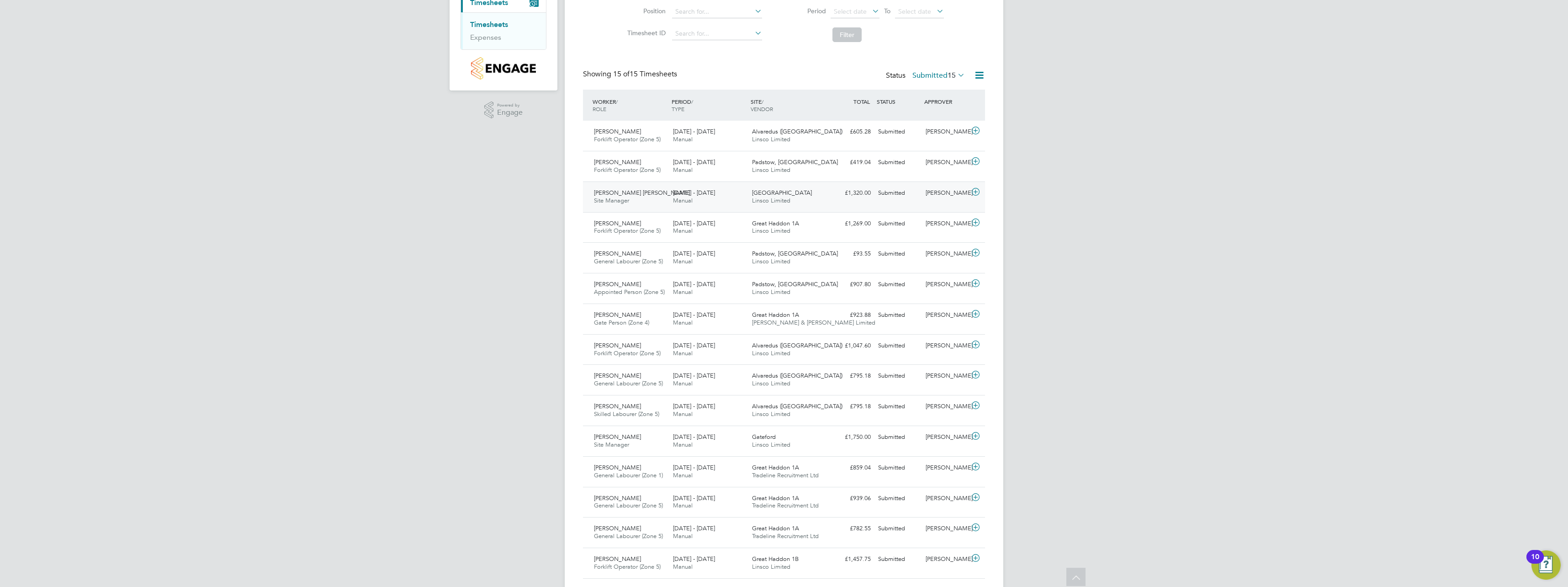
click at [978, 189] on icon at bounding box center [975, 192] width 12 height 7
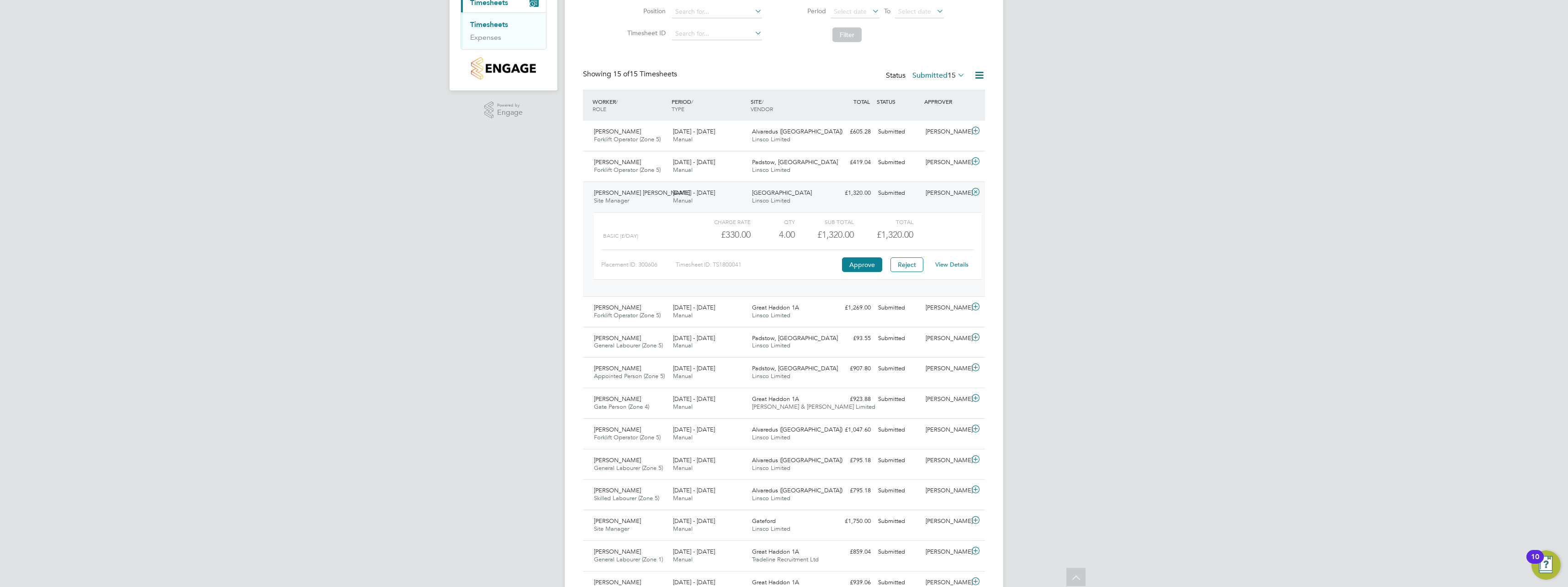
click at [959, 262] on link "View Details" at bounding box center [951, 264] width 33 height 8
click at [869, 266] on button "Approve" at bounding box center [862, 265] width 40 height 15
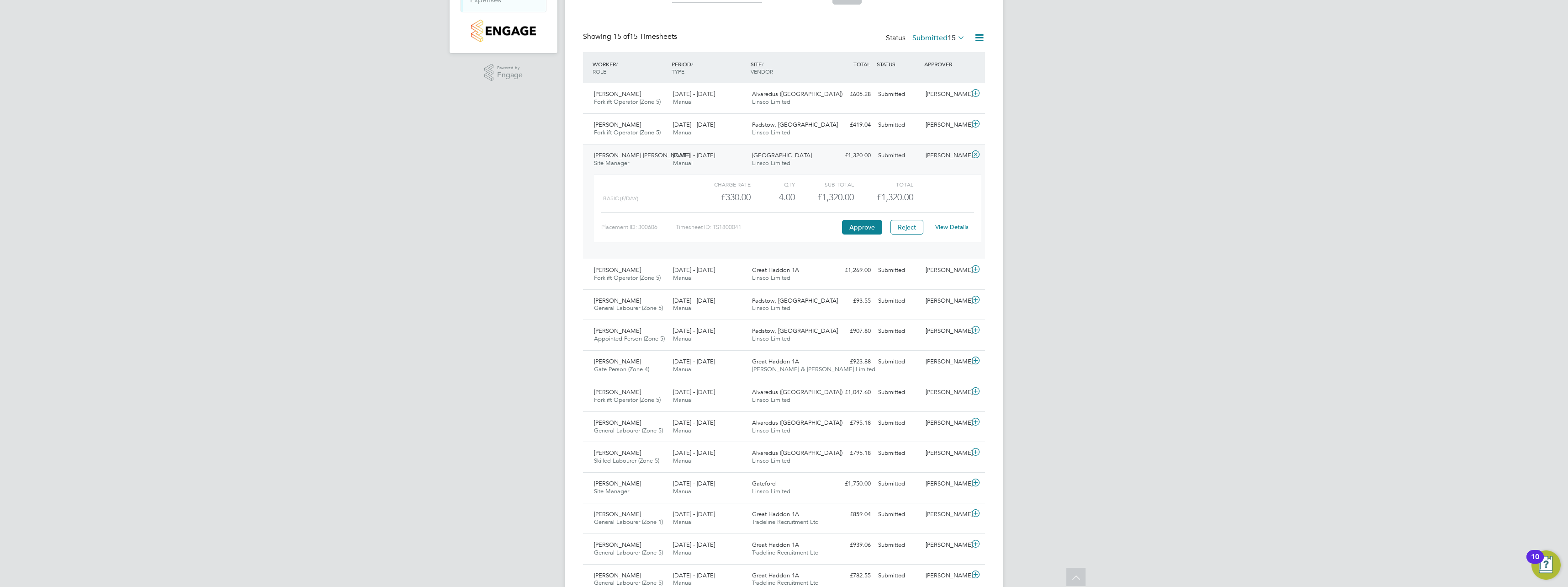
scroll to position [175, 0]
click at [957, 225] on link "View Details" at bounding box center [951, 227] width 33 height 8
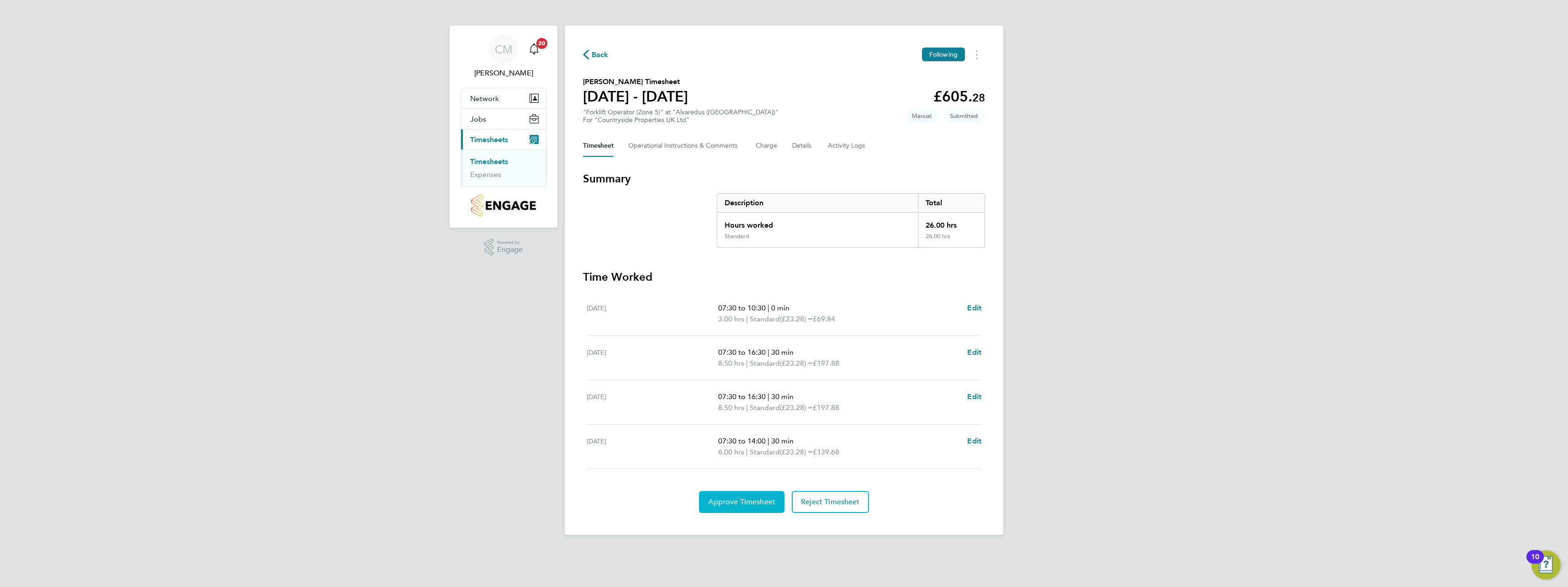
click at [737, 497] on span "Approve Timesheet" at bounding box center [741, 502] width 67 height 9
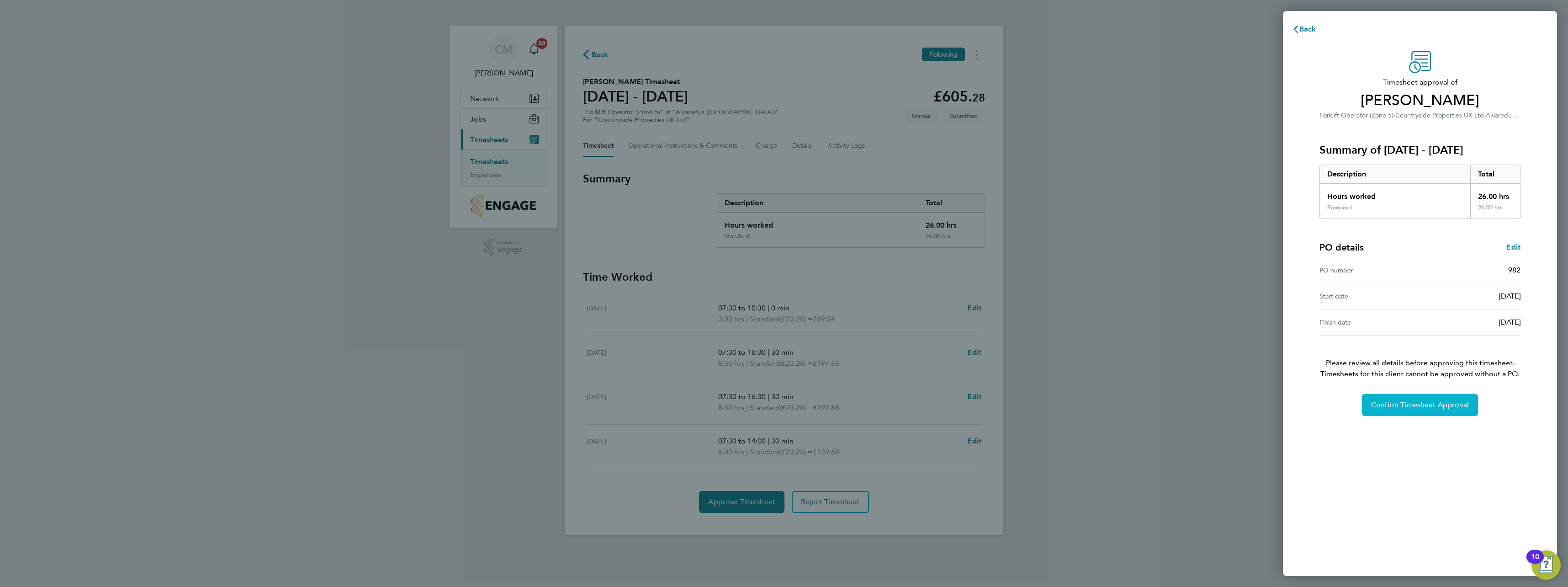
click at [1408, 402] on span "Confirm Timesheet Approval" at bounding box center [1419, 405] width 98 height 9
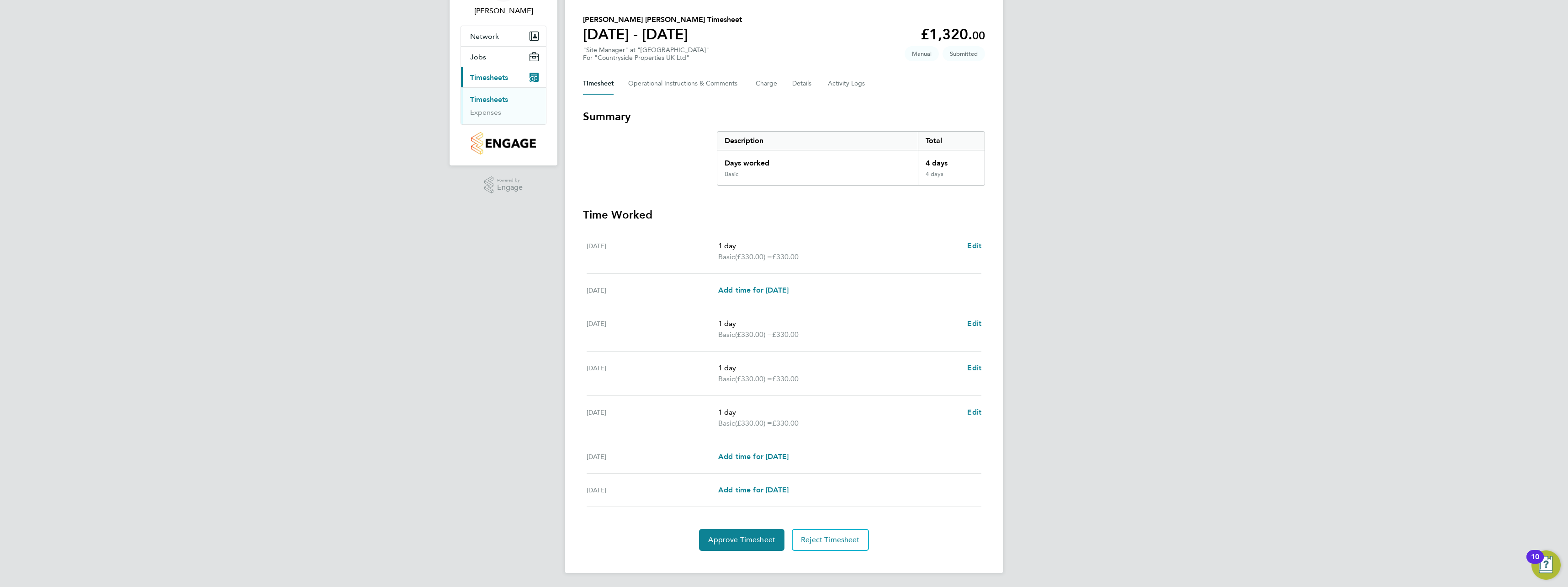
scroll to position [63, 0]
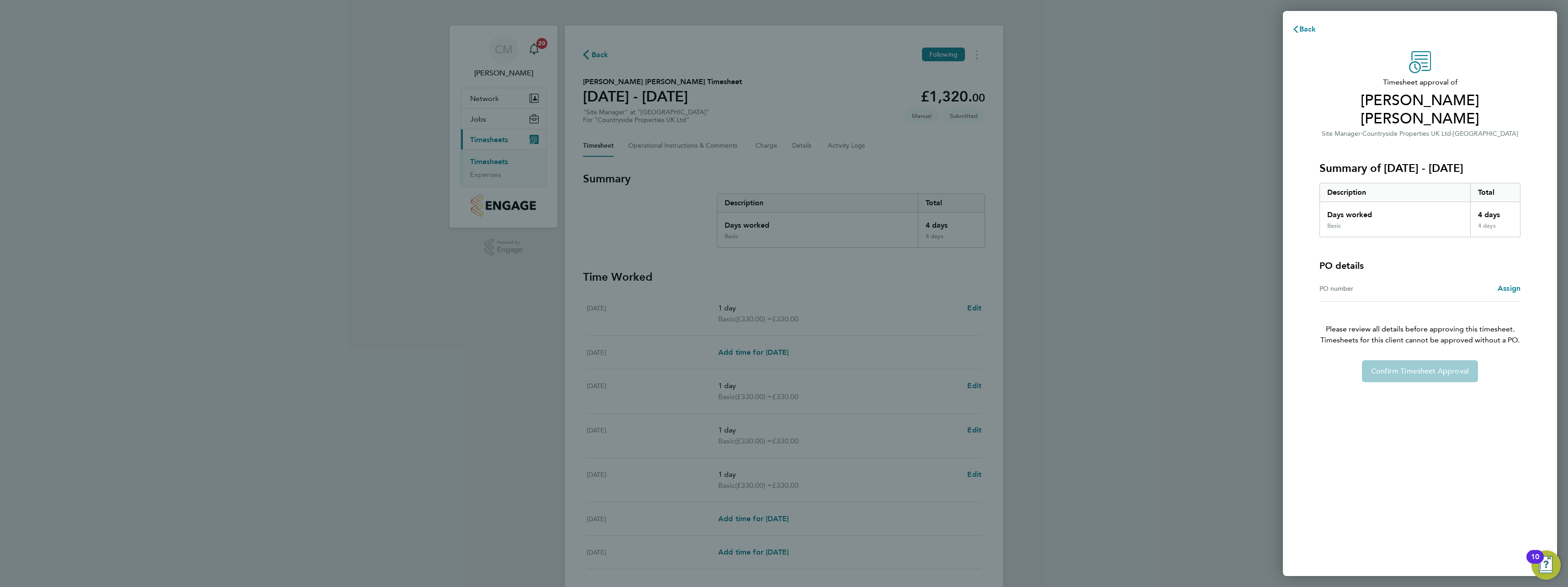
click at [1142, 345] on div "Back Timesheet approval of [PERSON_NAME] [PERSON_NAME] Site Manager · Countrysi…" at bounding box center [784, 294] width 1568 height 587
click at [1104, 267] on div "Back Timesheet approval of [PERSON_NAME] [PERSON_NAME] Site Manager · Countrysi…" at bounding box center [784, 294] width 1568 height 587
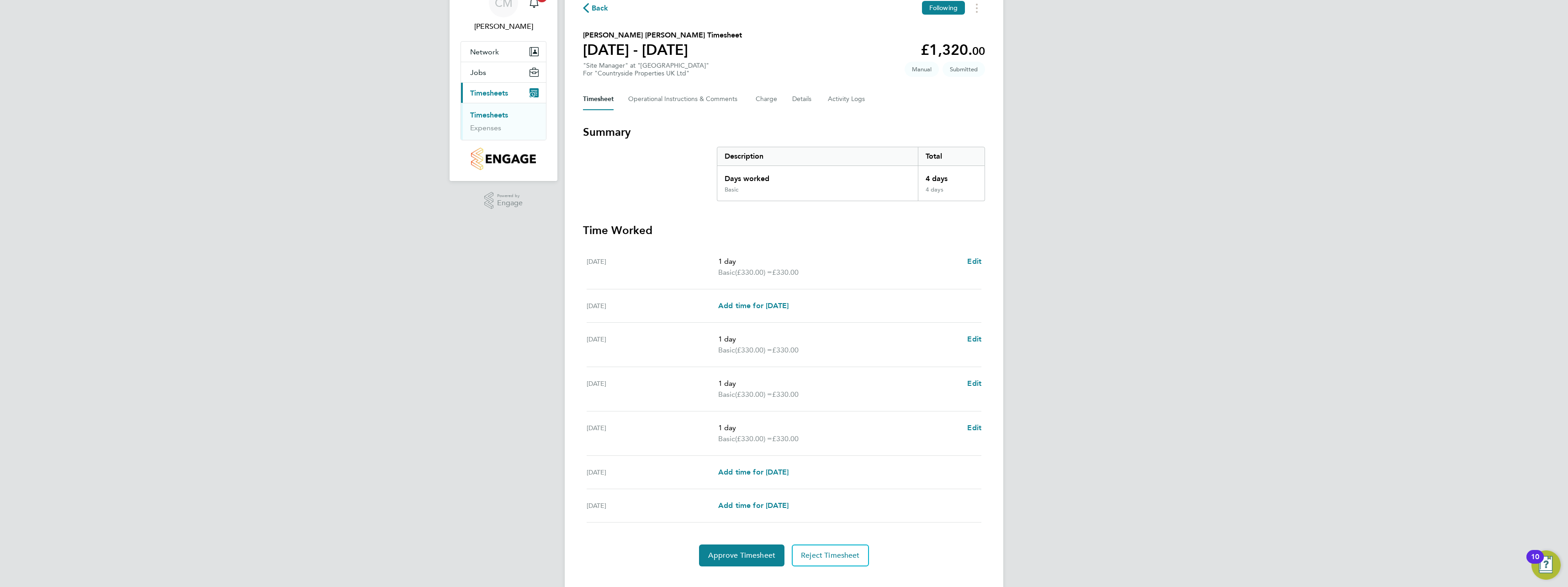
scroll to position [63, 0]
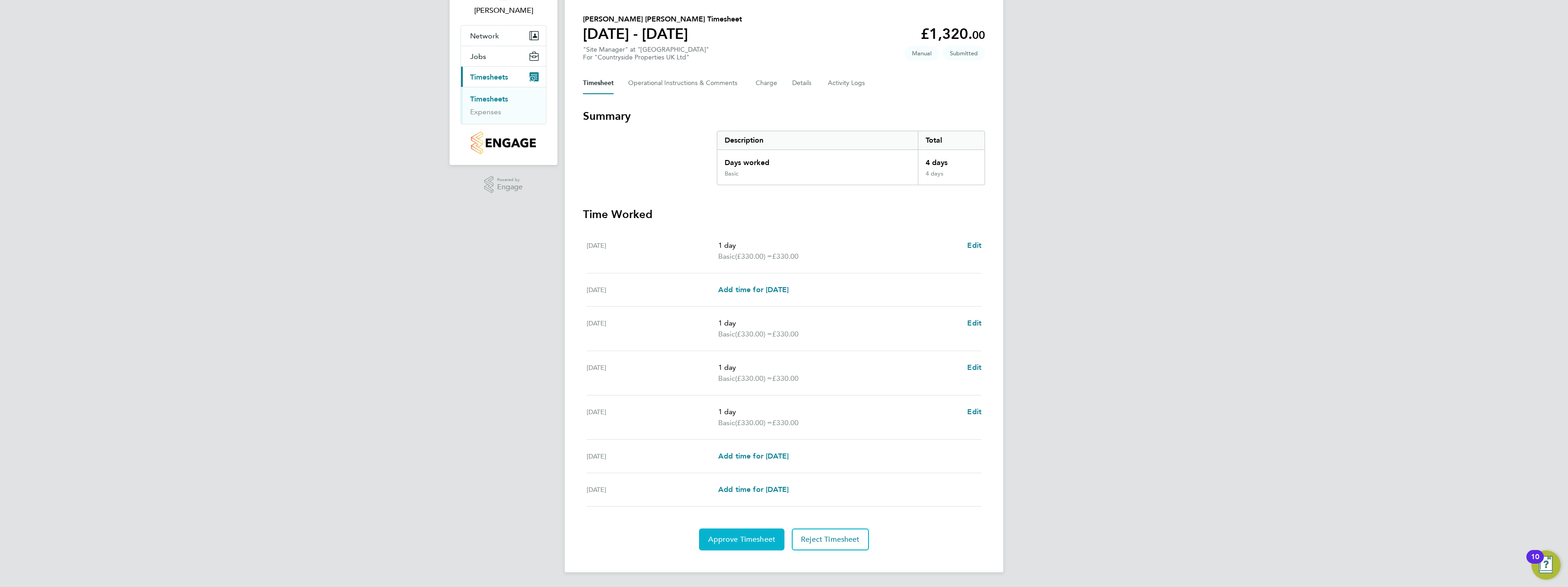
click at [775, 538] on button "Approve Timesheet" at bounding box center [741, 540] width 85 height 22
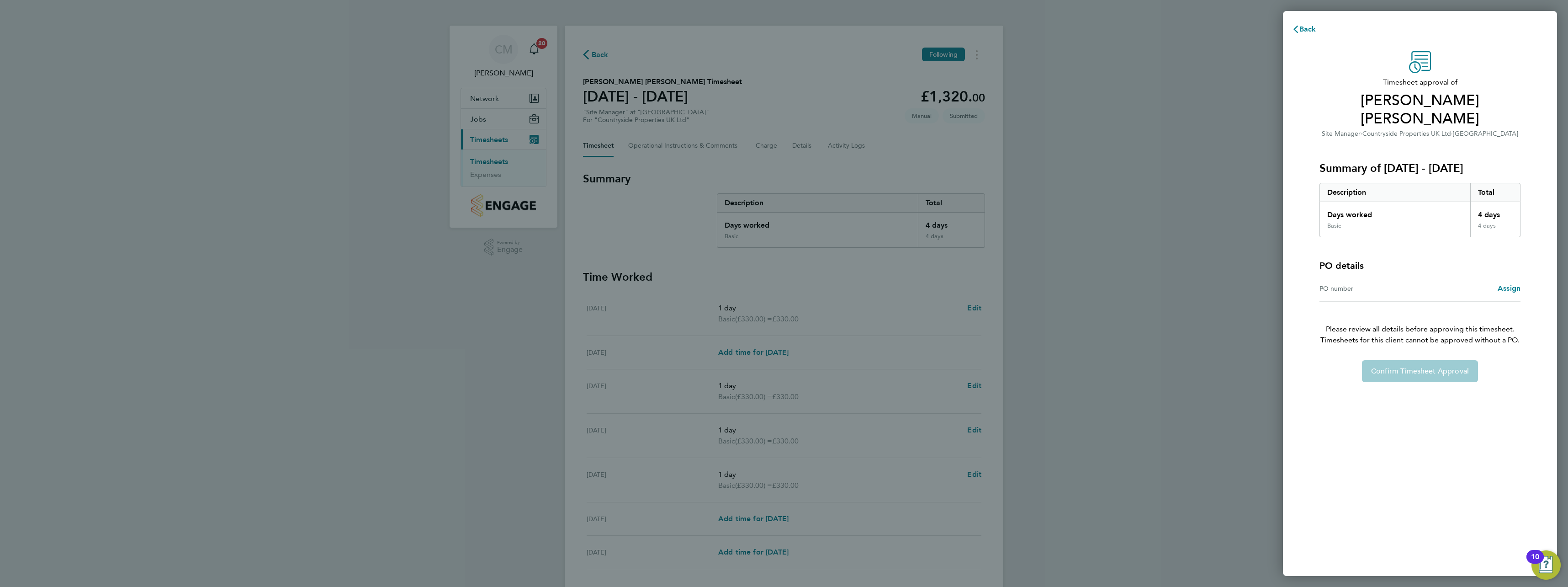
click at [1067, 494] on div "Back Timesheet approval of Robert Duncan Woodward Site Manager · Countryside Pr…" at bounding box center [784, 294] width 1568 height 587
click at [1307, 32] on span "Back" at bounding box center [1308, 29] width 17 height 9
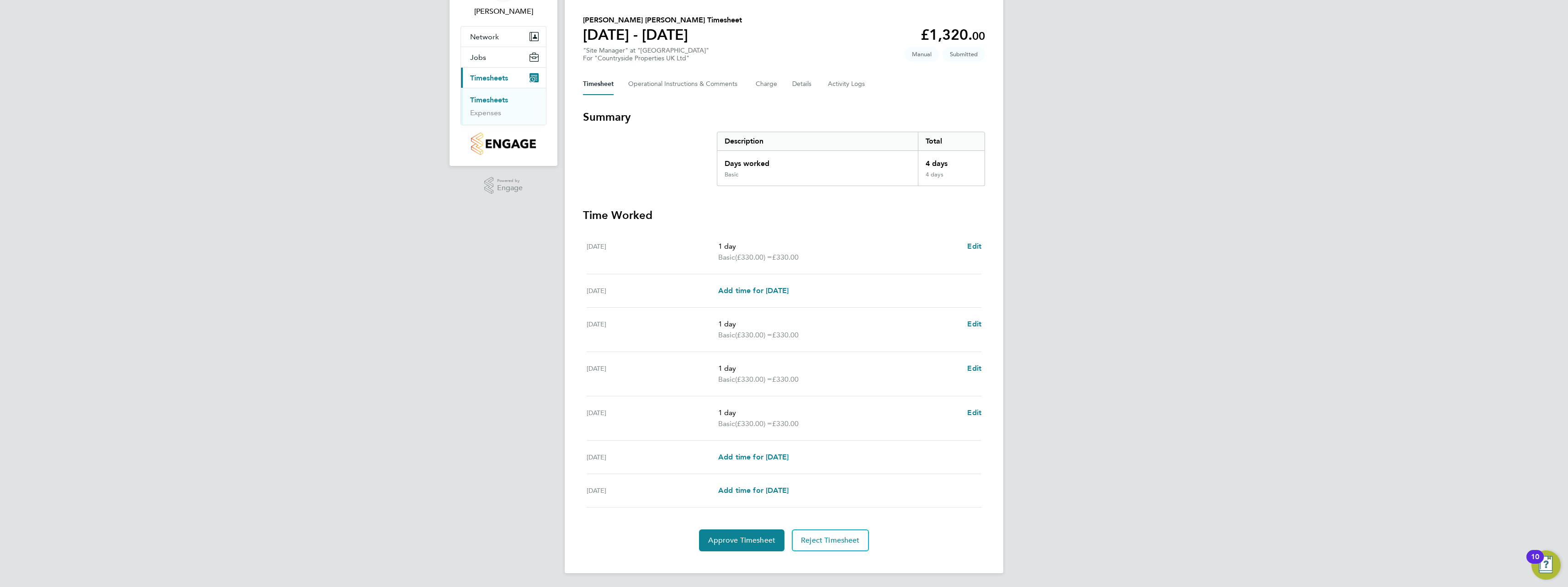
scroll to position [63, 0]
click at [679, 78] on Comments-tab "Operational Instructions & Comments" at bounding box center [684, 83] width 113 height 22
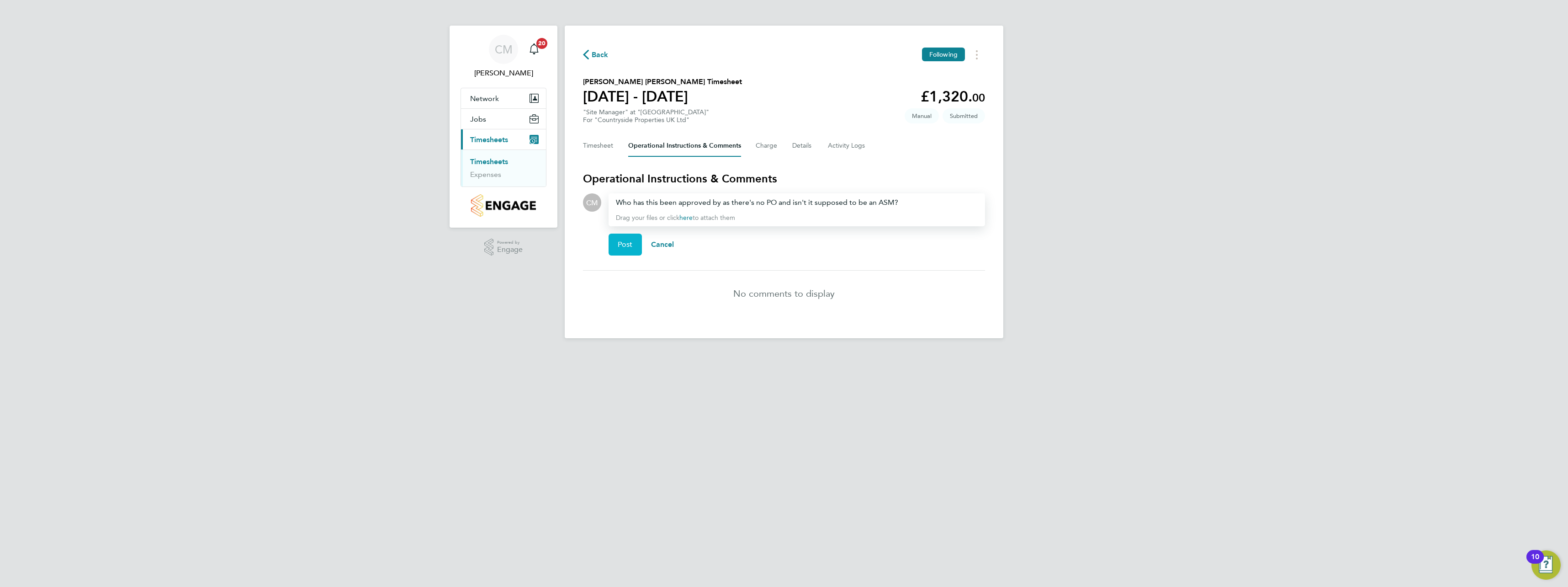
click at [635, 241] on button "Post" at bounding box center [625, 245] width 33 height 22
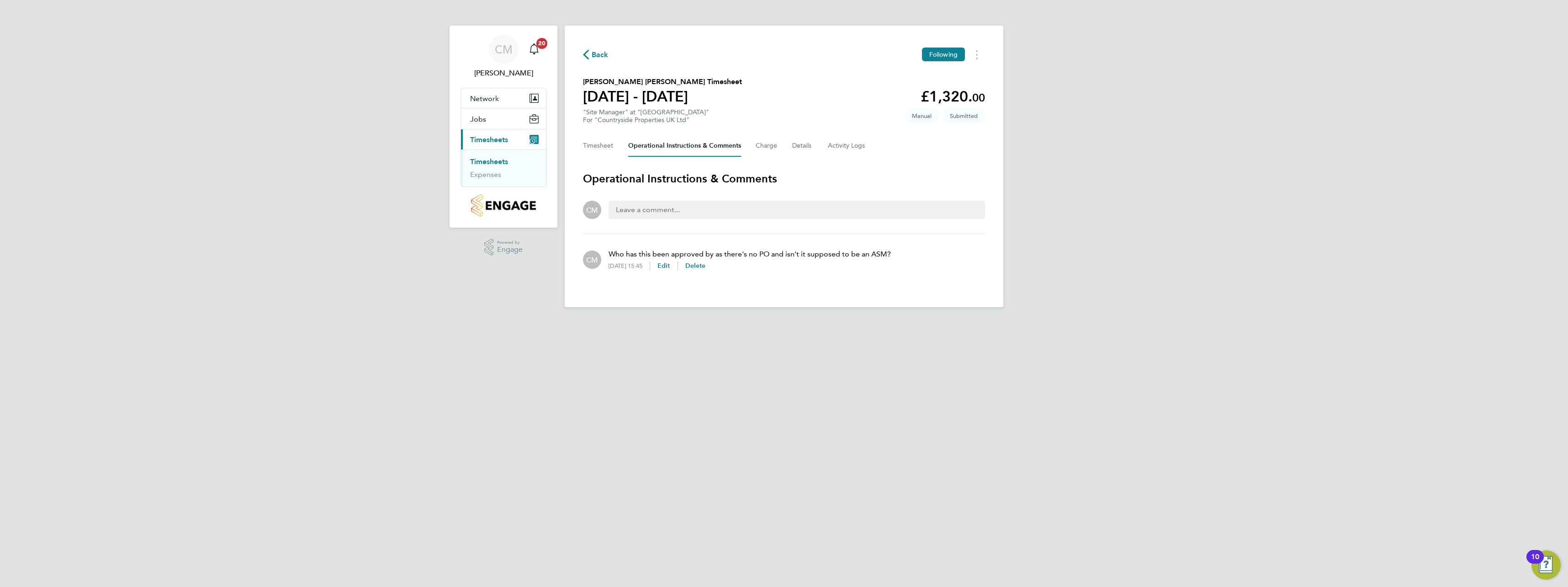
click at [488, 159] on link "Timesheets" at bounding box center [489, 161] width 38 height 9
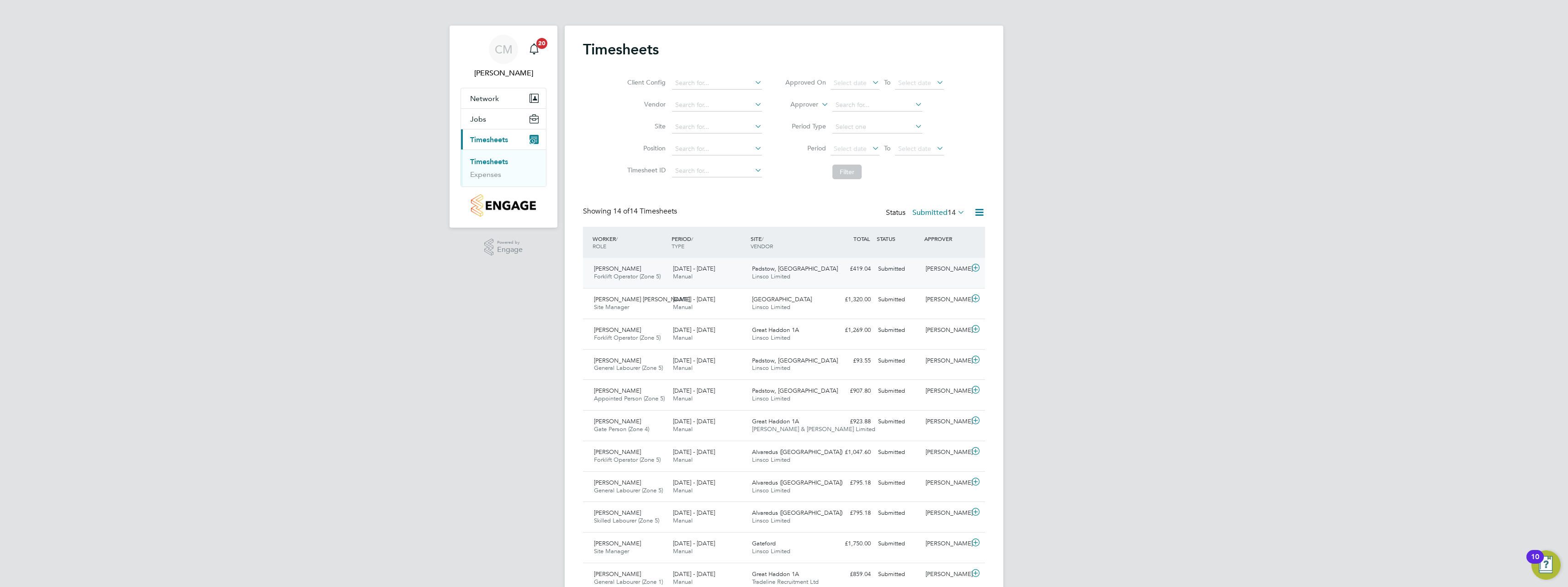
click at [973, 269] on icon at bounding box center [975, 268] width 12 height 7
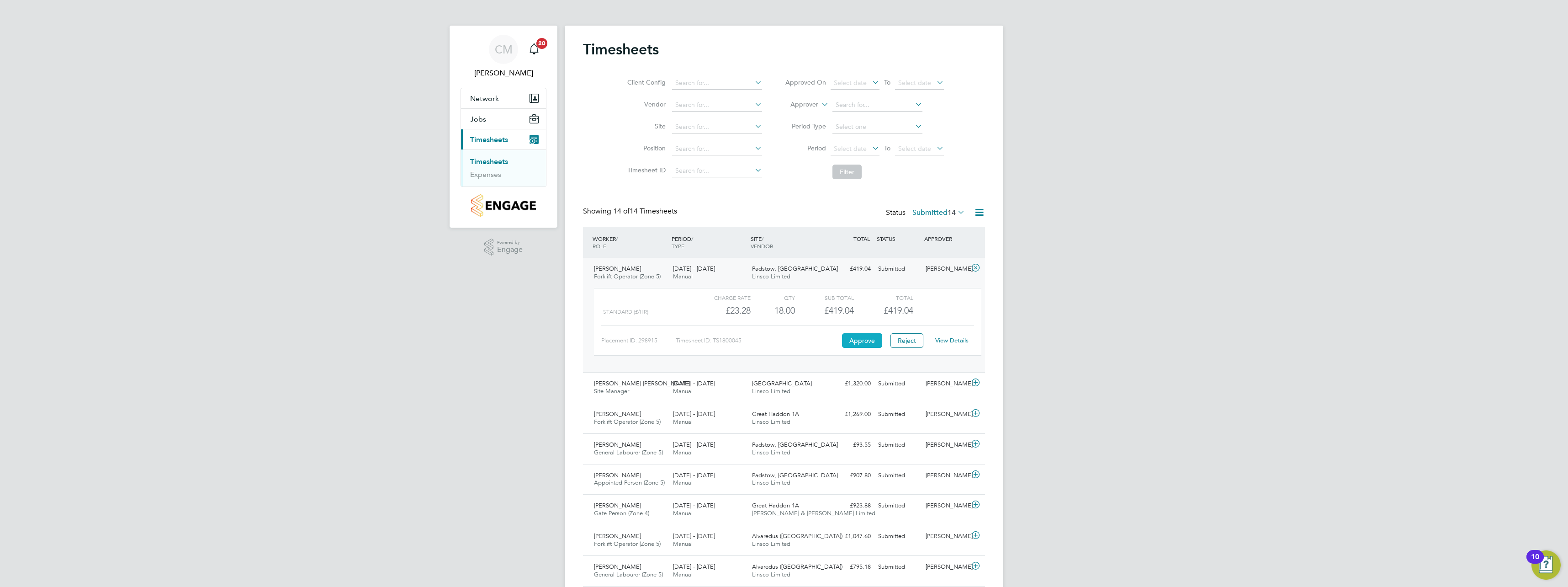
click at [868, 336] on button "Approve" at bounding box center [862, 340] width 40 height 15
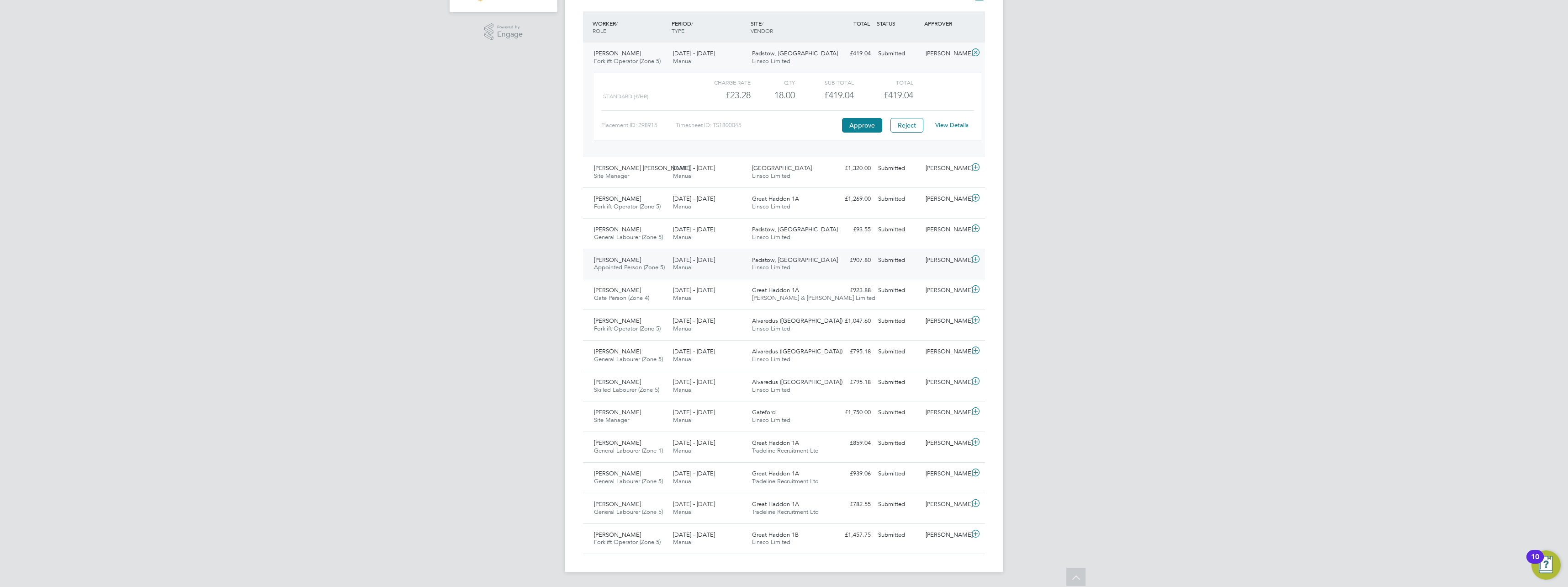
click at [974, 258] on icon at bounding box center [975, 259] width 12 height 7
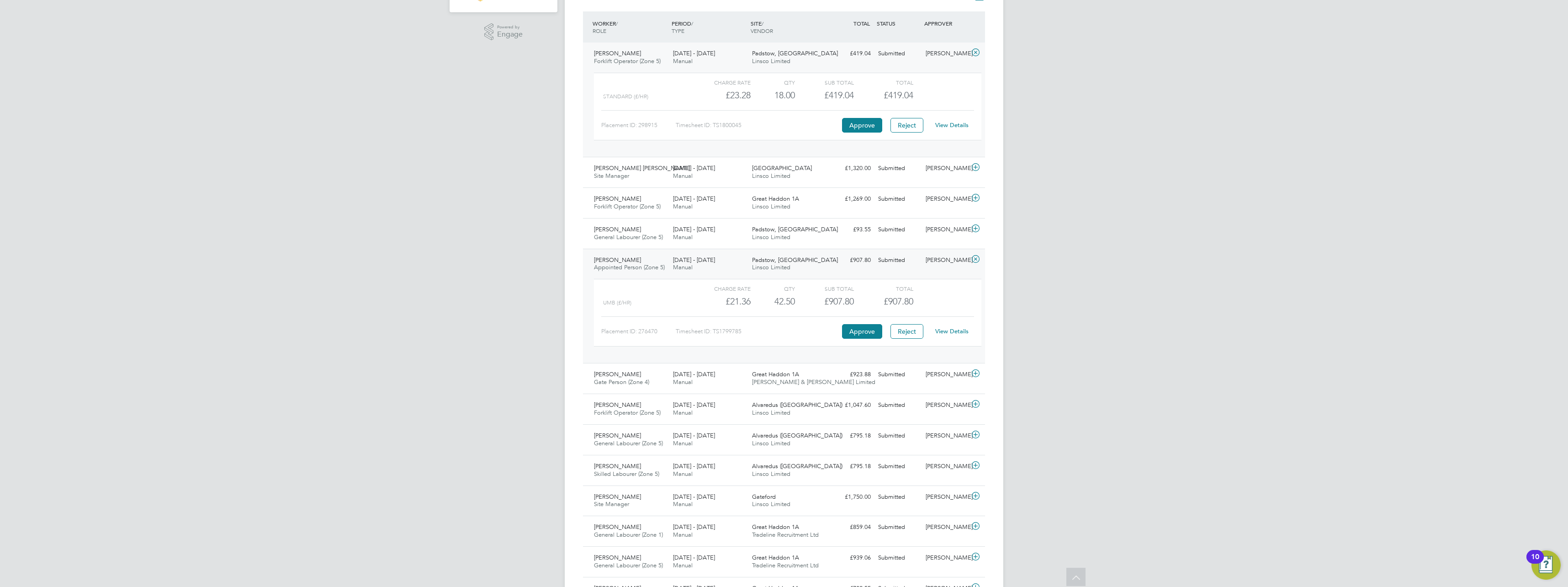
click at [975, 260] on icon at bounding box center [975, 259] width 12 height 7
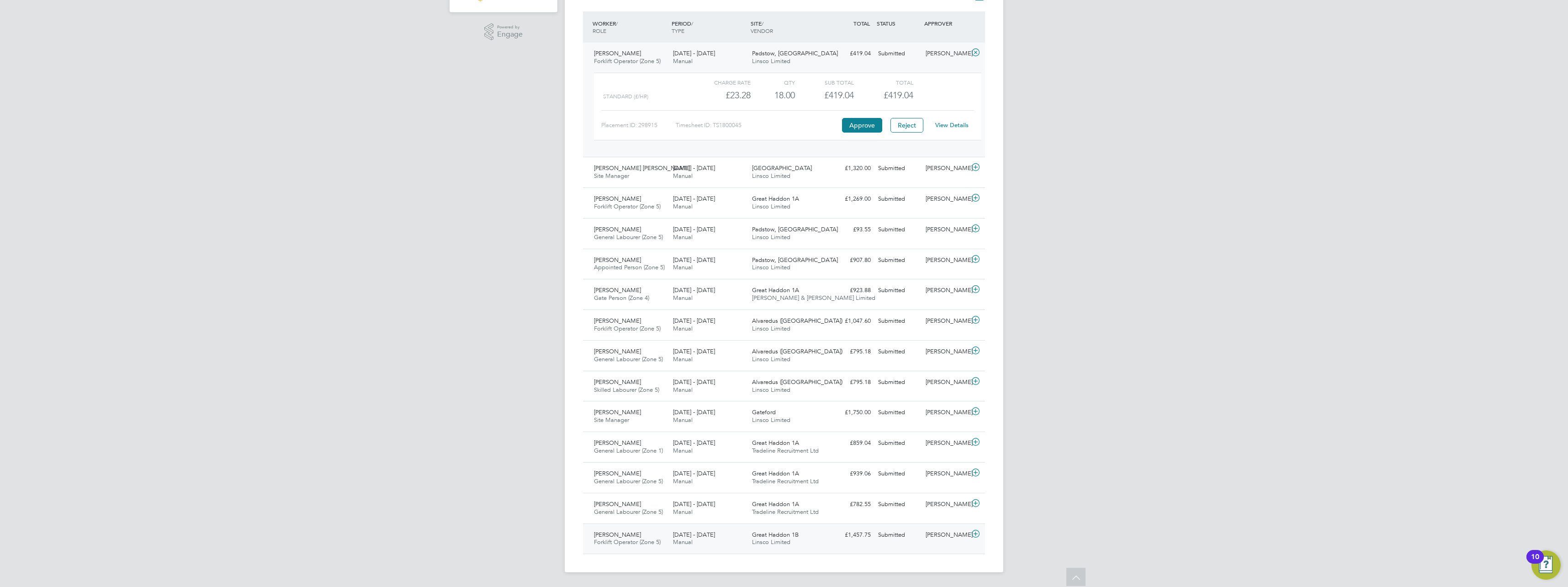
click at [974, 532] on icon at bounding box center [975, 534] width 12 height 7
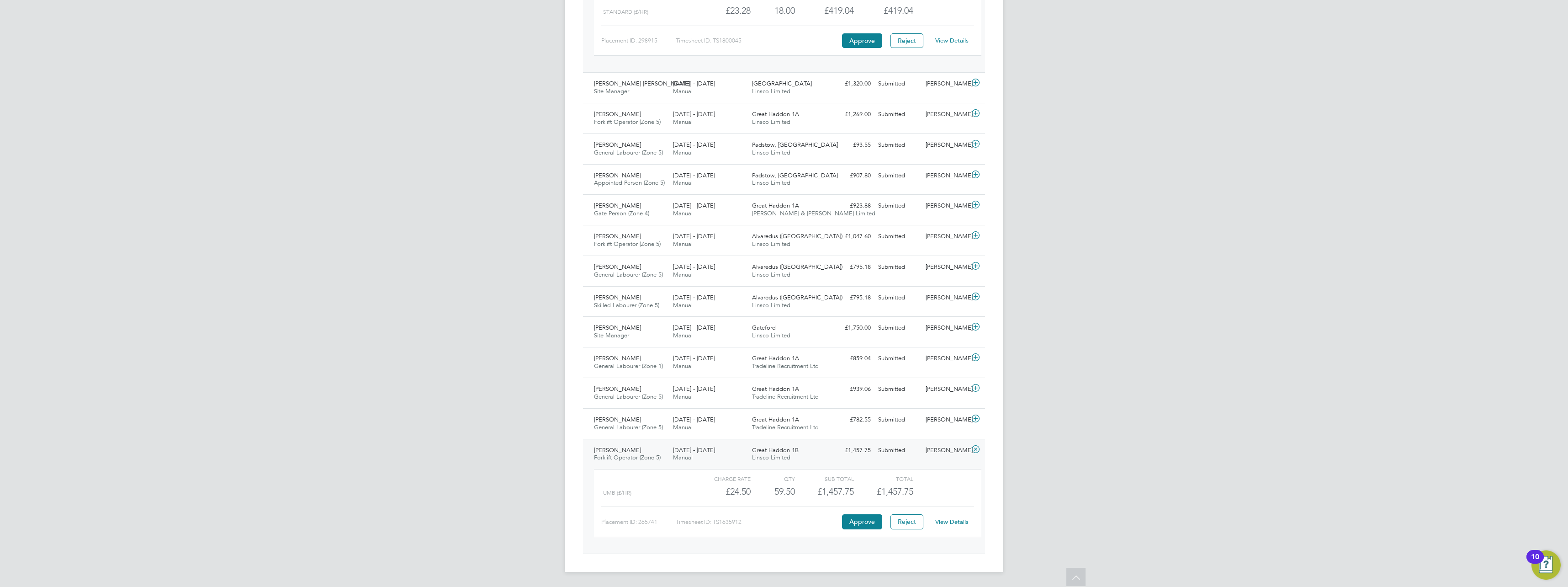
click at [953, 522] on link "View Details" at bounding box center [951, 521] width 33 height 8
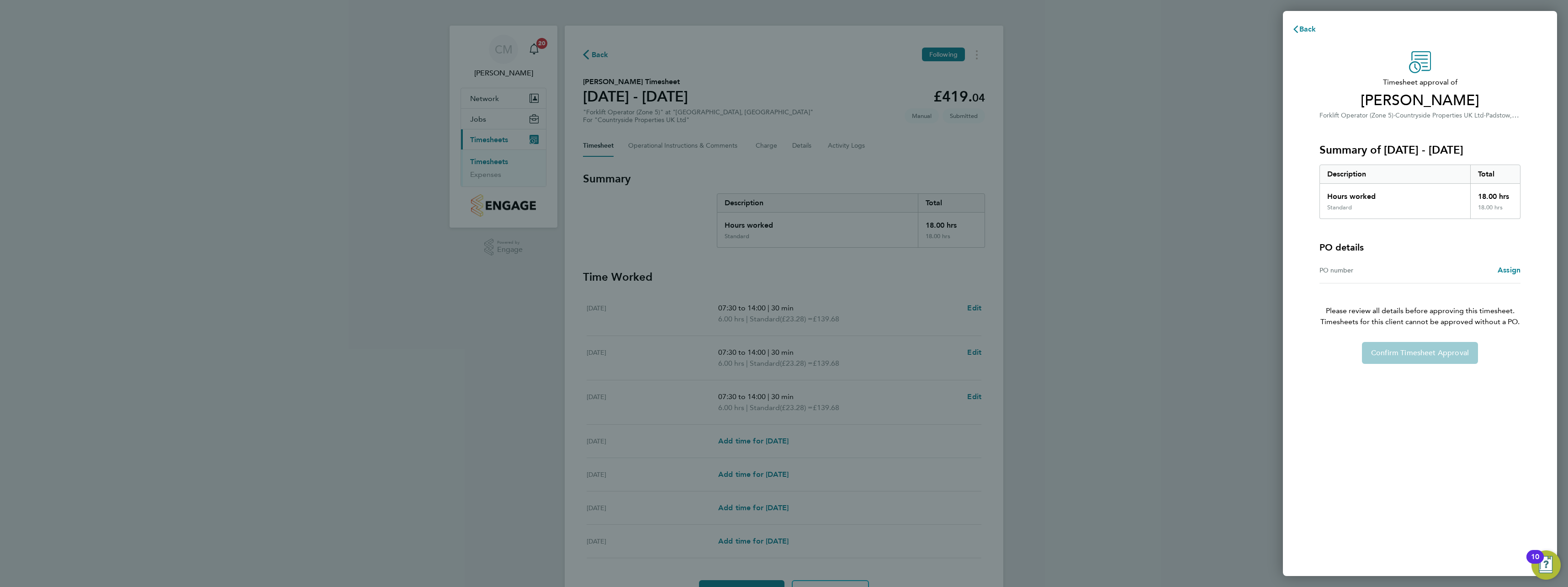
click at [340, 41] on div "Back Timesheet approval of Ryan Peacock Forklift Operator (Zone 5) · Countrysid…" at bounding box center [784, 294] width 1568 height 587
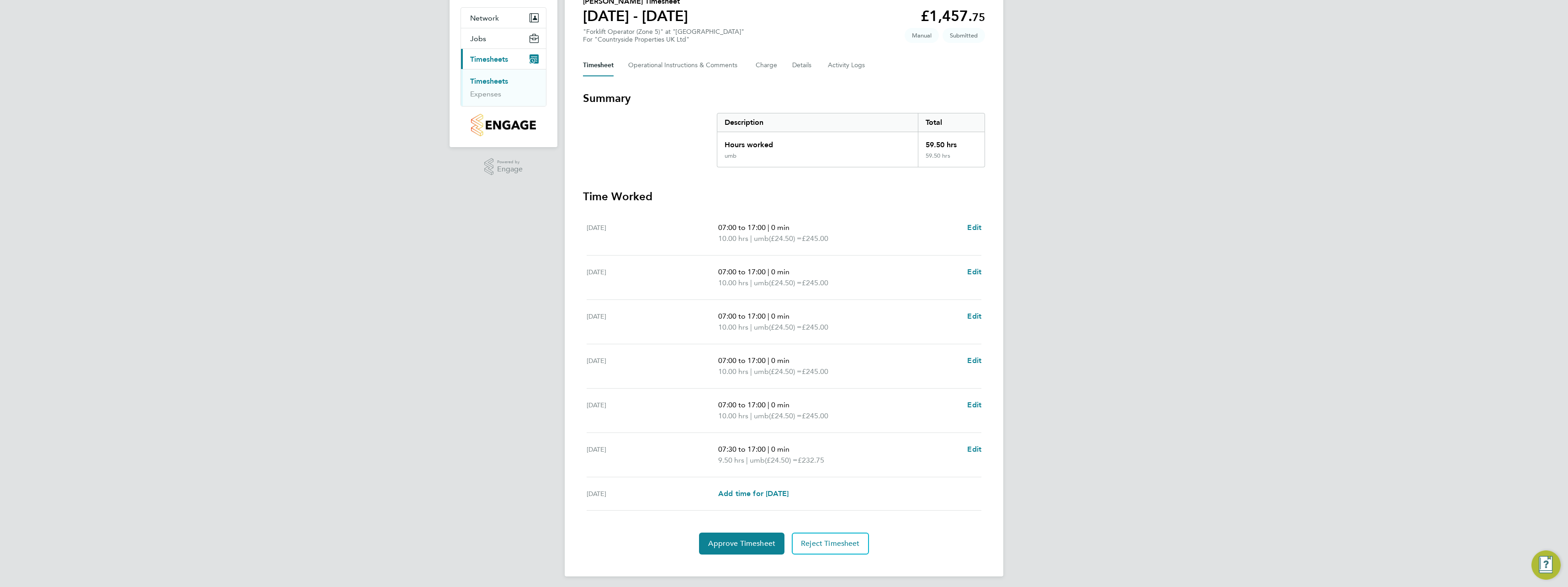
scroll to position [85, 0]
